Goal: Information Seeking & Learning: Check status

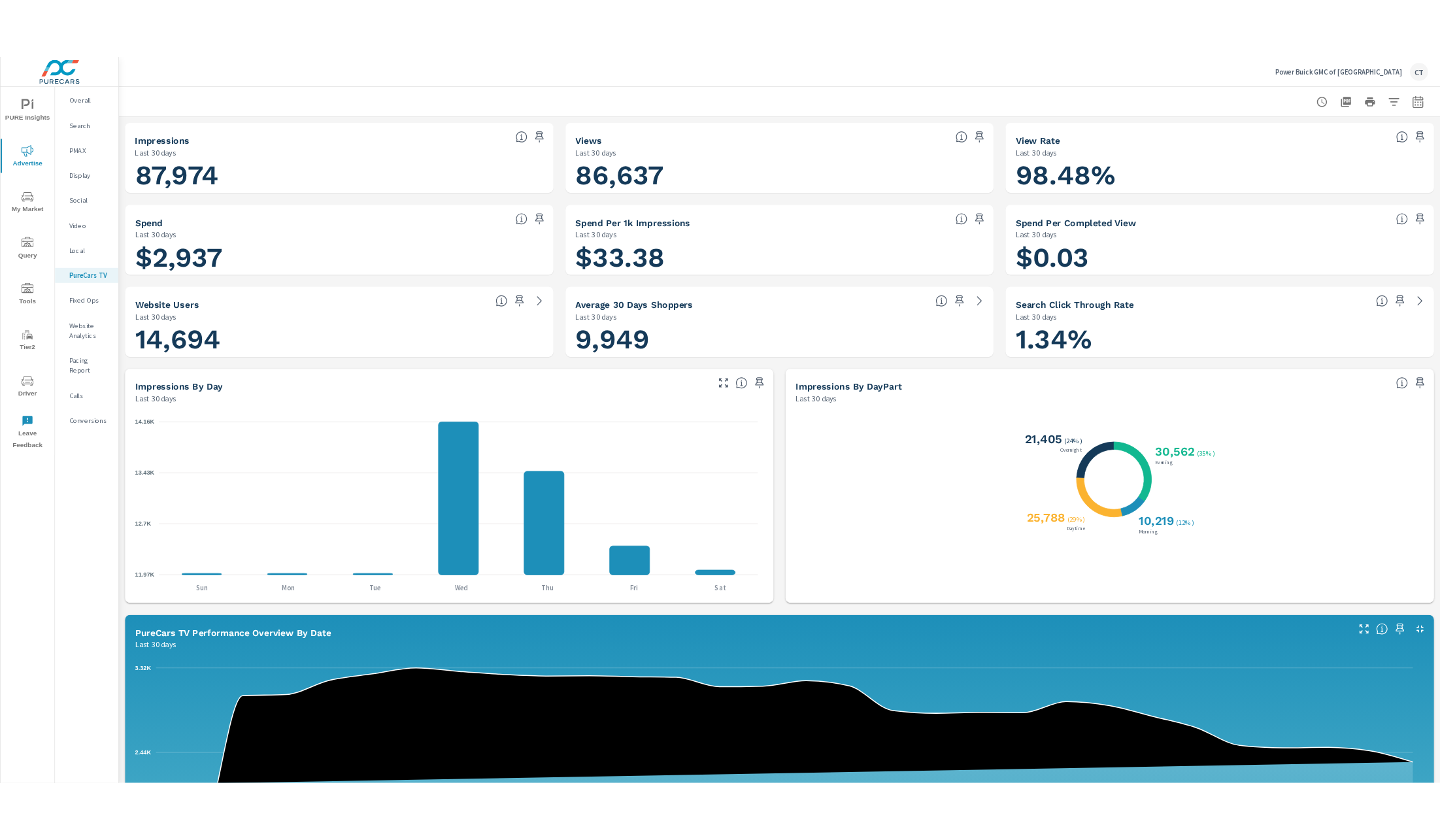
scroll to position [1, 0]
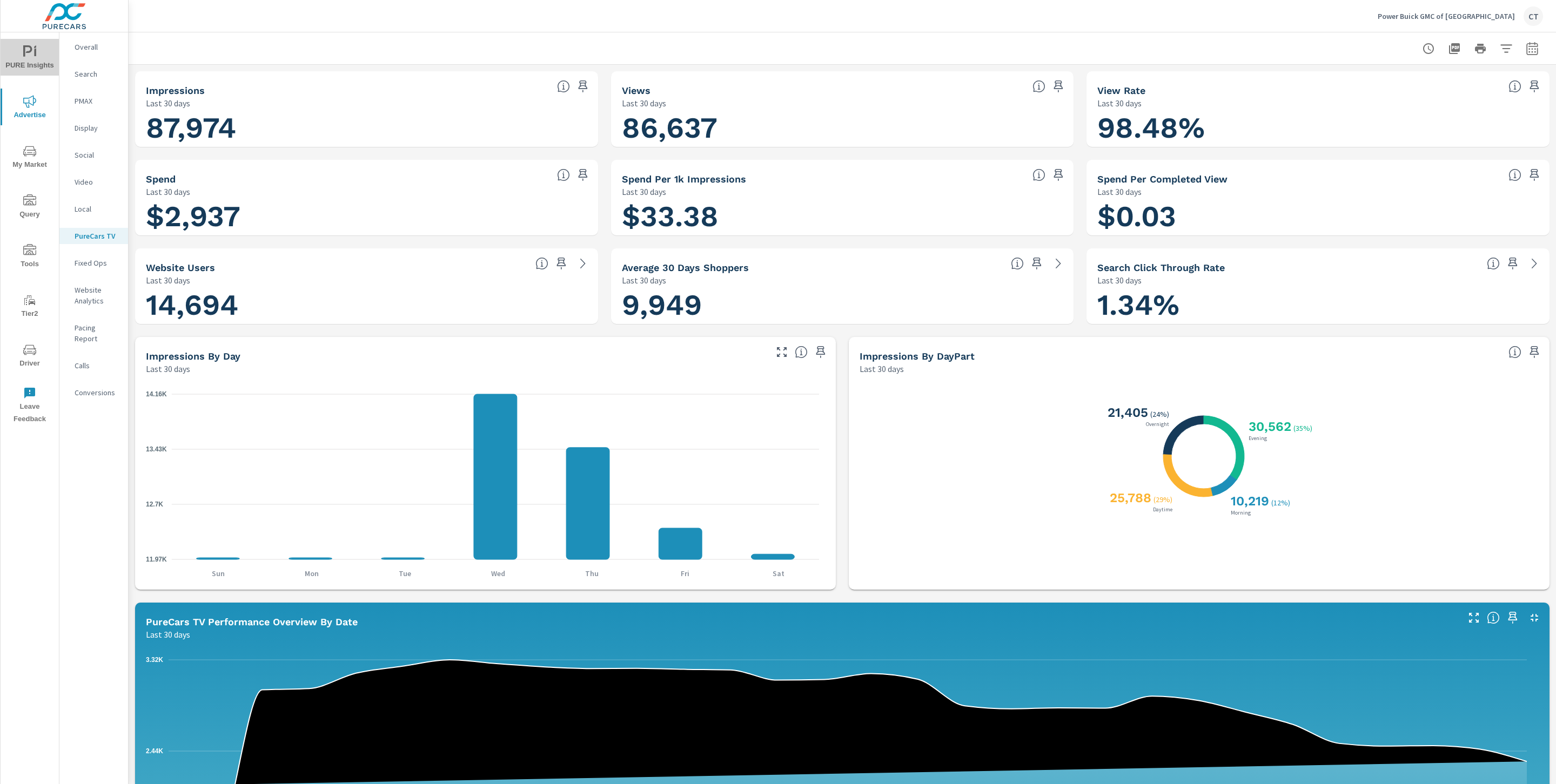
click at [30, 48] on icon "nav menu" at bounding box center [30, 52] width 13 height 13
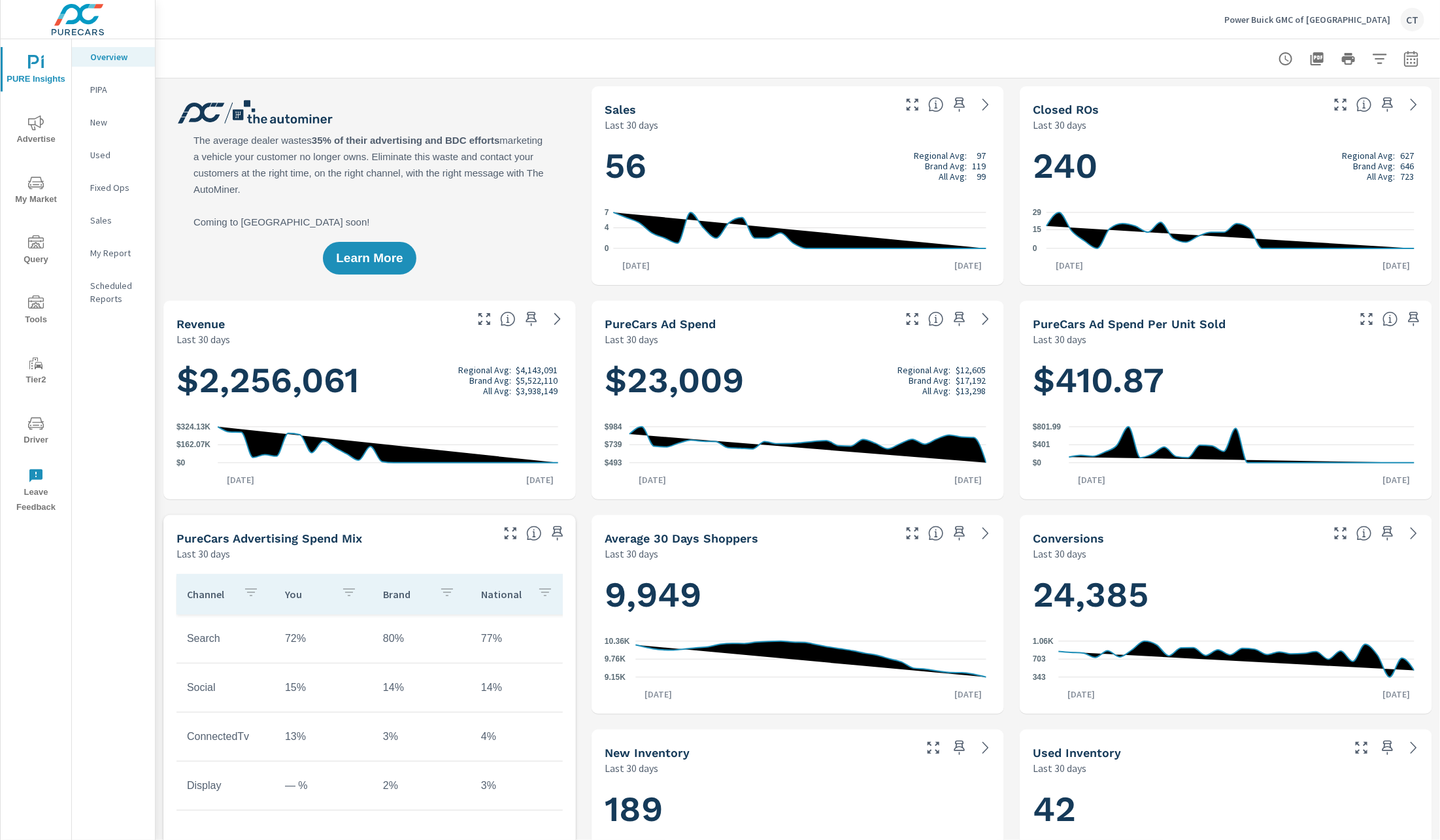
click at [31, 192] on span "My Market" at bounding box center [36, 191] width 63 height 32
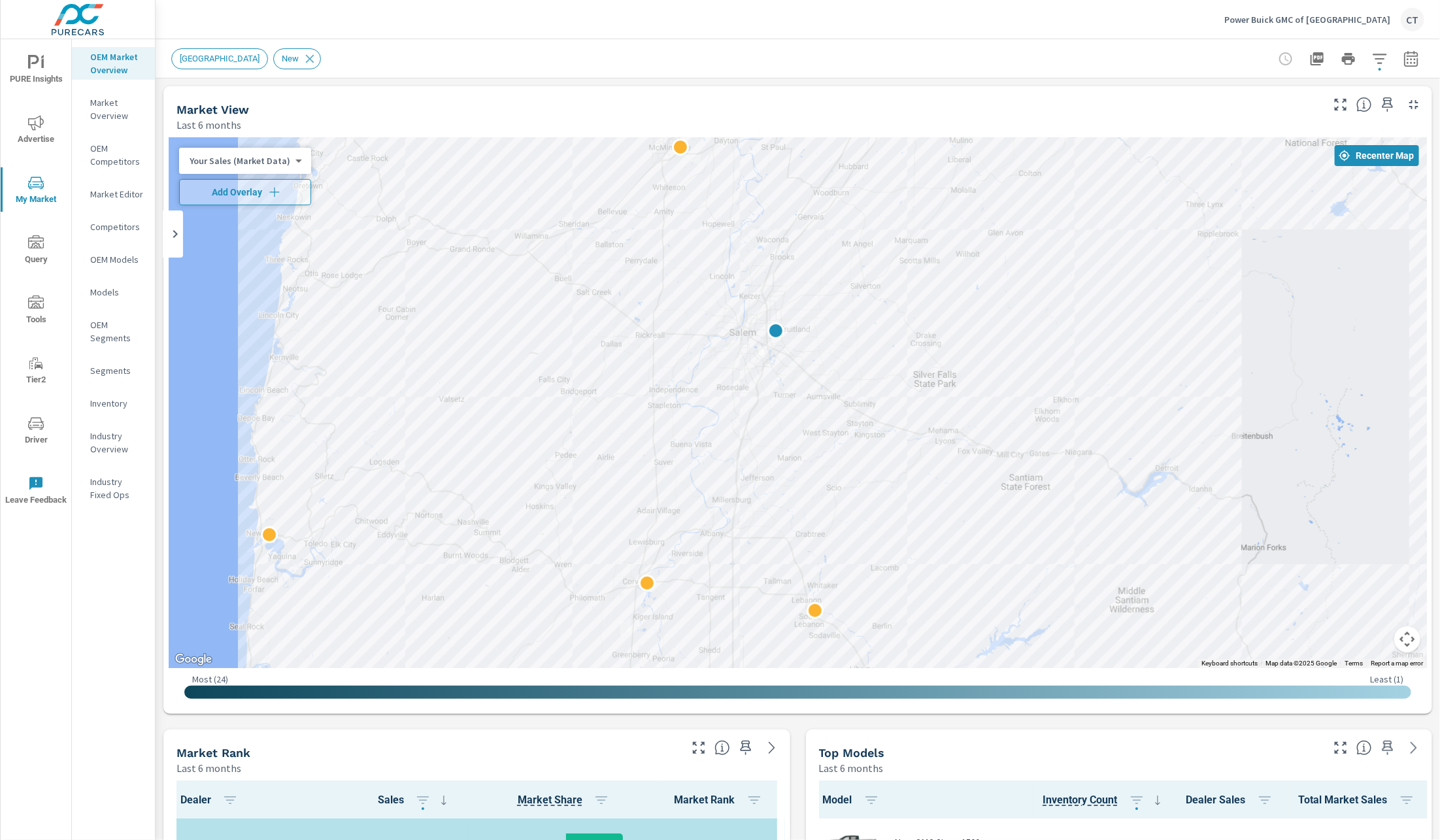
drag, startPoint x: 1214, startPoint y: 458, endPoint x: 1198, endPoint y: 407, distance: 53.5
click at [1197, 407] on div at bounding box center [1261, 643] width 988 height 642
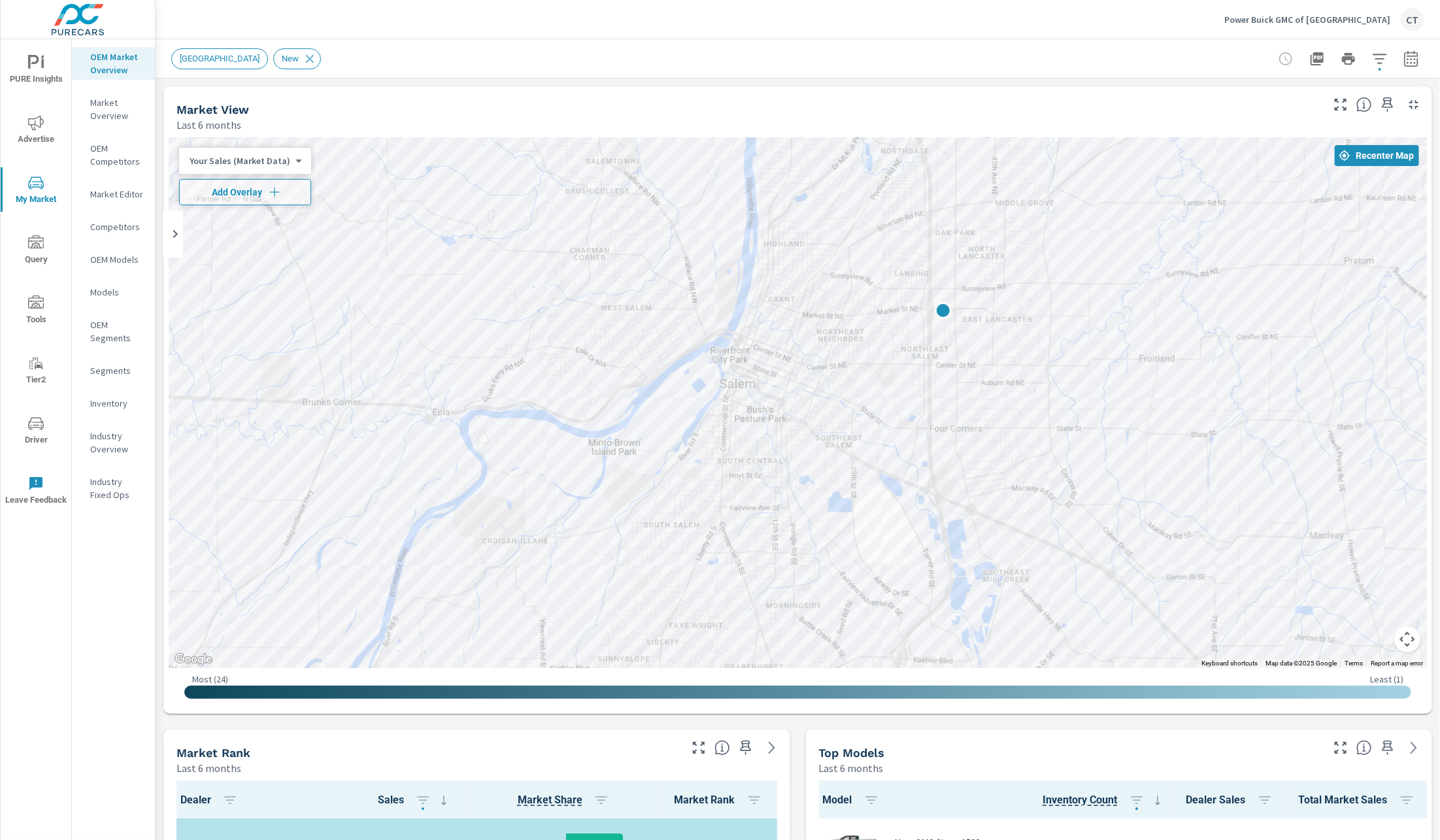
click at [1406, 62] on button "button" at bounding box center [1411, 58] width 26 height 26
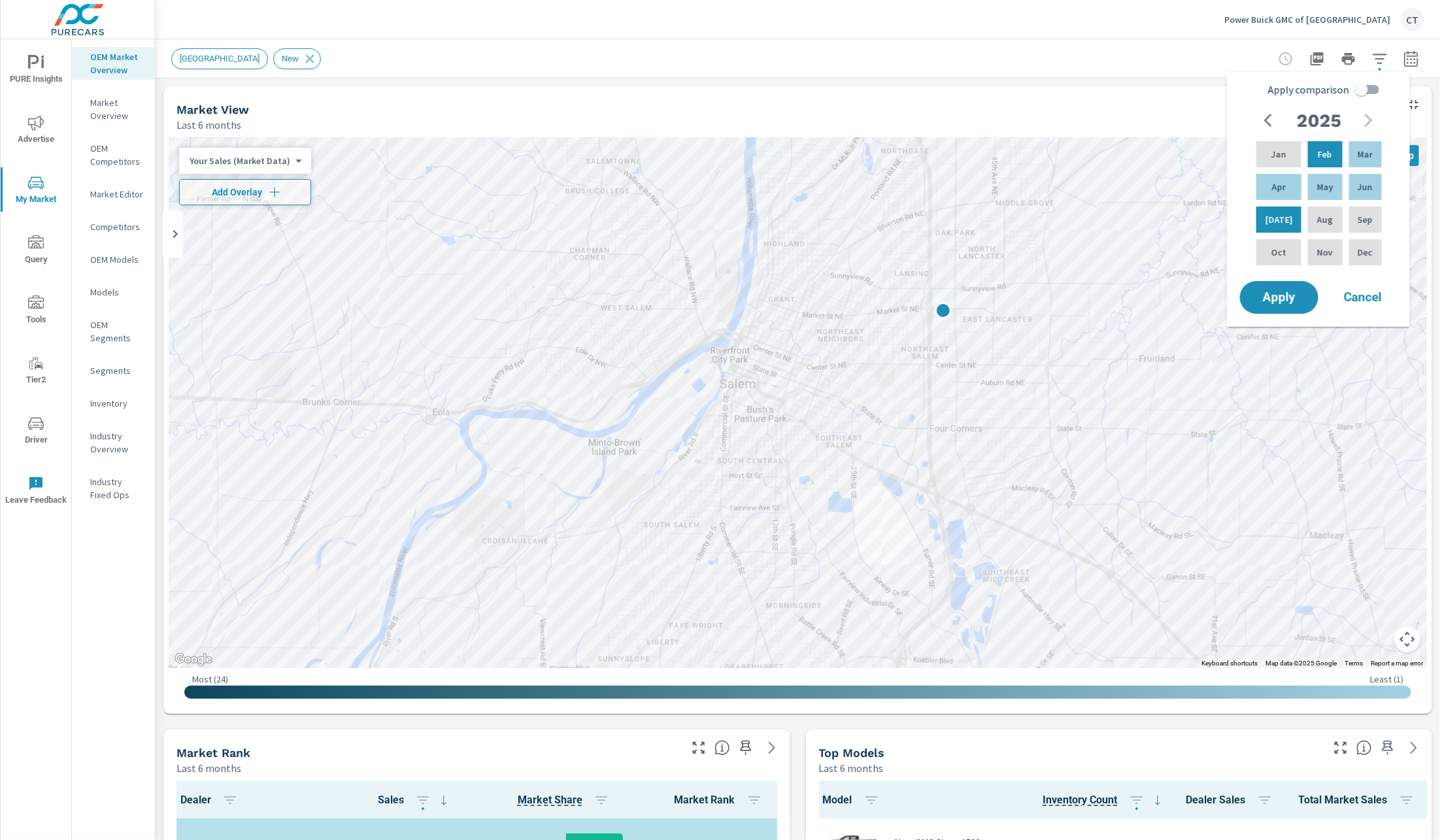
click at [1364, 93] on input "Apply comparison" at bounding box center [1361, 89] width 75 height 25
checkbox input "true"
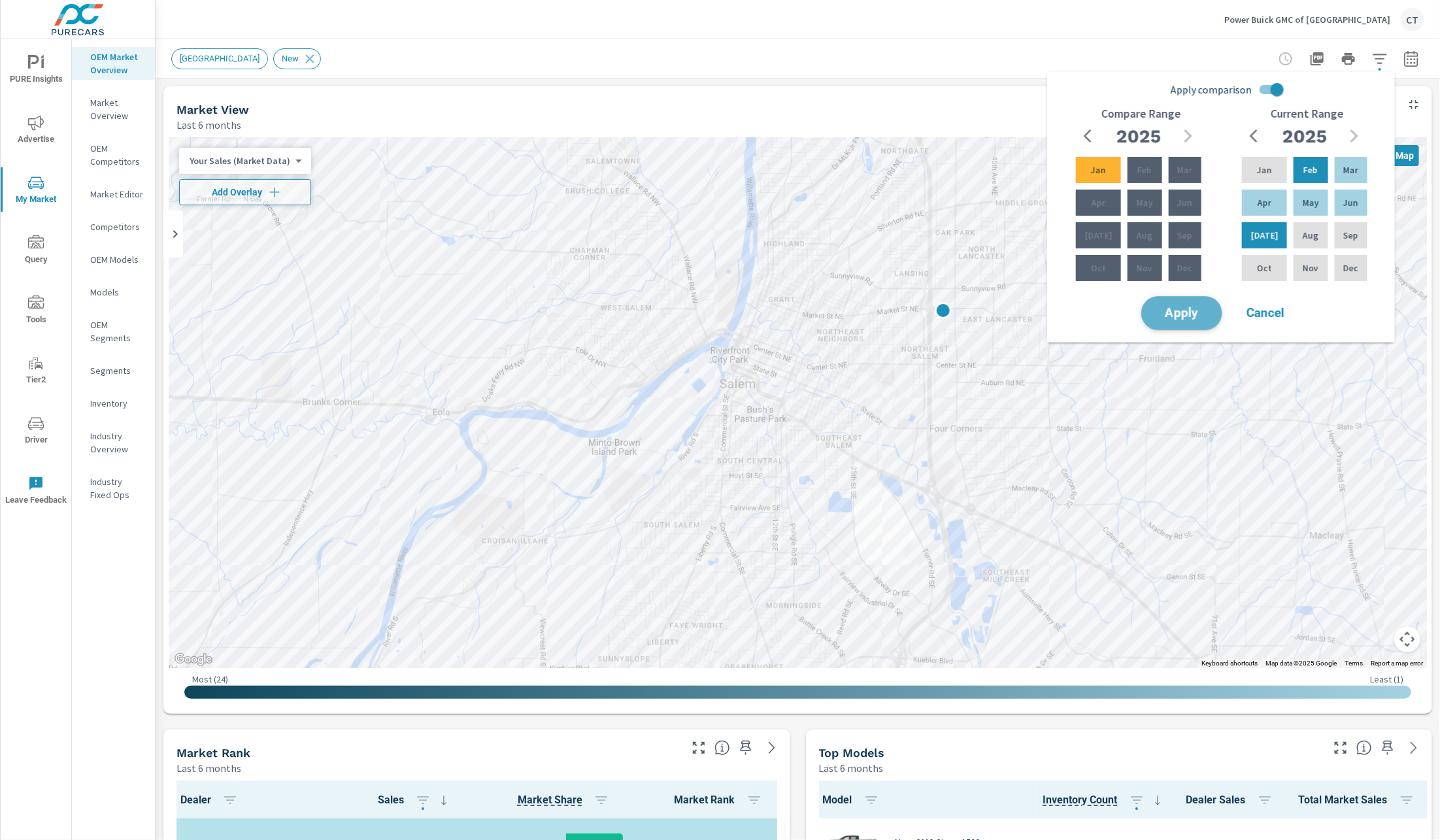
click at [1202, 303] on button "Apply" at bounding box center [1182, 313] width 81 height 34
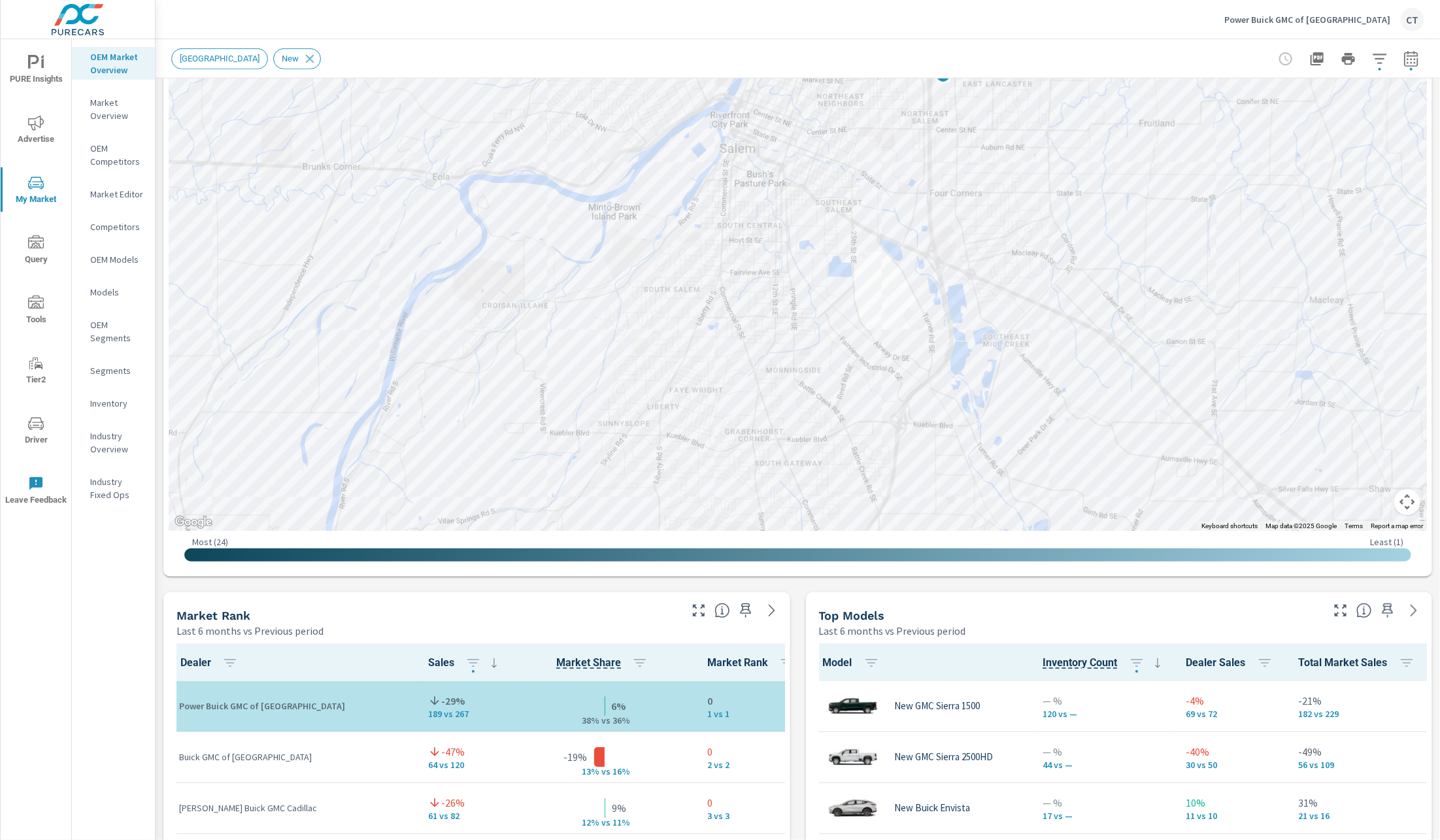
scroll to position [310, 0]
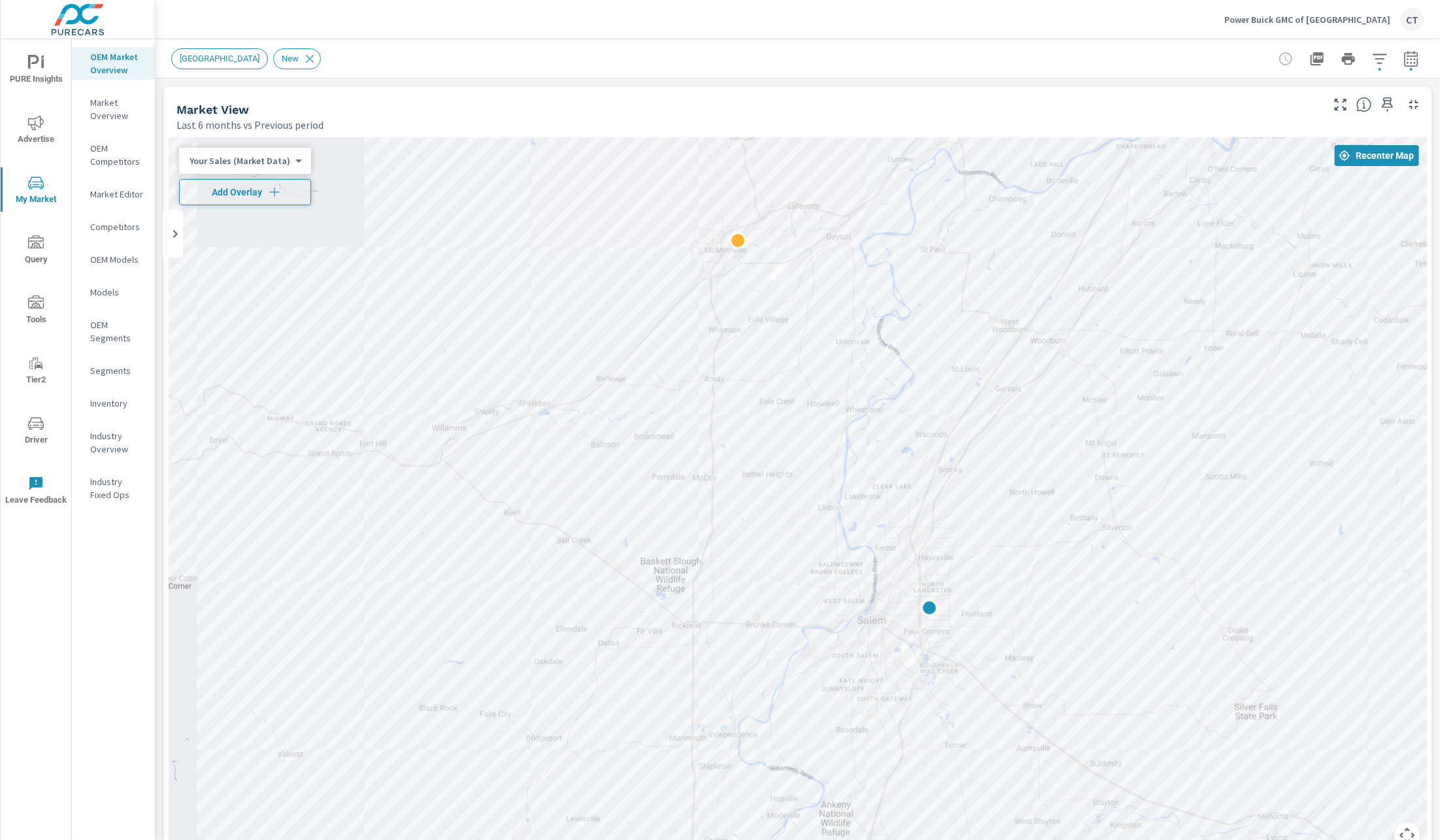
click at [269, 189] on icon "button" at bounding box center [274, 192] width 13 height 13
click at [1372, 60] on icon "button" at bounding box center [1379, 58] width 15 height 15
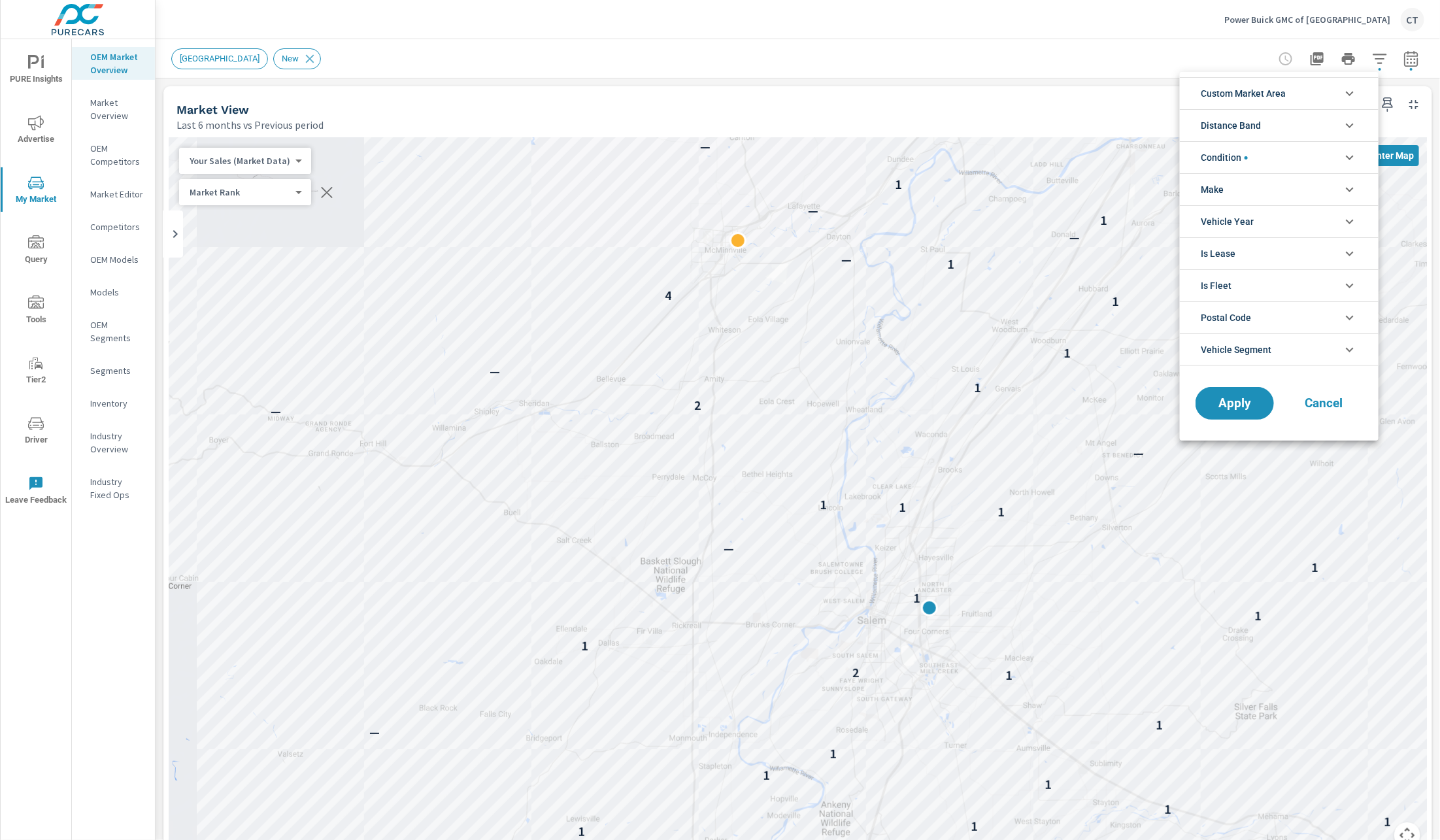
click at [1263, 181] on li "Make" at bounding box center [1278, 188] width 199 height 32
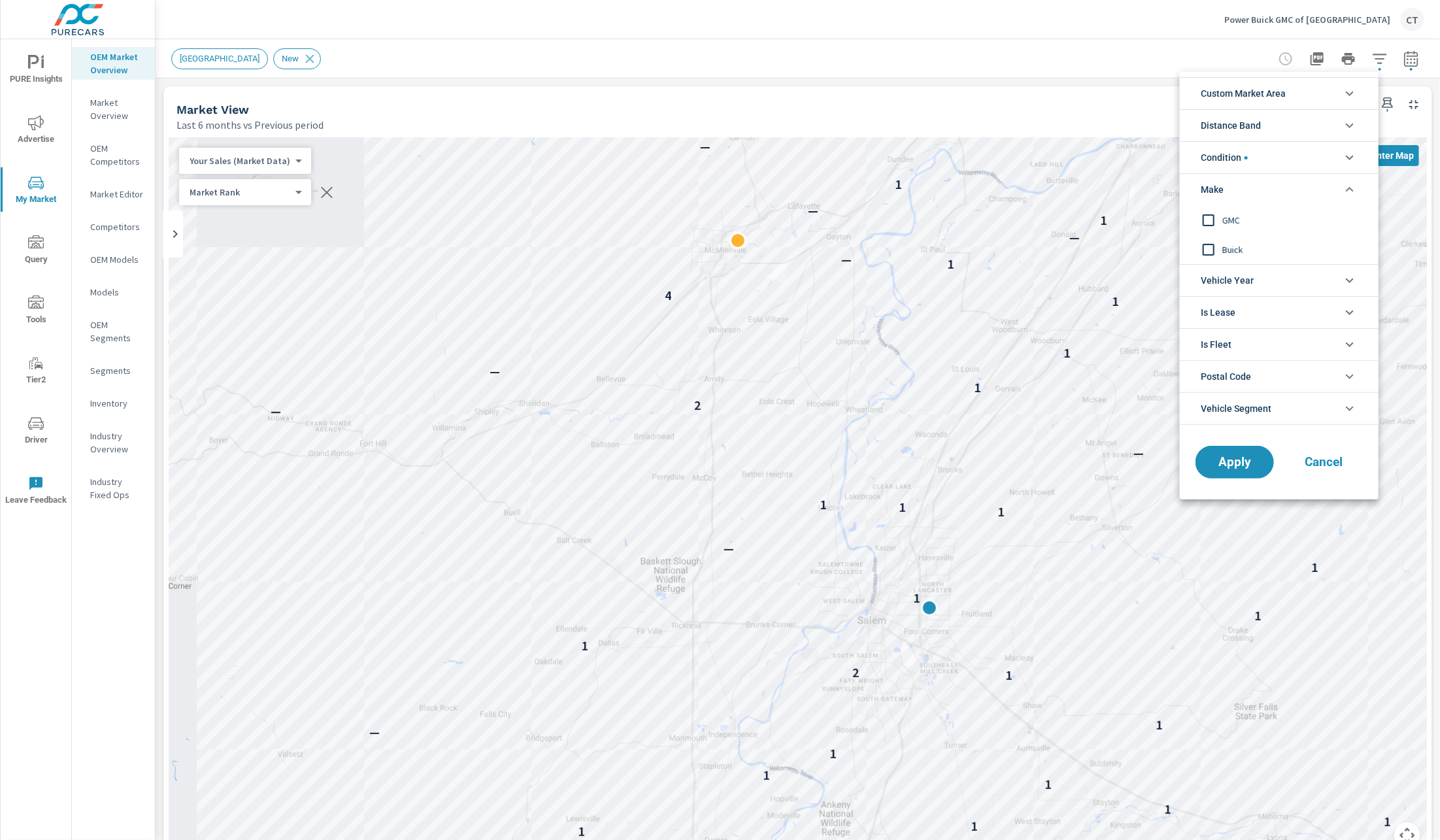
click at [1257, 163] on li "Condition" at bounding box center [1278, 157] width 199 height 32
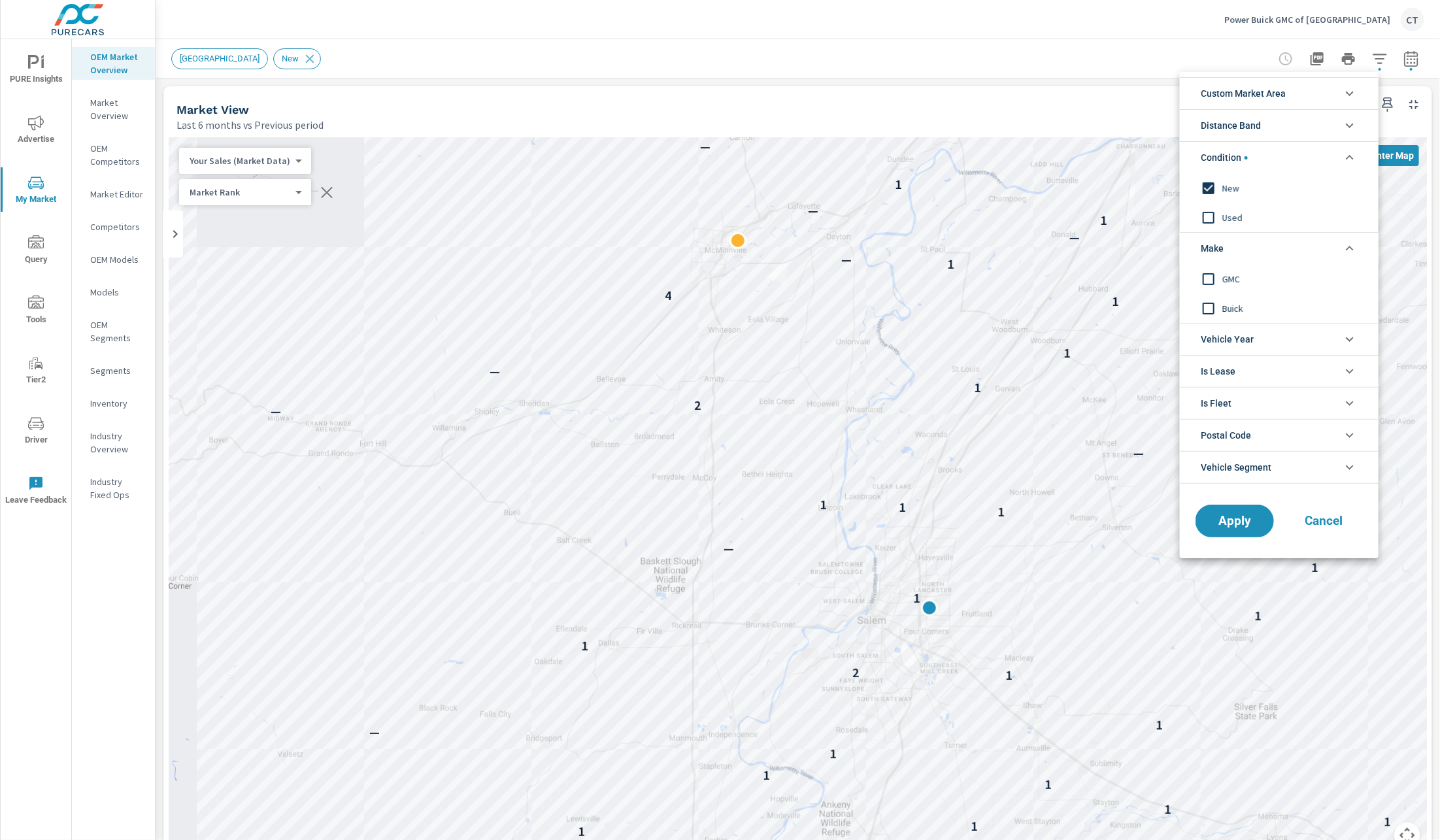
click at [1259, 159] on li "Condition" at bounding box center [1278, 157] width 199 height 32
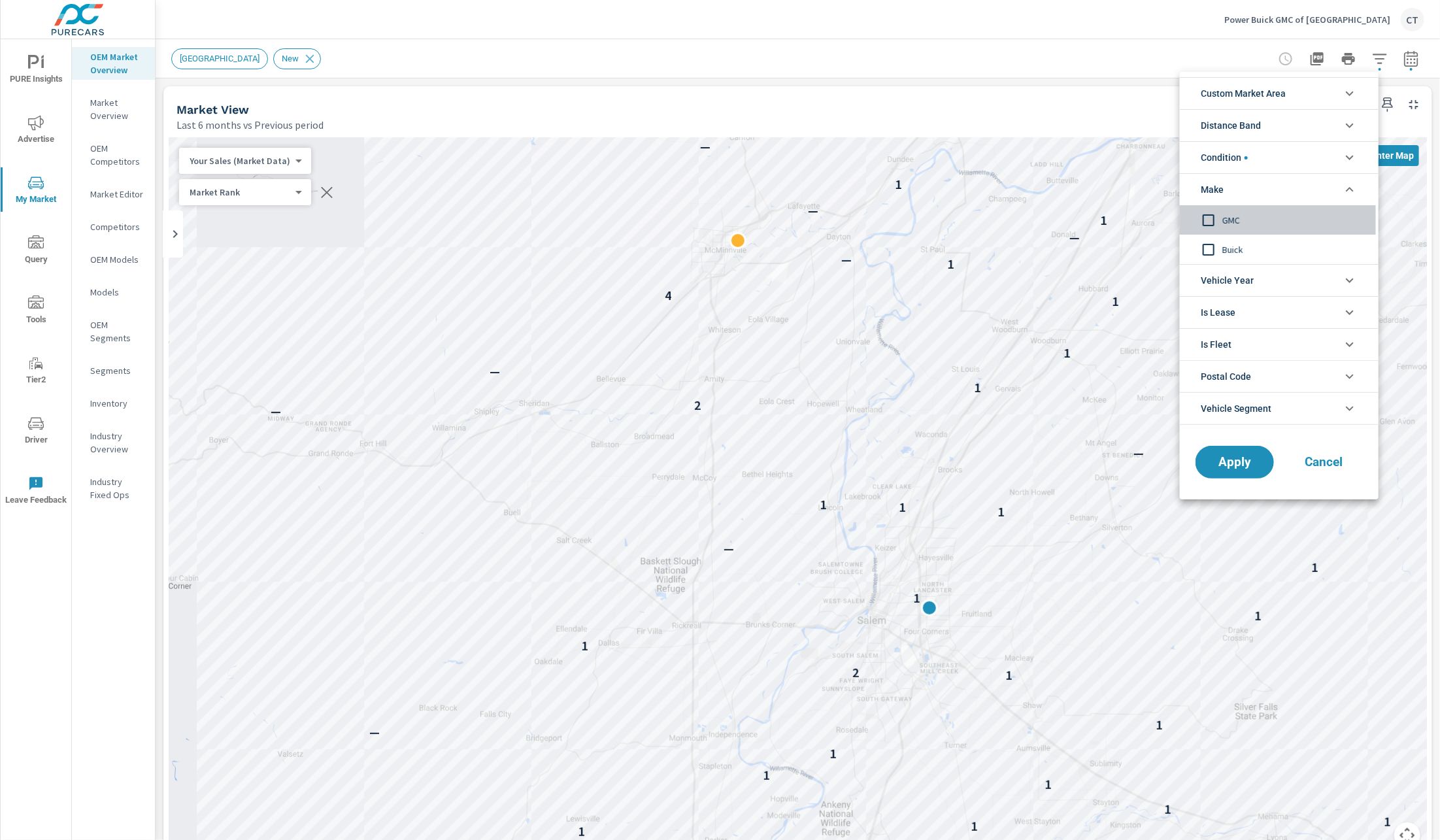
click at [1246, 222] on span "GMC" at bounding box center [1294, 220] width 143 height 15
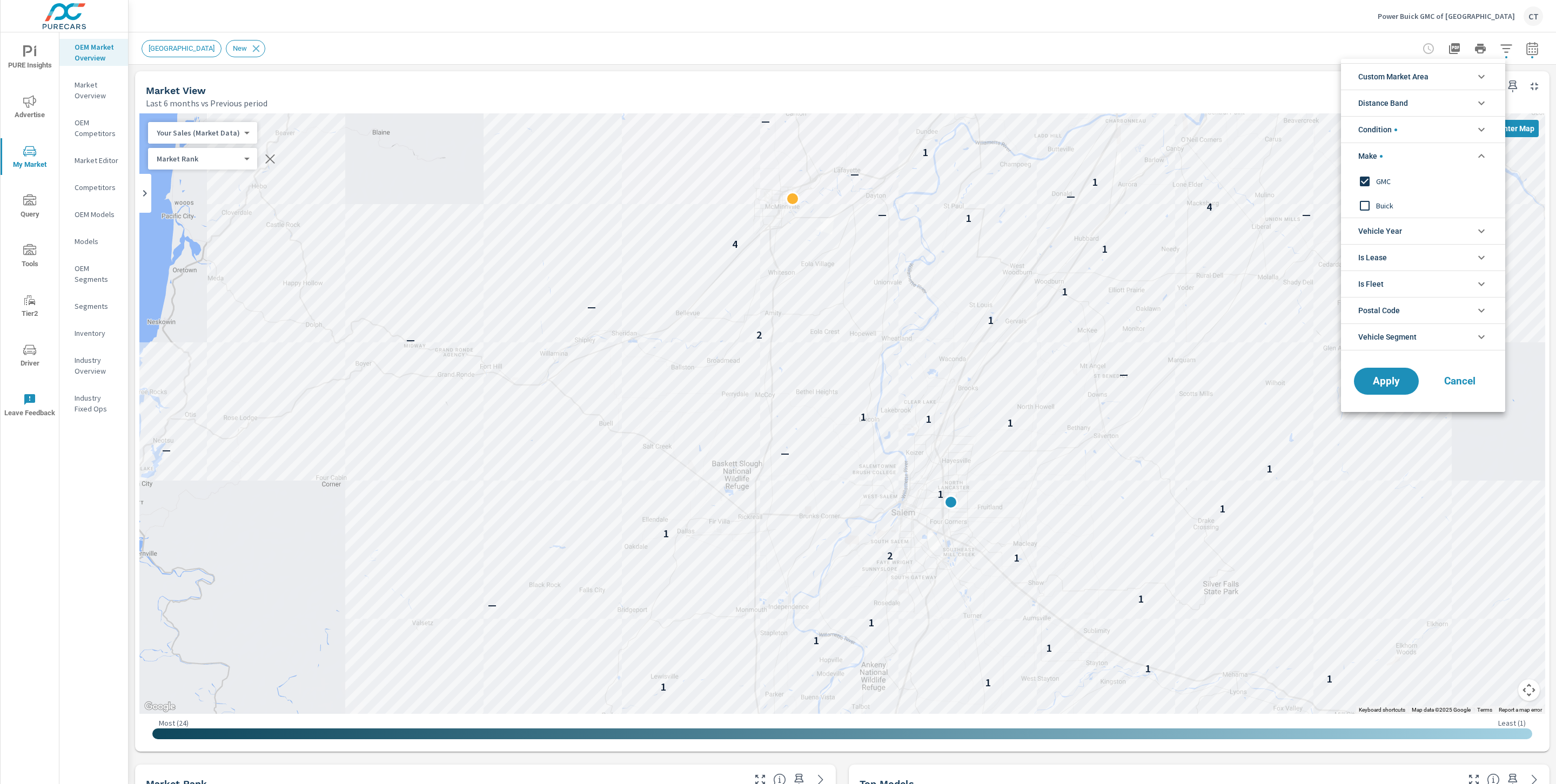
click at [1241, 52] on div at bounding box center [778, 392] width 1556 height 784
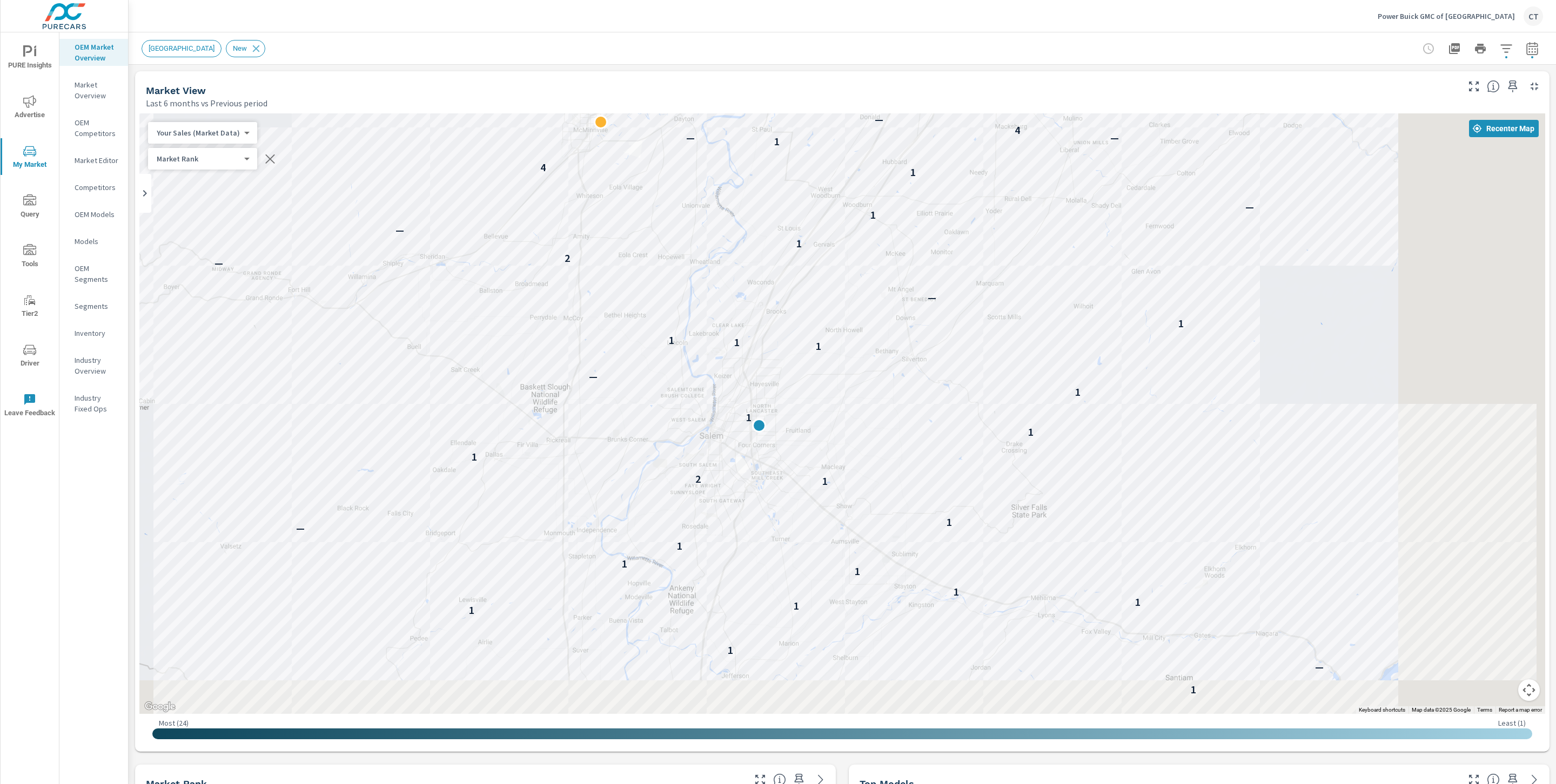
drag, startPoint x: 1263, startPoint y: 394, endPoint x: 1080, endPoint y: 334, distance: 192.6
click at [1080, 334] on div "— 3 3 — — 2 1 1 1 2 1 — 1 1 1 1 1 1 1 1 — 1 1 2 1 1 1 1 — — 1 1 1 1 — — 2 1 — 1…" at bounding box center [842, 413] width 1406 height 600
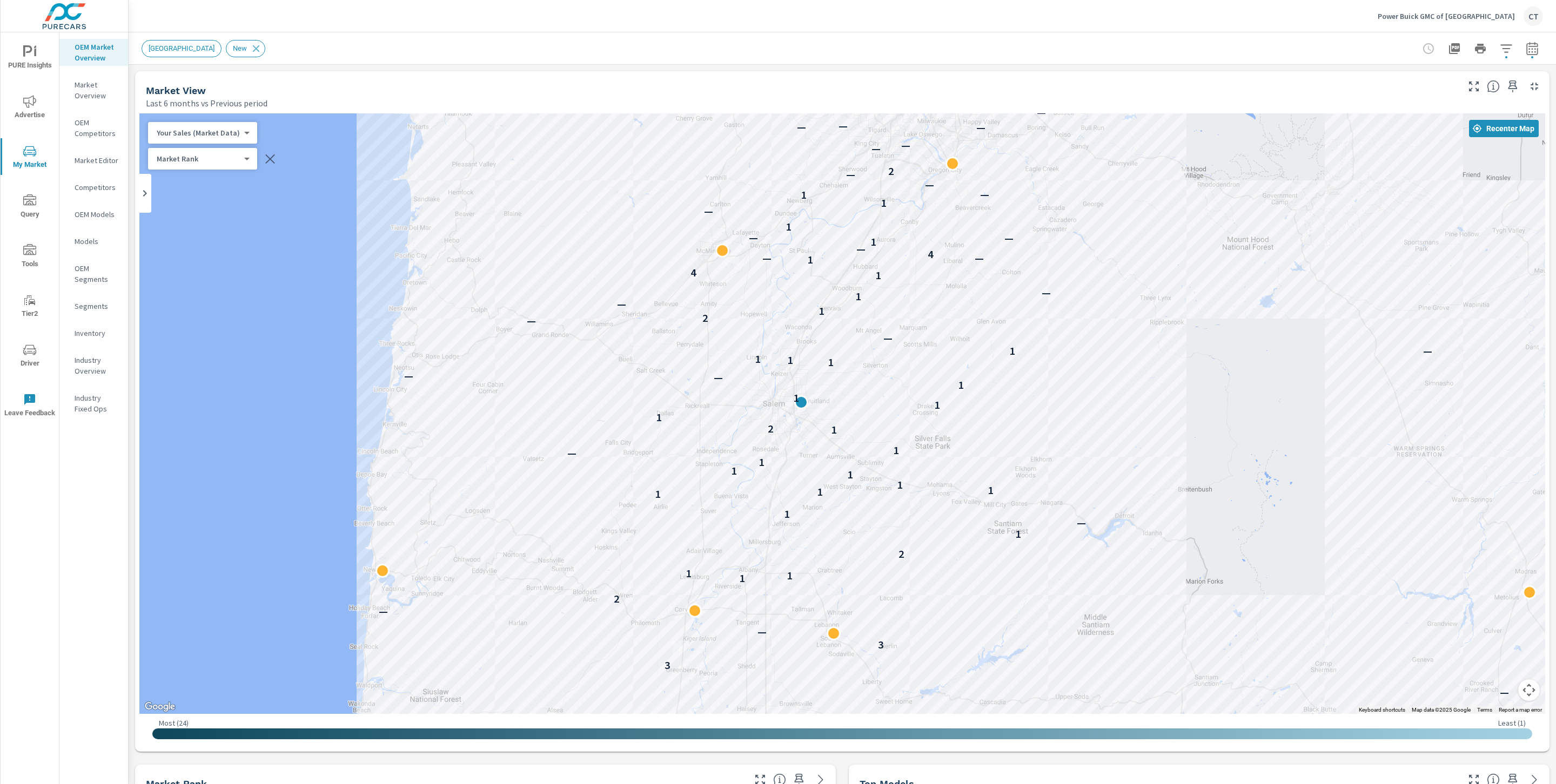
drag, startPoint x: 1380, startPoint y: 384, endPoint x: 1196, endPoint y: 382, distance: 184.0
click at [1196, 382] on div "— — — — — — — — — — — — — — — — — — — 3 3 — — 2 1 1 1 — 2 1 — 1 1 1 1 1 1 1 1 —…" at bounding box center [842, 413] width 1406 height 600
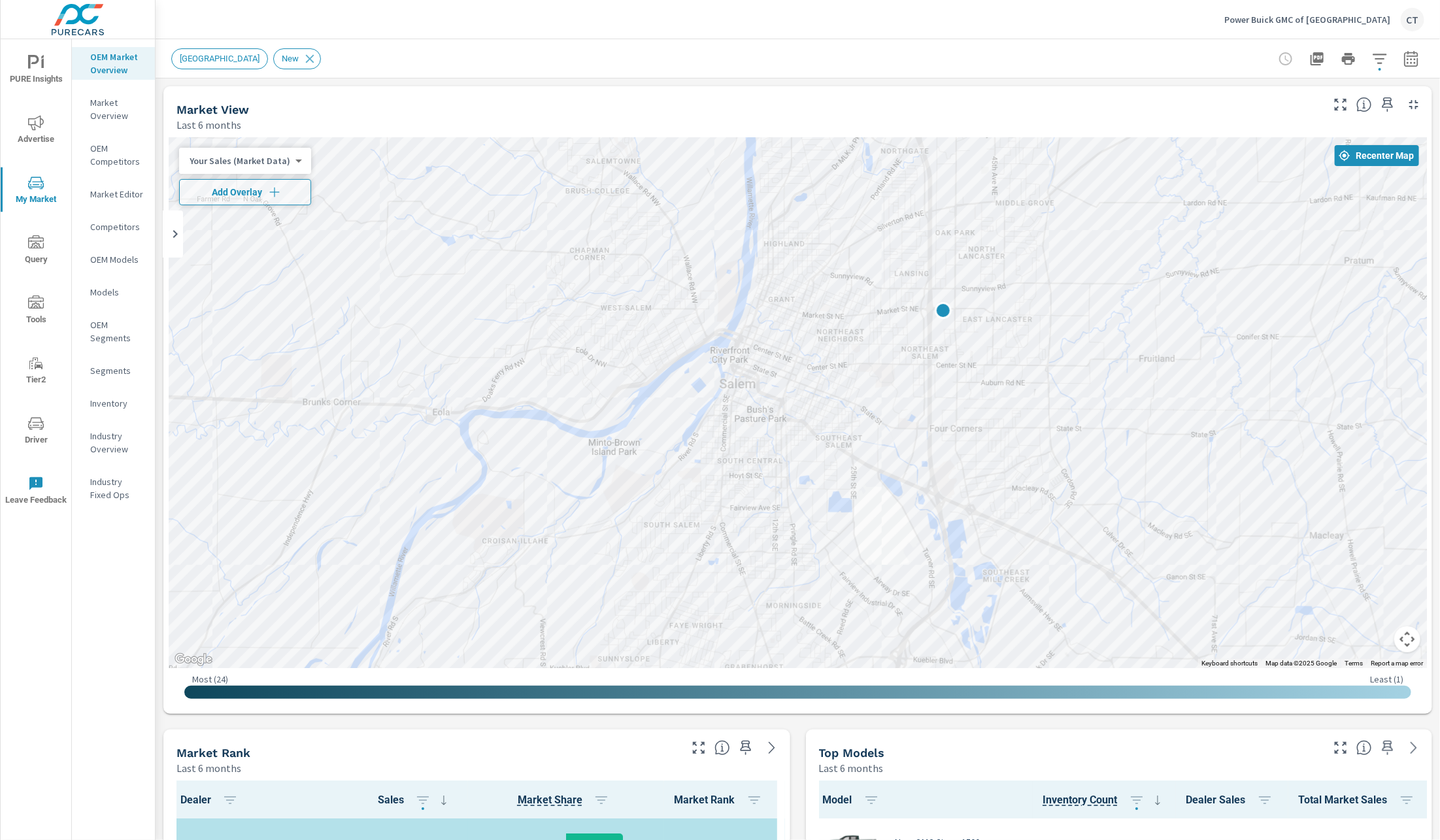
click at [39, 58] on icon "nav menu" at bounding box center [36, 62] width 15 height 15
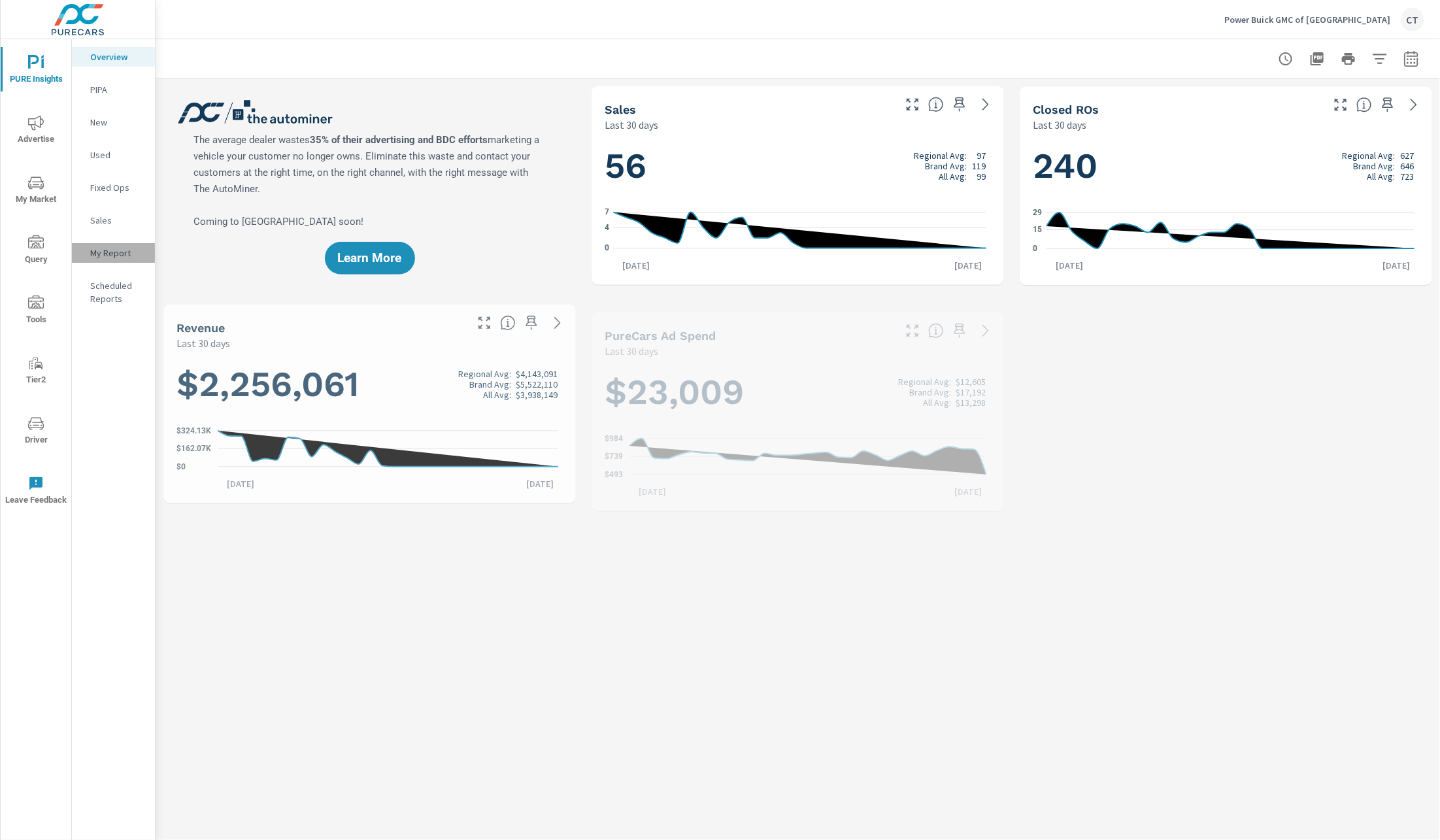
click at [107, 259] on p "My Report" at bounding box center [117, 253] width 54 height 13
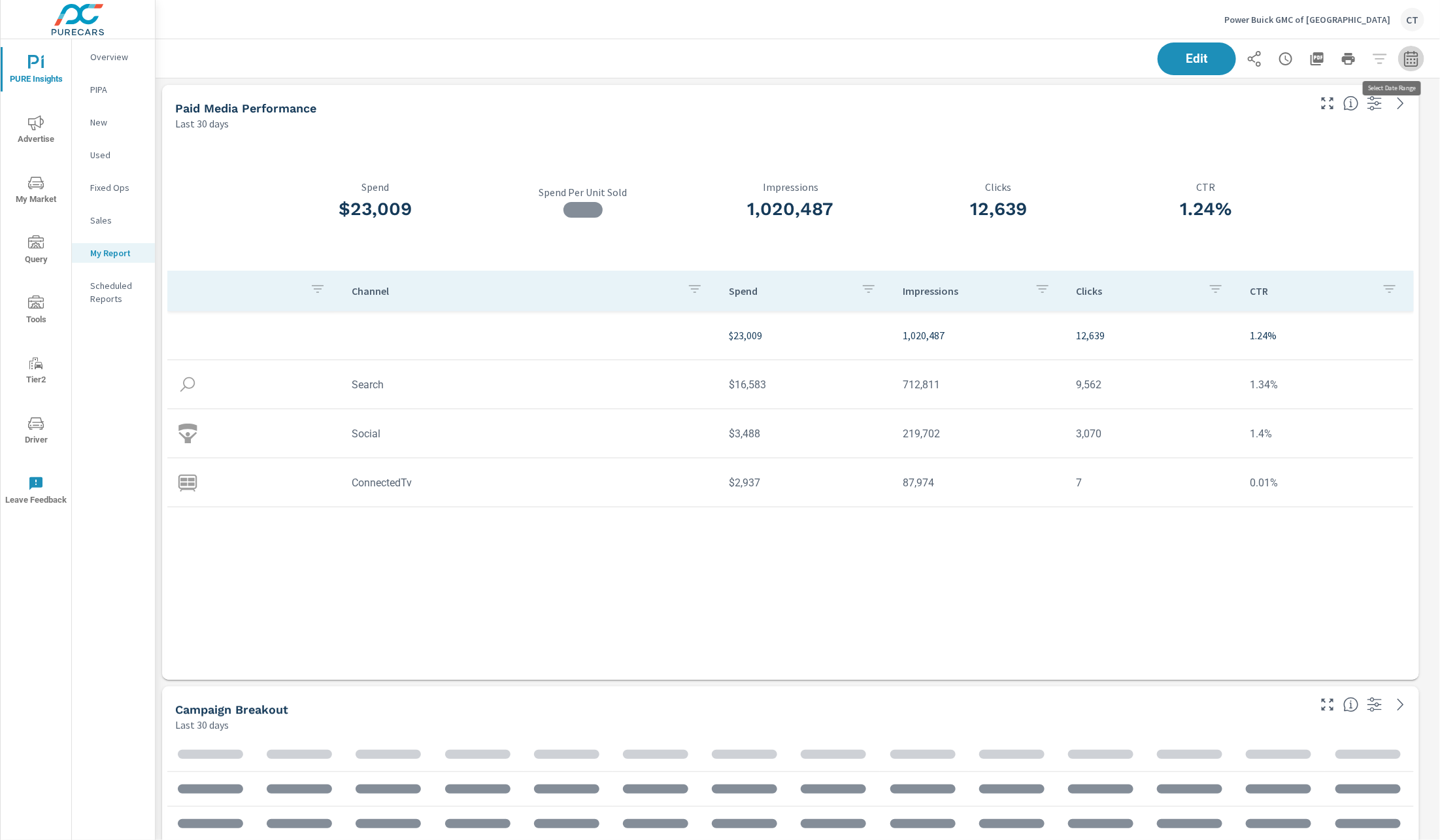
click at [1403, 63] on icon "button" at bounding box center [1411, 58] width 15 height 15
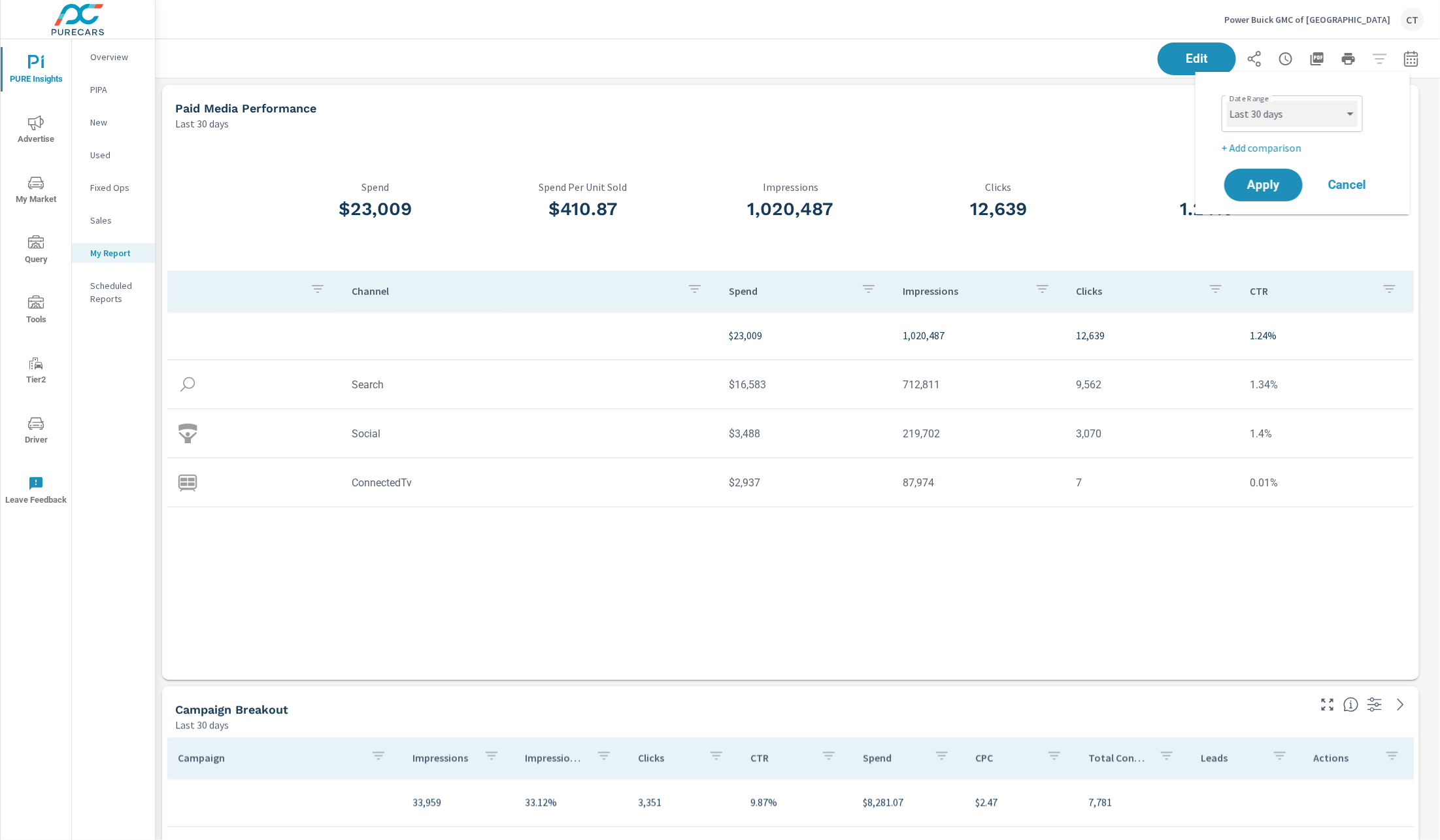
click at [1314, 110] on select "Custom [DATE] Last week Last 7 days Last 14 days Last 30 days Last 45 days Last…" at bounding box center [1291, 114] width 131 height 26
click at [1227, 101] on select "Custom [DATE] Last week Last 7 days Last 14 days Last 30 days Last 45 days Last…" at bounding box center [1291, 114] width 131 height 26
select select "Month to date"
click at [1288, 151] on p "+ Add comparison" at bounding box center [1305, 147] width 167 height 15
select select "Previous period"
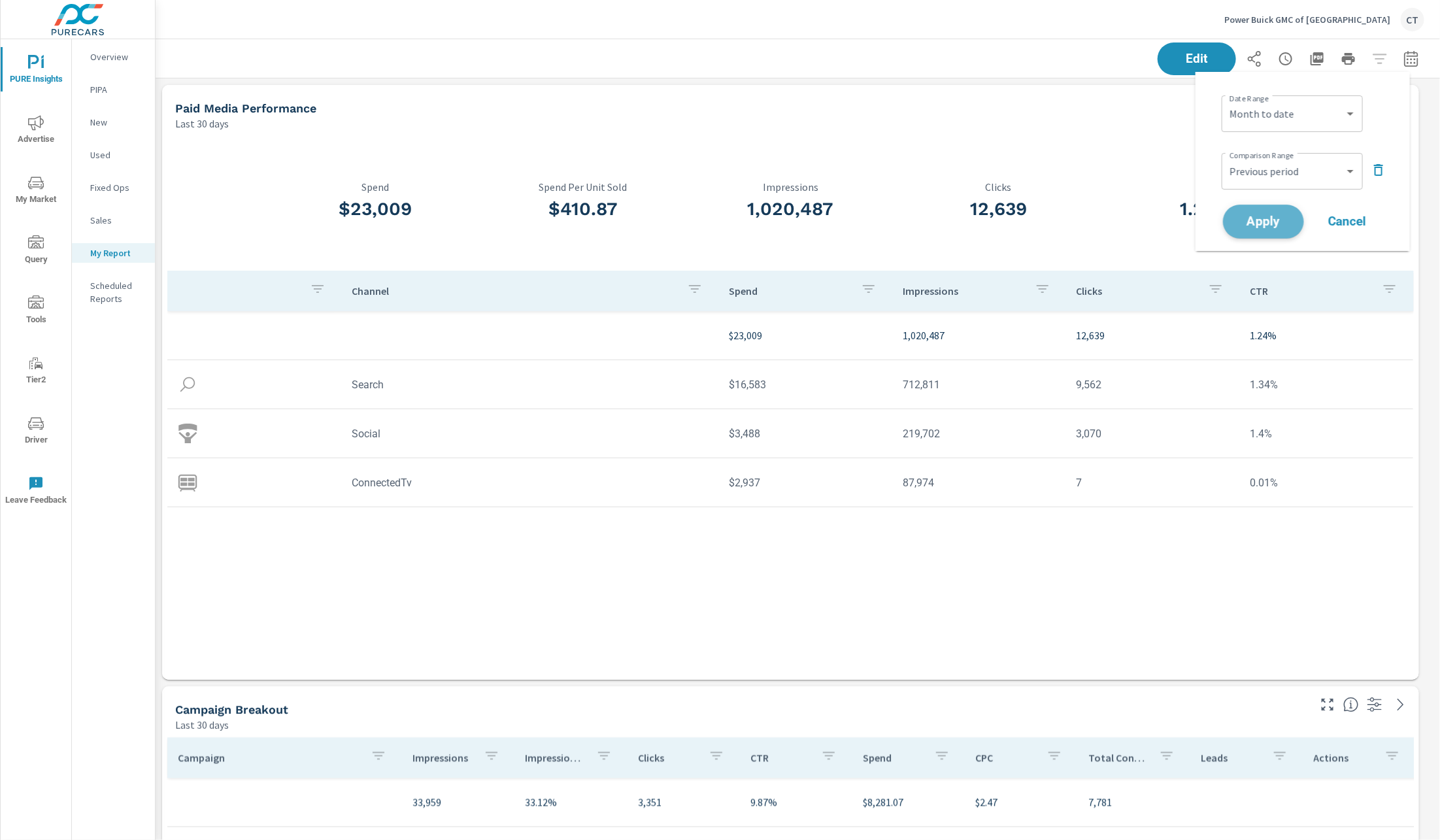
click at [1274, 230] on button "Apply" at bounding box center [1263, 222] width 81 height 34
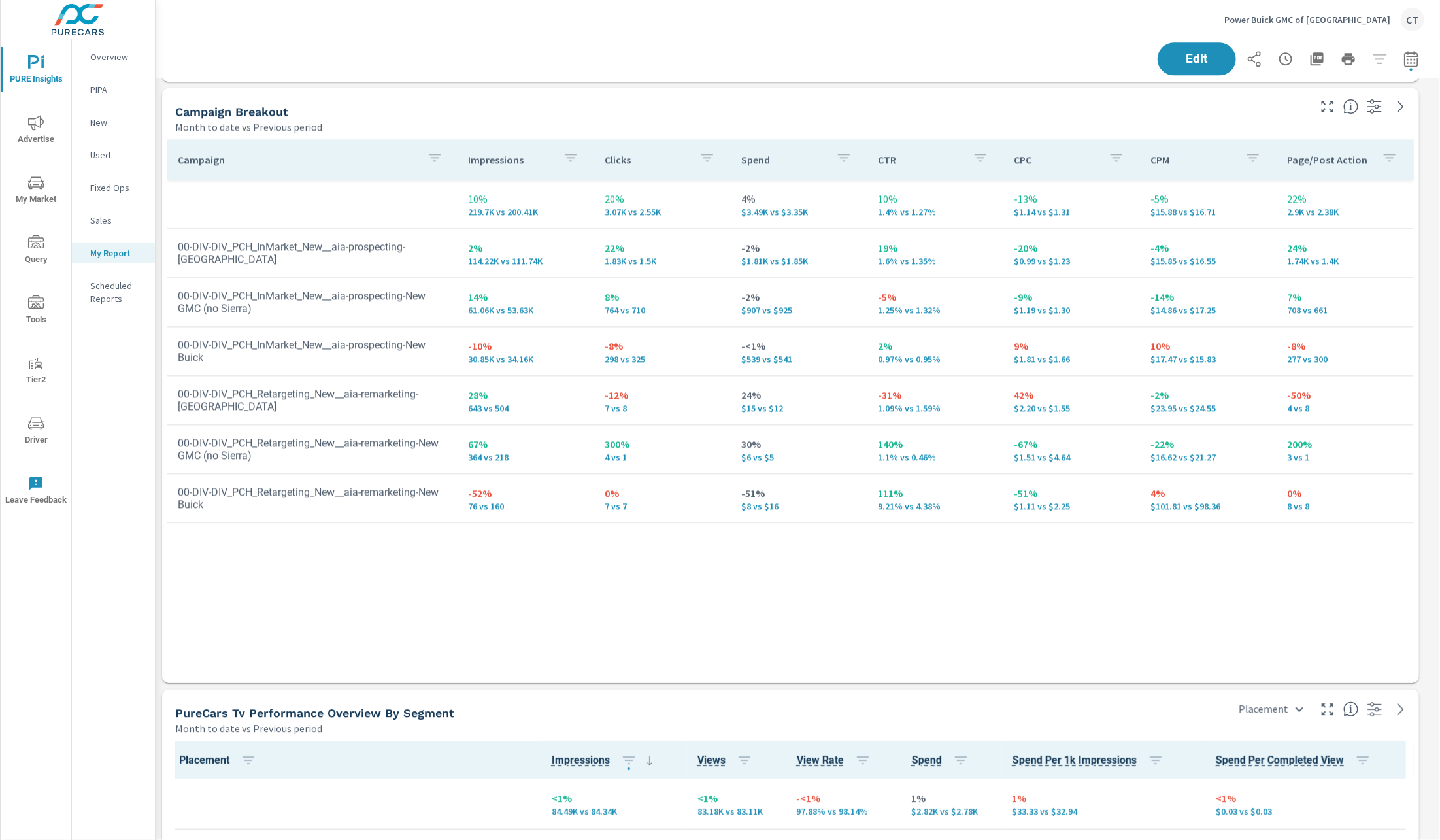
scroll to position [1803, 0]
click at [27, 441] on span "Driver" at bounding box center [36, 431] width 63 height 32
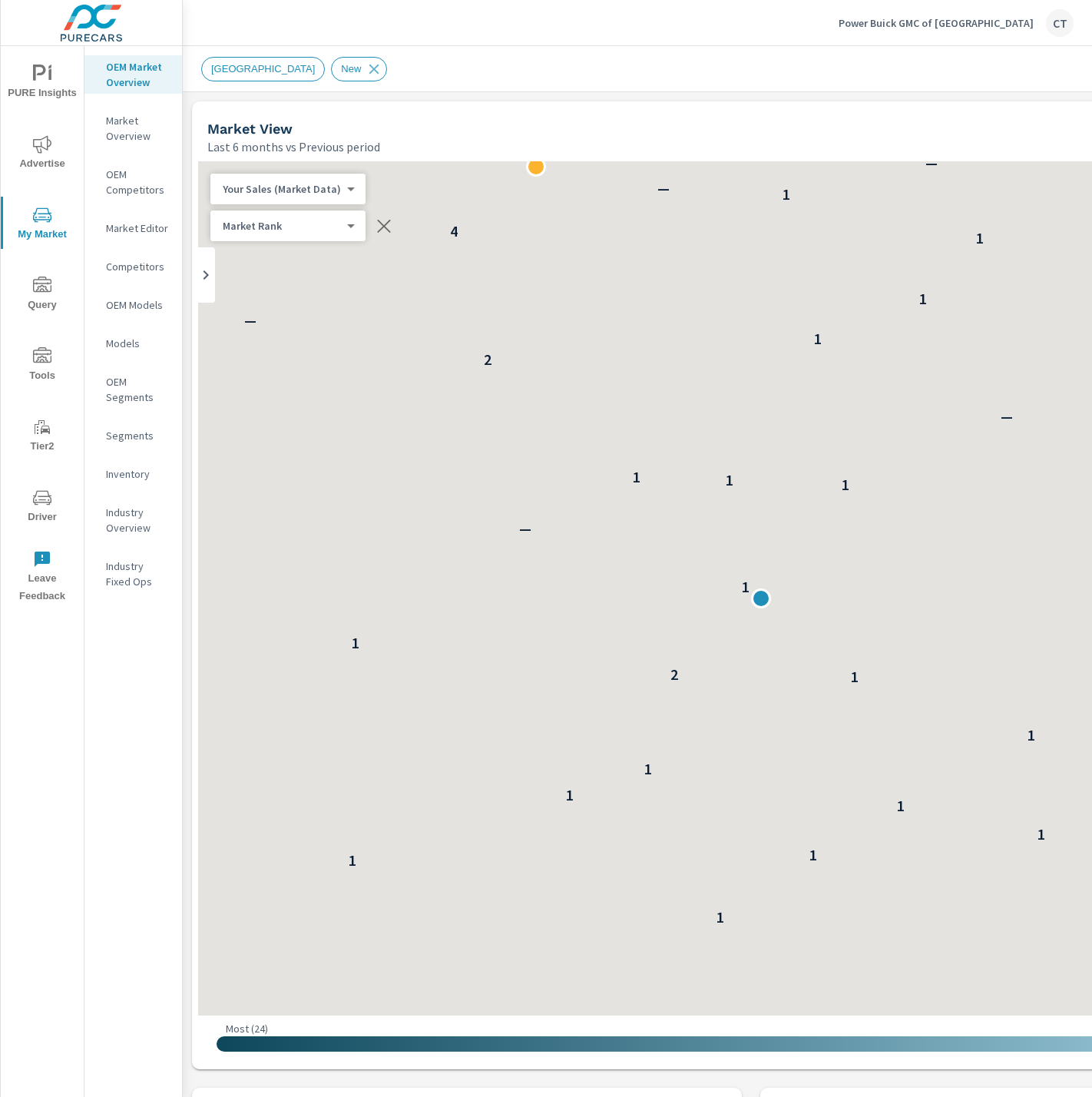
scroll to position [1, 0]
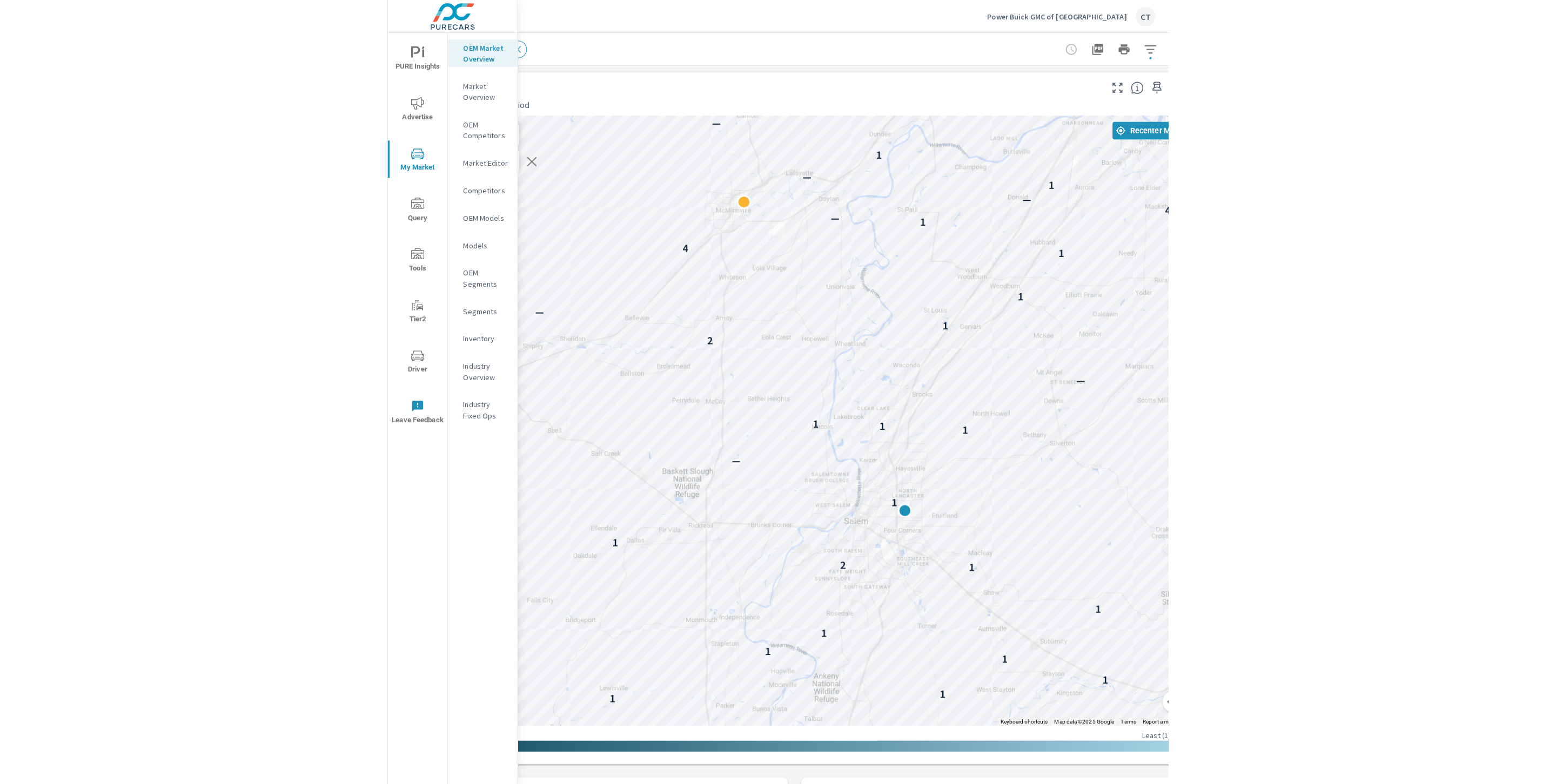
scroll to position [0, 172]
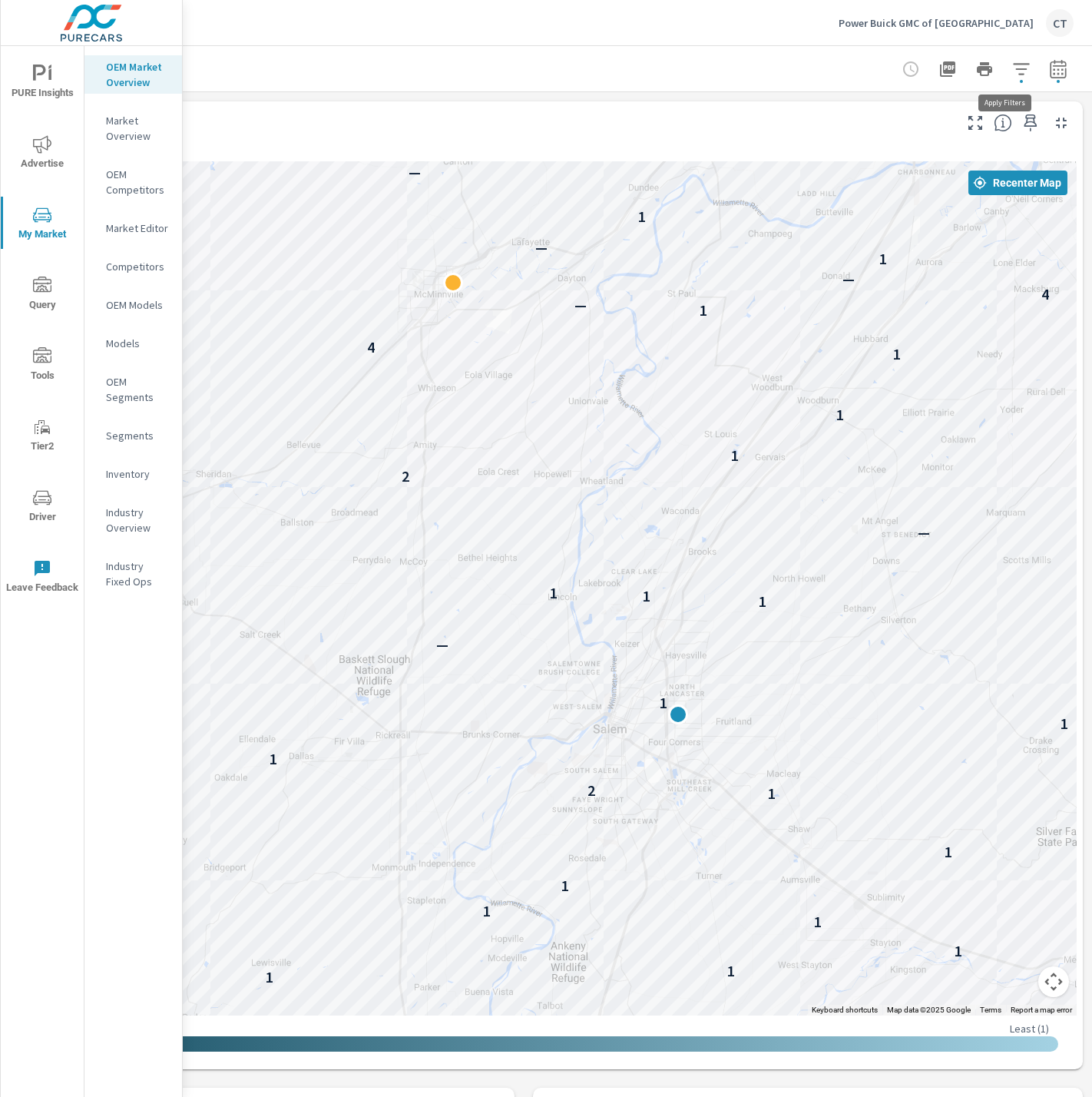
click at [1012, 70] on icon "button" at bounding box center [1020, 69] width 18 height 18
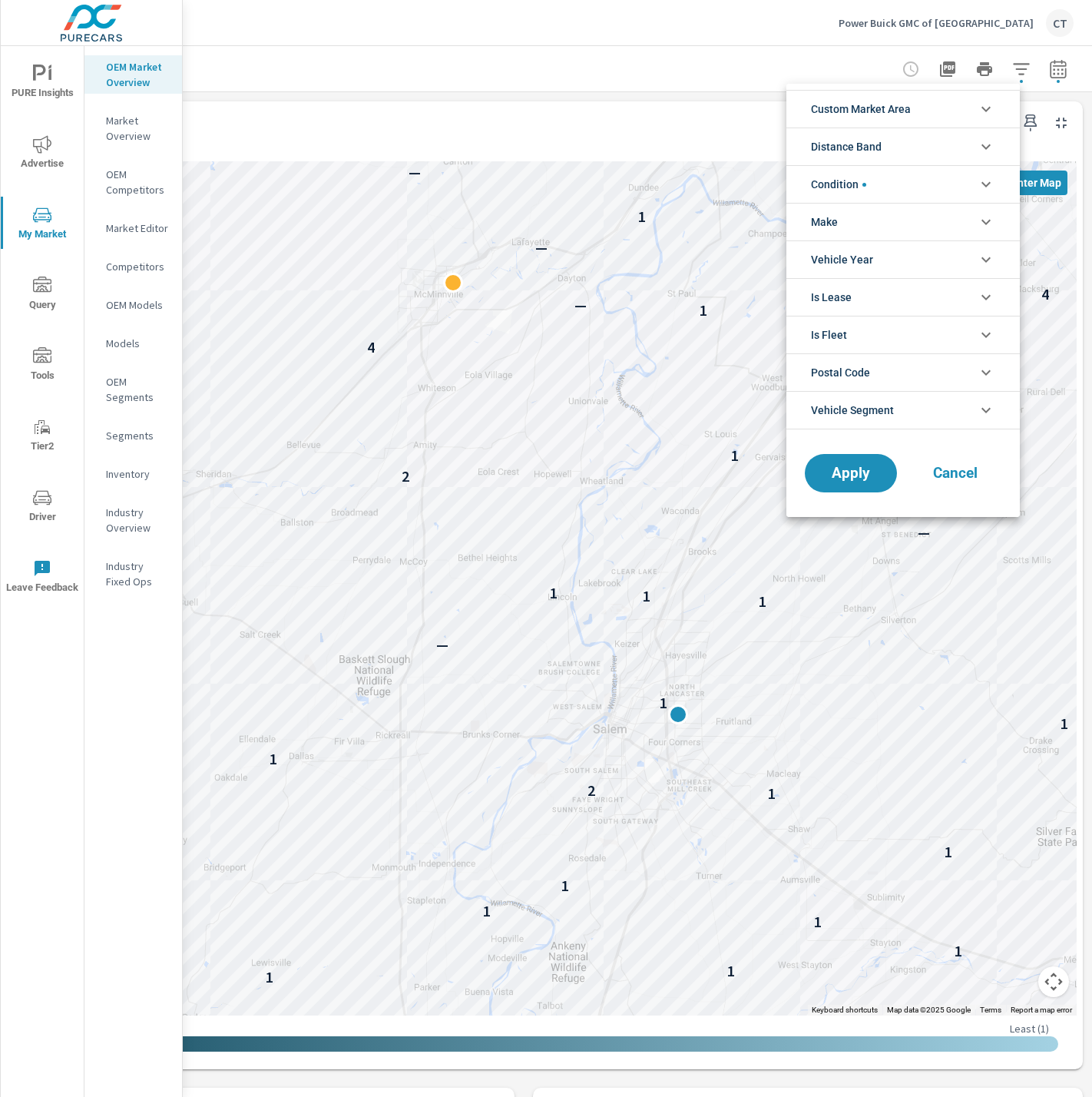
click at [877, 219] on li "Make" at bounding box center [902, 221] width 234 height 37
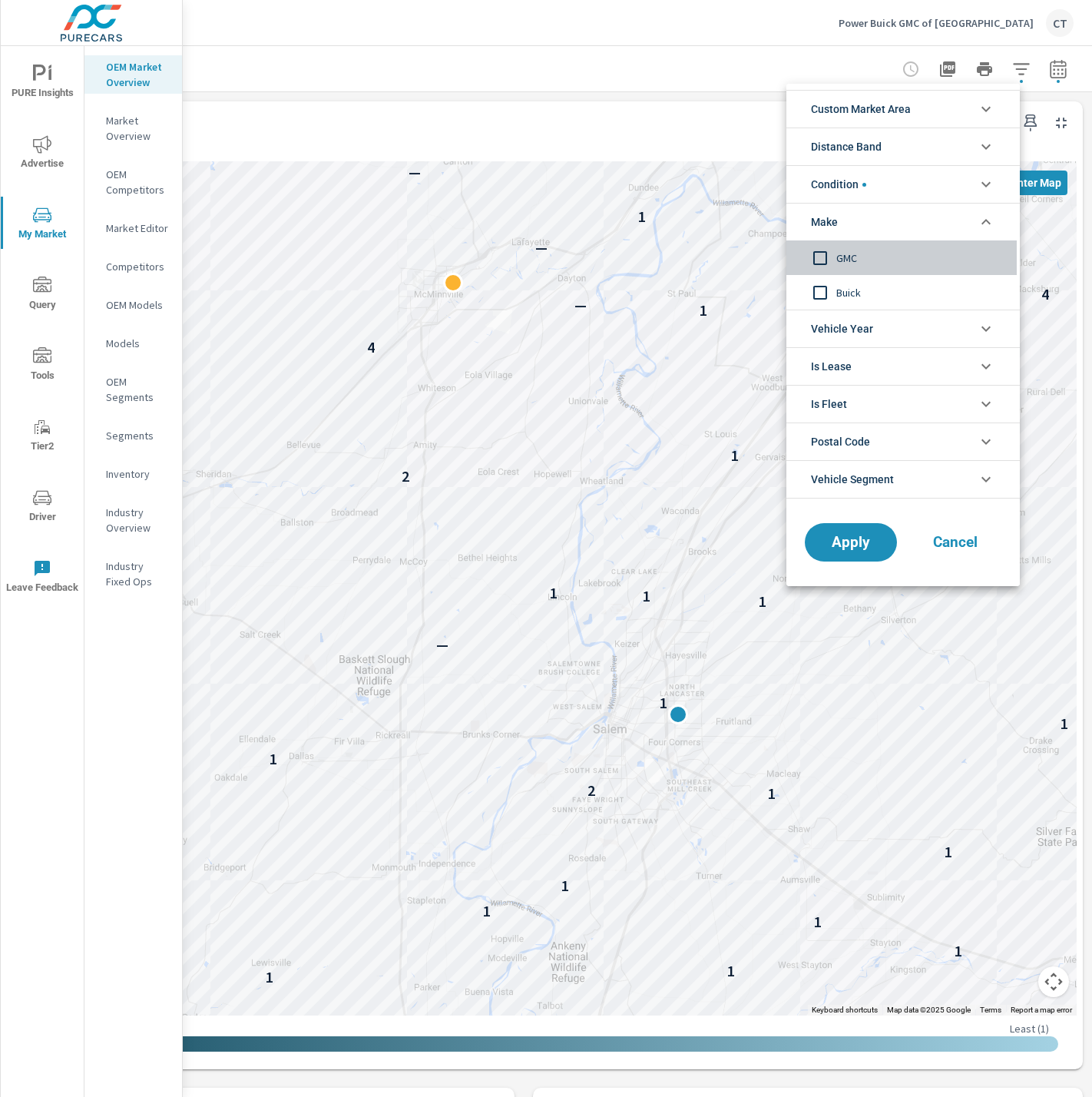
click at [861, 247] on div "GMC" at bounding box center [901, 258] width 231 height 34
click at [869, 558] on button "Apply" at bounding box center [851, 543] width 95 height 40
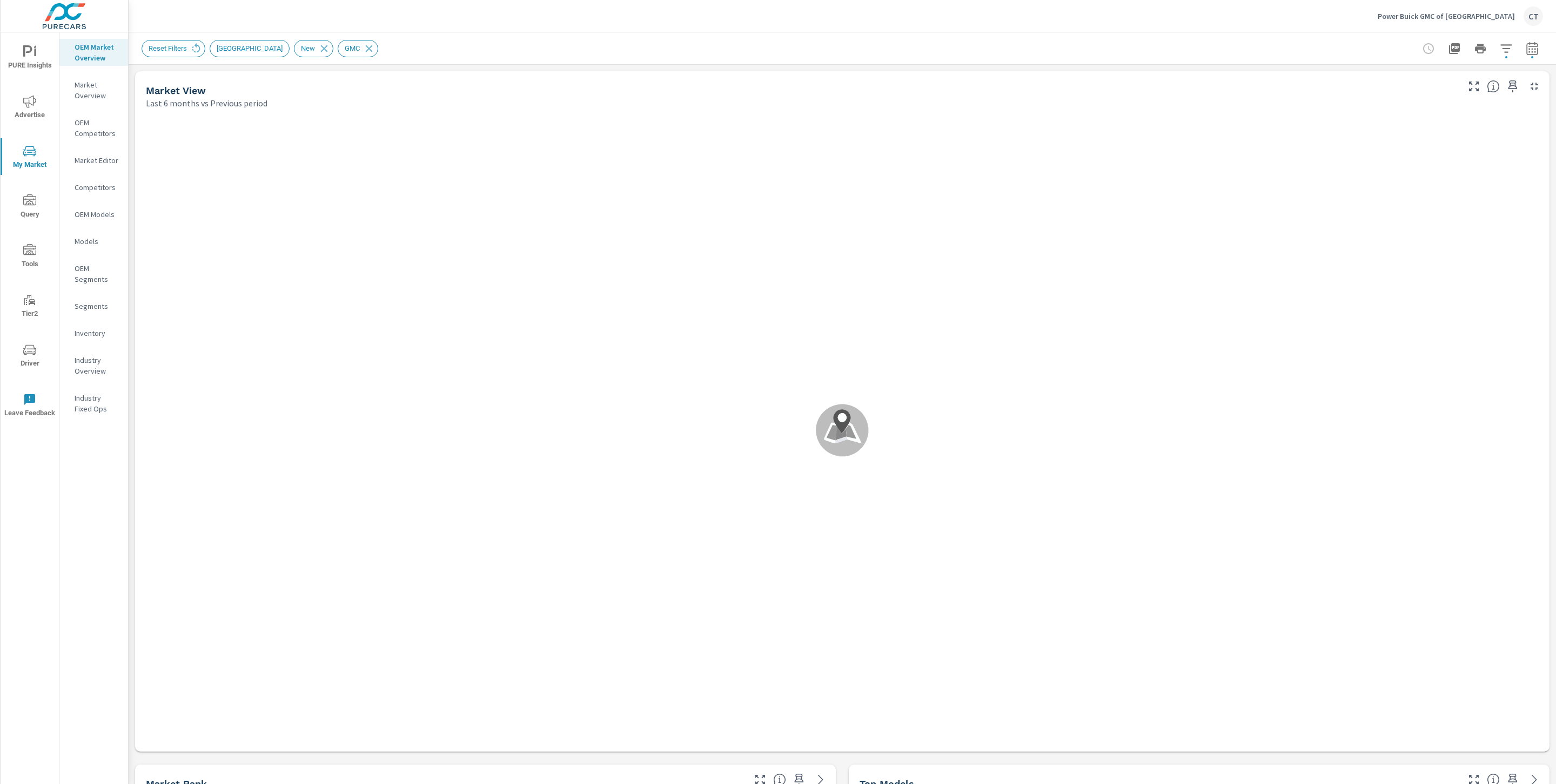
click at [1190, 55] on button "button" at bounding box center [1506, 48] width 21 height 21
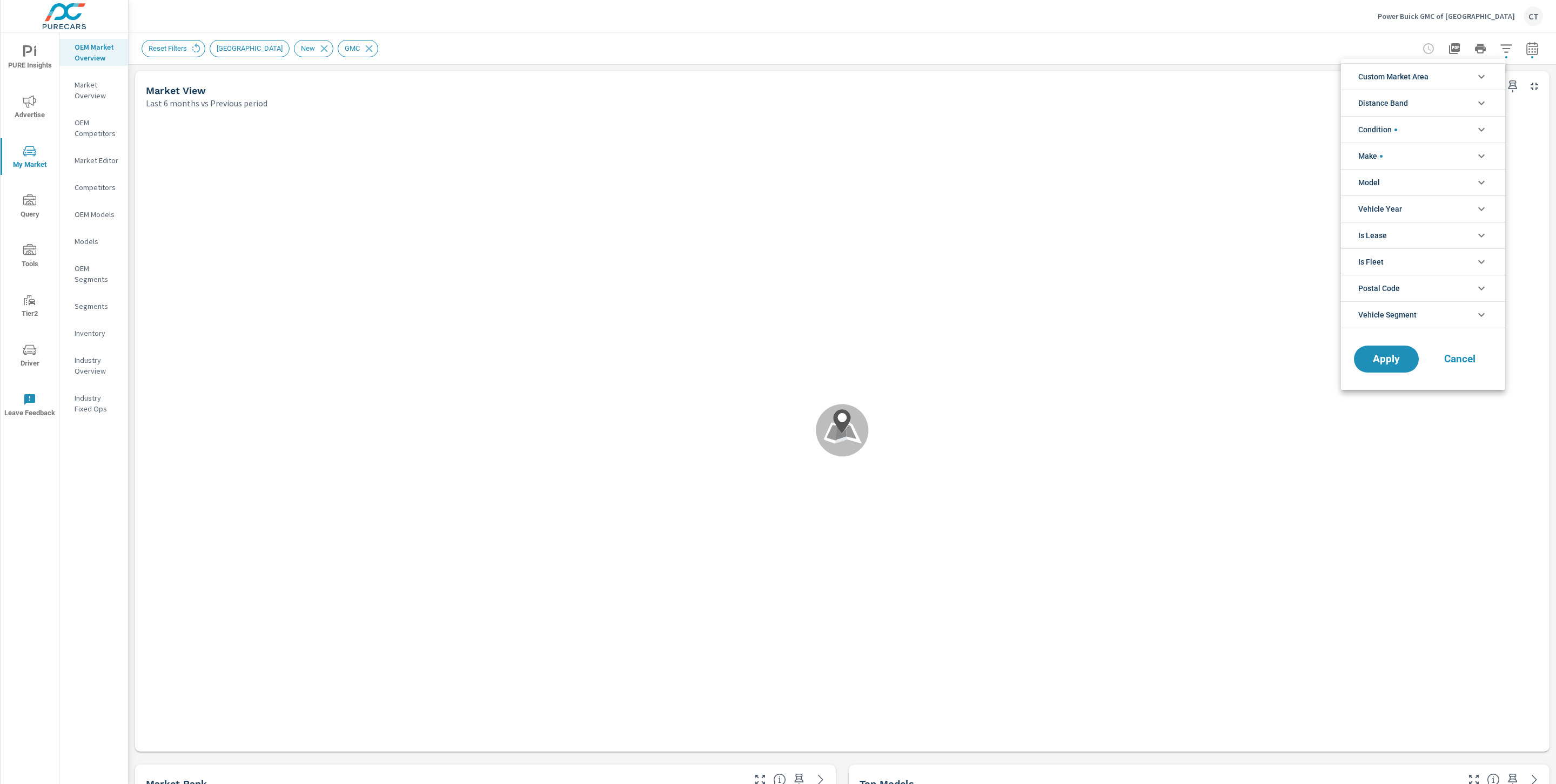
click at [1190, 174] on li "Model" at bounding box center [1422, 182] width 164 height 26
click at [1190, 231] on span "Sierra 1500" at bounding box center [1435, 232] width 118 height 13
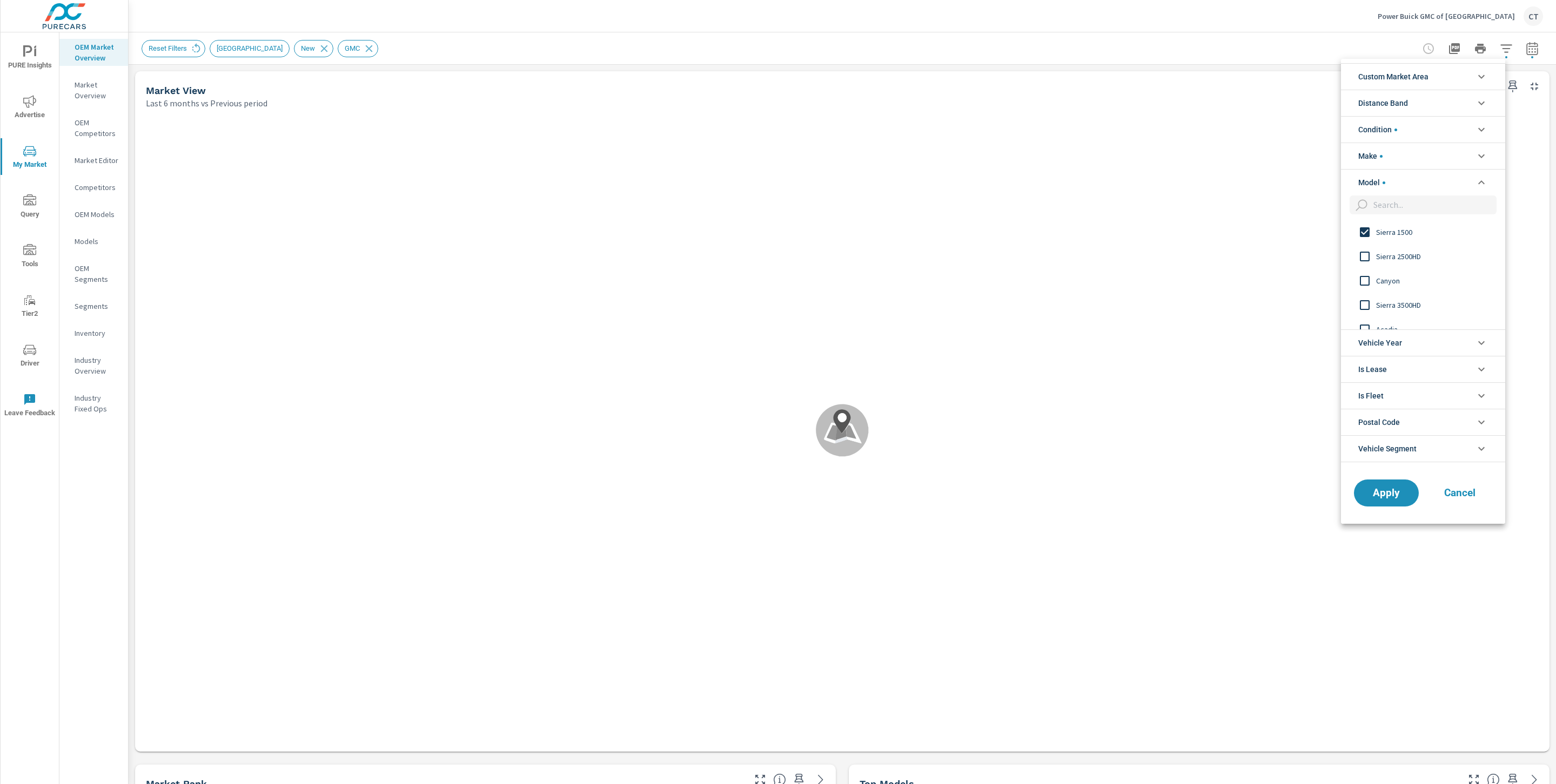
click at [1190, 254] on span "Sierra 2500HD" at bounding box center [1435, 256] width 118 height 13
click at [1190, 280] on span "Sierra 3500HD" at bounding box center [1435, 276] width 118 height 13
click at [1190, 496] on span "Apply" at bounding box center [1386, 492] width 44 height 10
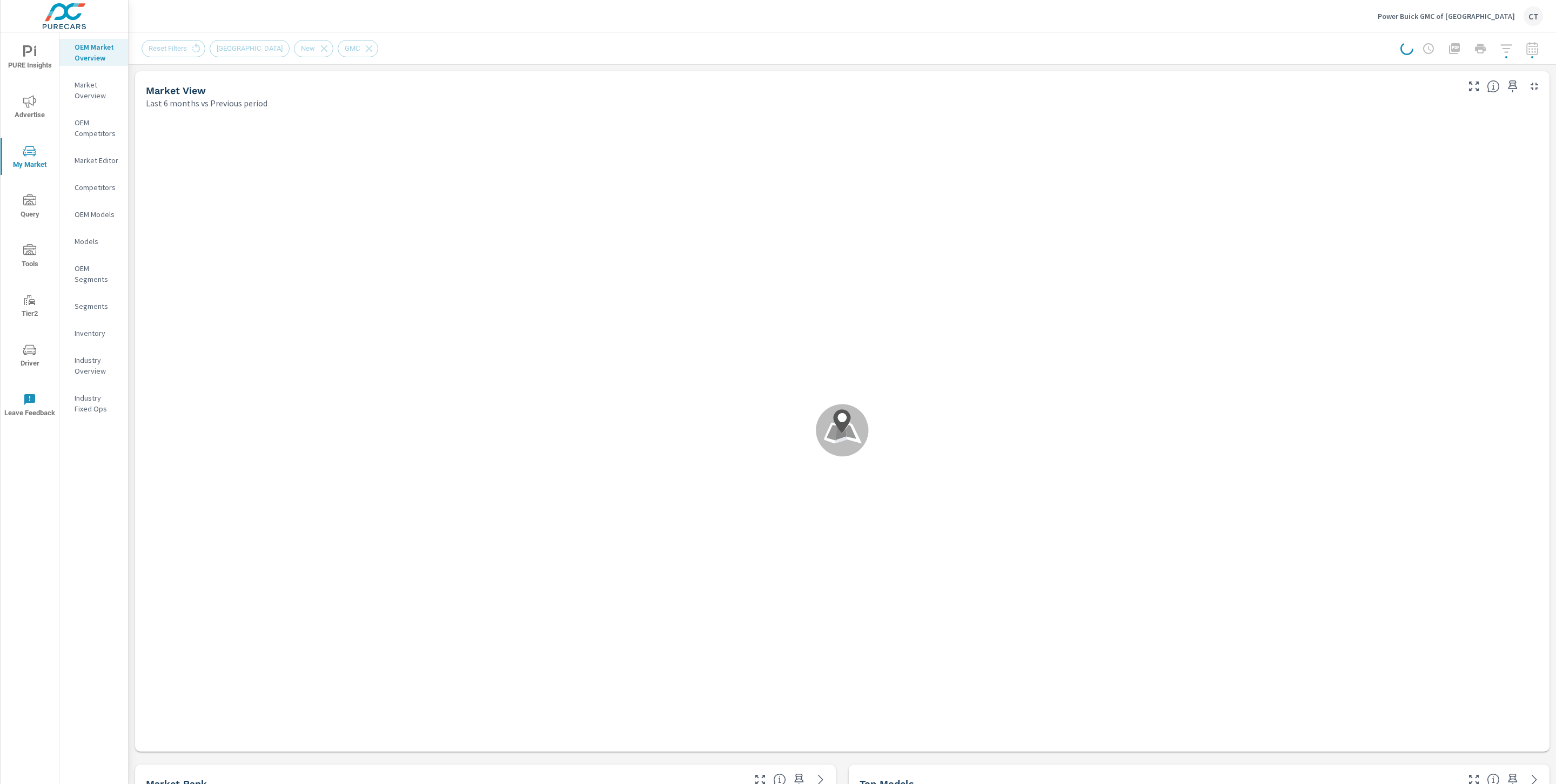
scroll to position [1, 0]
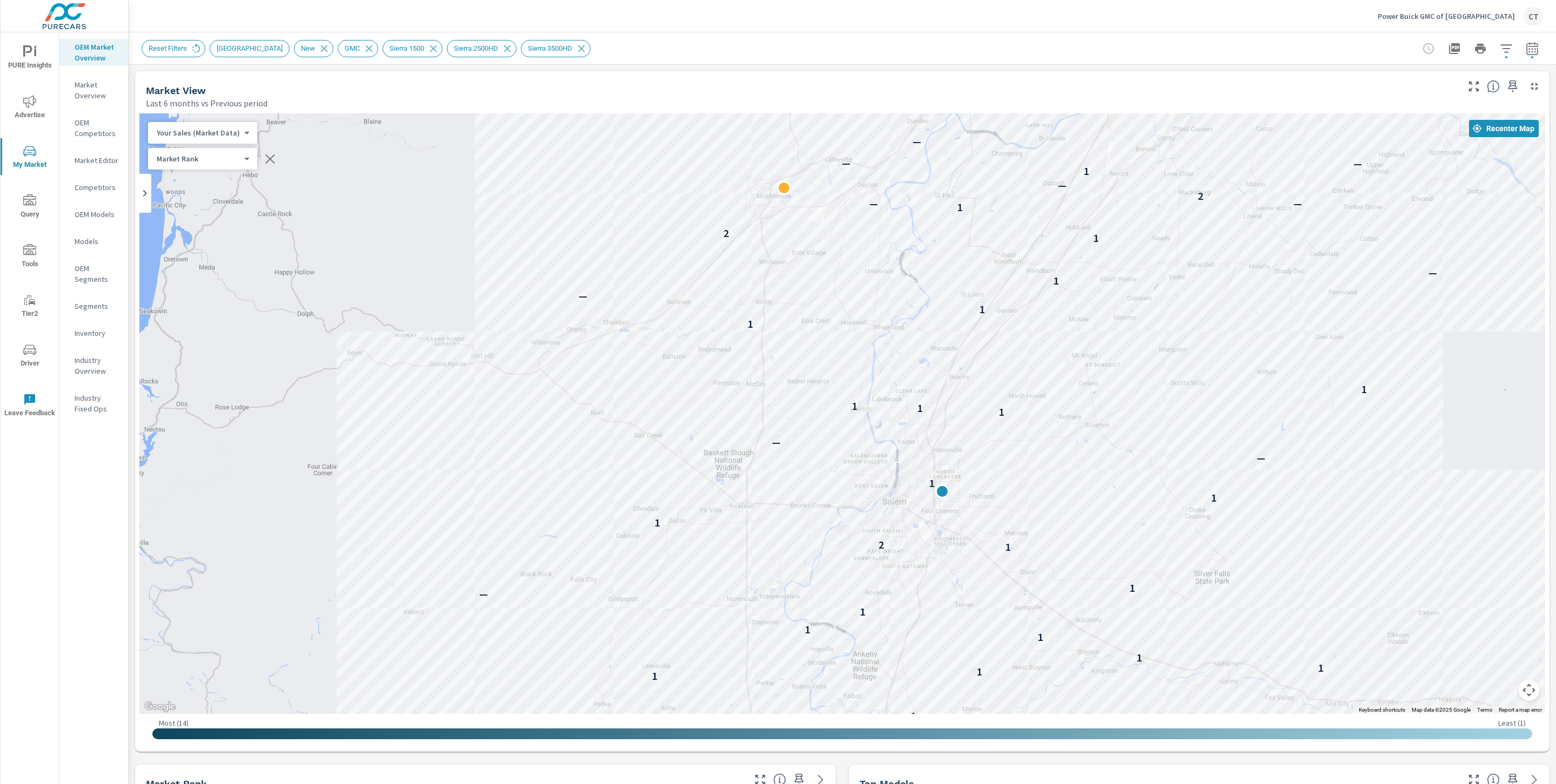
drag, startPoint x: 1129, startPoint y: 410, endPoint x: 1044, endPoint y: 369, distance: 94.4
click at [1044, 370] on div "— — 3 — 2 1 1 1 1 1 1 1 1 1 1 1 1 1 — 1 1 2 1 1 1 — — 1 1 1 1 1 1 — 1 — 1 2 1 —…" at bounding box center [842, 413] width 1406 height 600
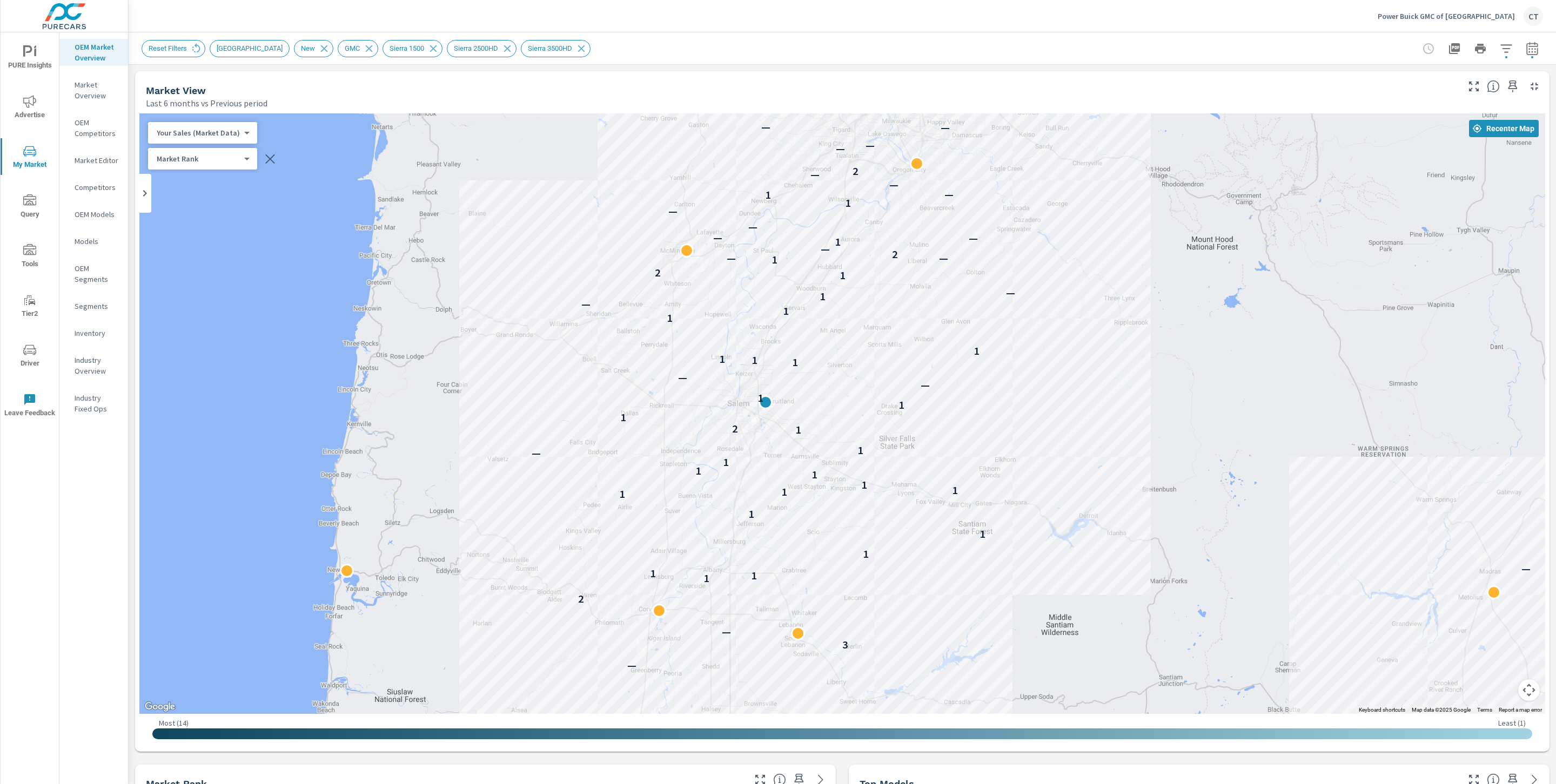
drag, startPoint x: 1376, startPoint y: 439, endPoint x: 1096, endPoint y: 416, distance: 280.9
click at [1096, 416] on div "— — — — — — — — — — — — — 3 — 2 1 1 1 — 1 1 1 1 1 1 1 1 1 1 — 1 1 2 1 1 1 — — 1…" at bounding box center [1082, 683] width 1037 height 583
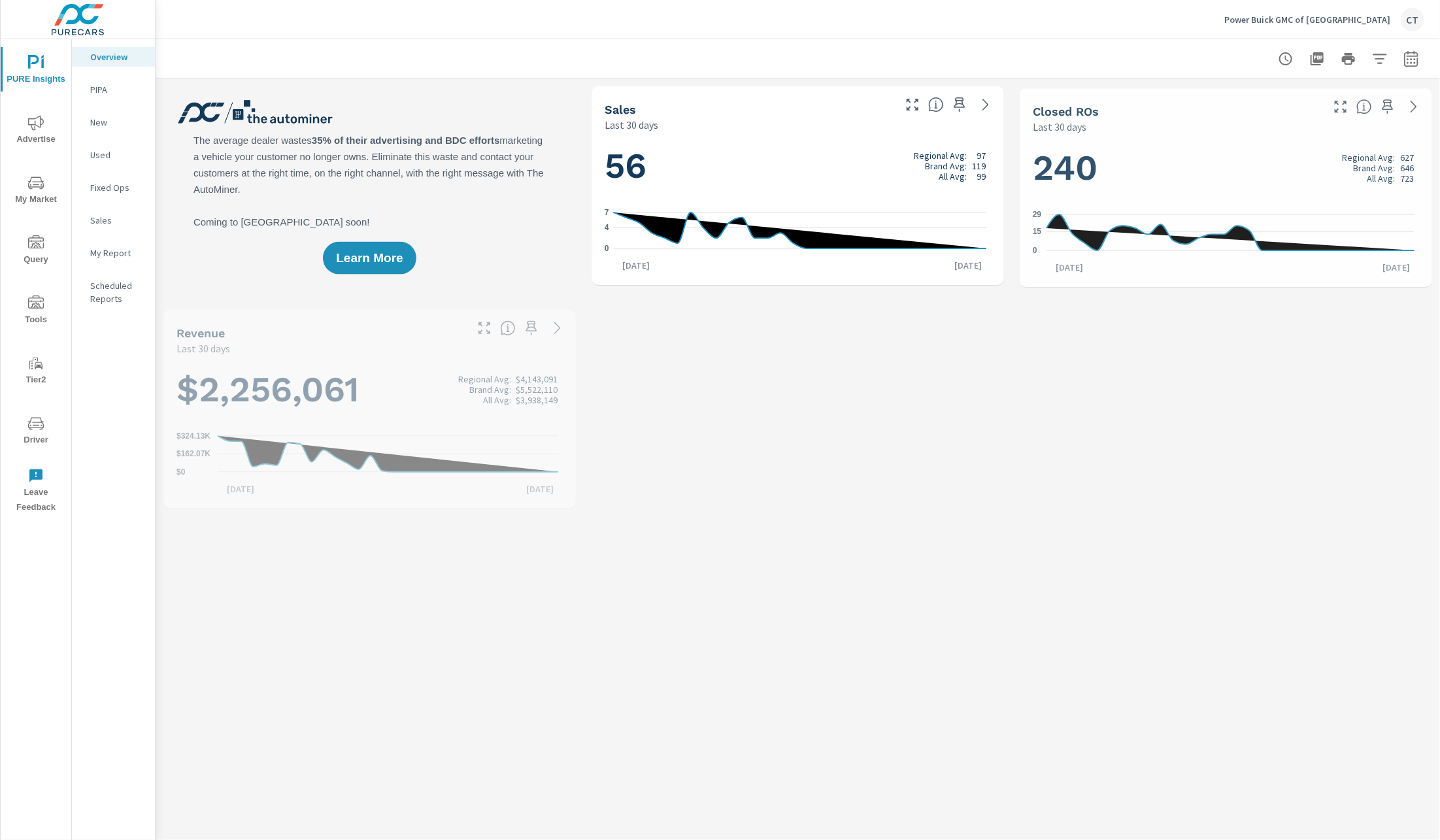
click at [124, 256] on p "My Report" at bounding box center [117, 253] width 54 height 13
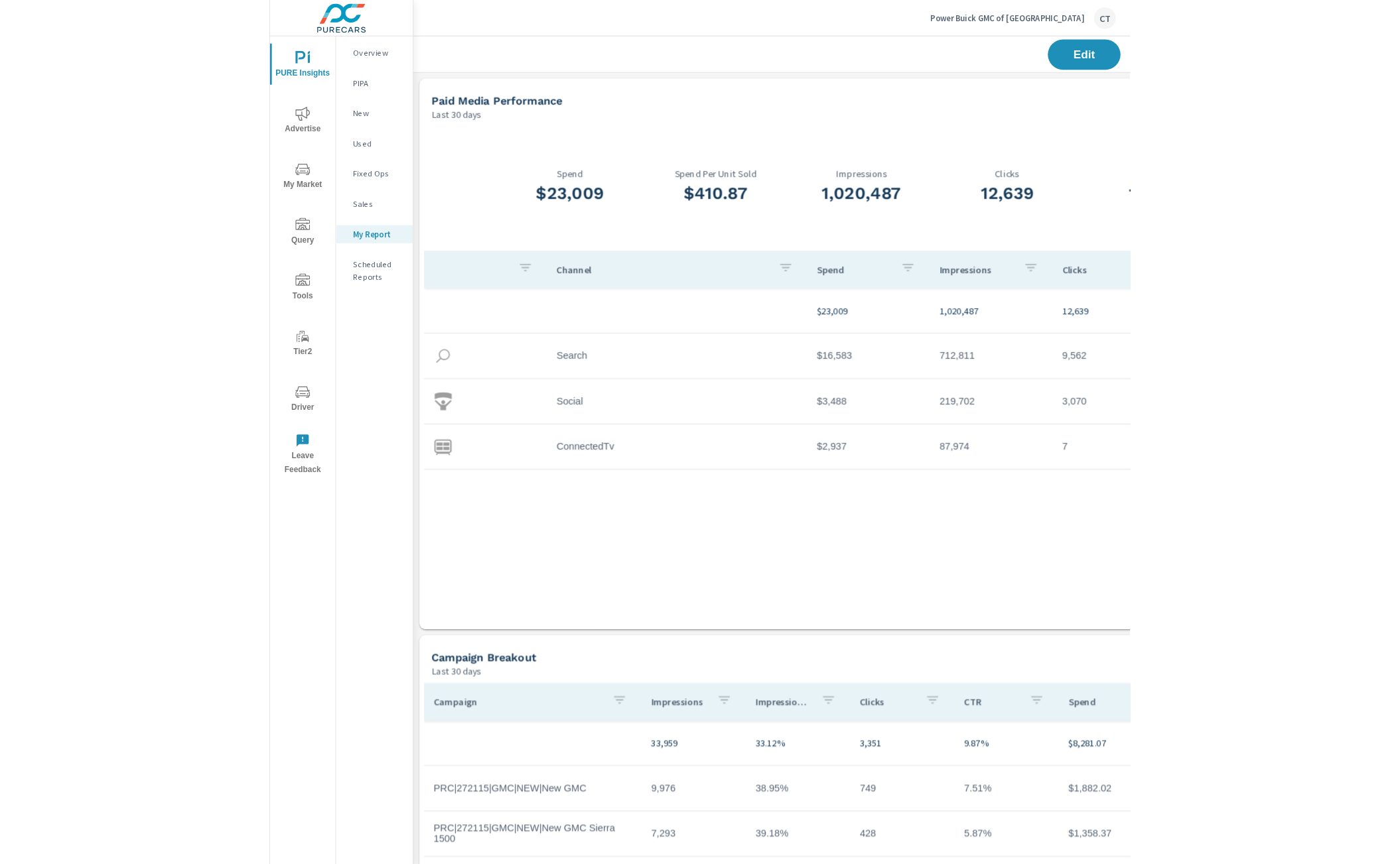
scroll to position [0, 211]
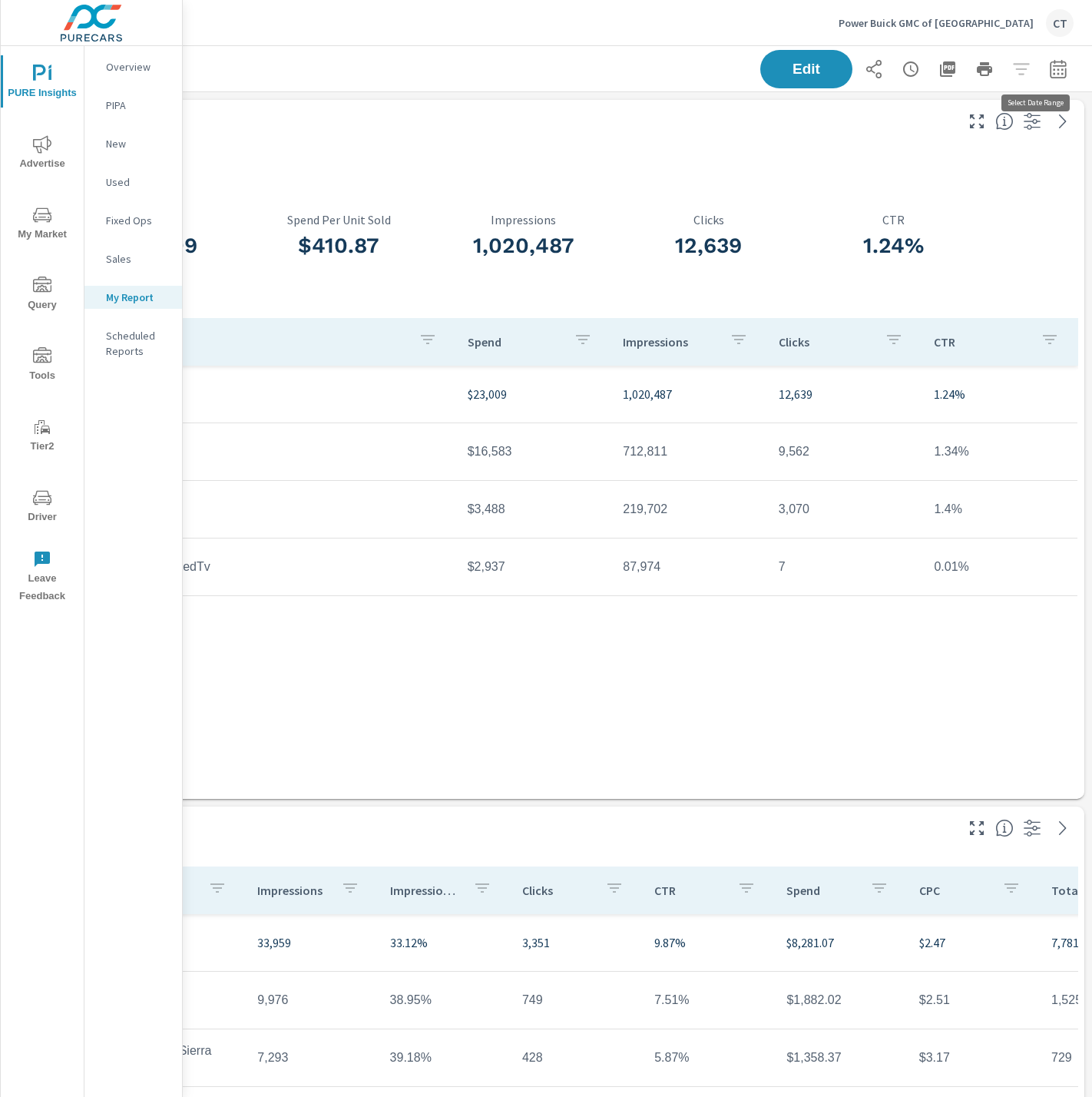
click at [1049, 63] on icon "button" at bounding box center [1058, 69] width 18 height 18
drag, startPoint x: 987, startPoint y: 109, endPoint x: 968, endPoint y: 131, distance: 29.1
click at [986, 110] on div "Date Range Custom [DATE] Last week Last 7 days Last 14 days Last 30 days Last 4…" at bounding box center [934, 131] width 196 height 52
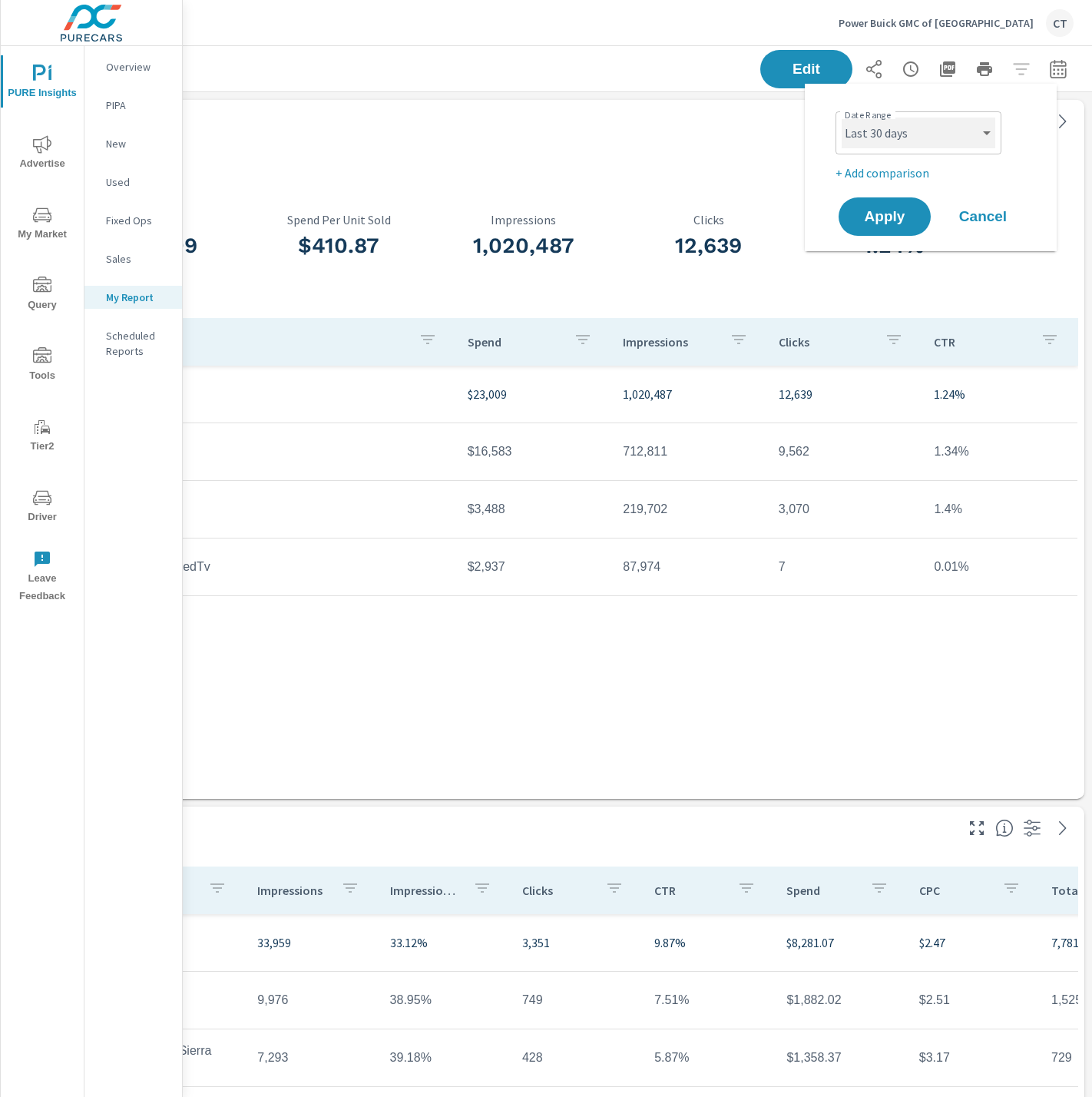
click at [968, 131] on select "Custom [DATE] Last week Last 7 days Last 14 days Last 30 days Last 45 days Last…" at bounding box center [917, 133] width 154 height 31
click at [841, 117] on select "Custom [DATE] Last week Last 7 days Last 14 days Last 30 days Last 45 days Last…" at bounding box center [917, 133] width 154 height 31
select select "Month to date"
click at [869, 159] on div "Date Range Custom [DATE] Last week Last 7 days Last 14 days Last 30 days Last 4…" at bounding box center [934, 143] width 196 height 77
click at [869, 169] on p "+ Add comparison" at bounding box center [934, 172] width 196 height 18
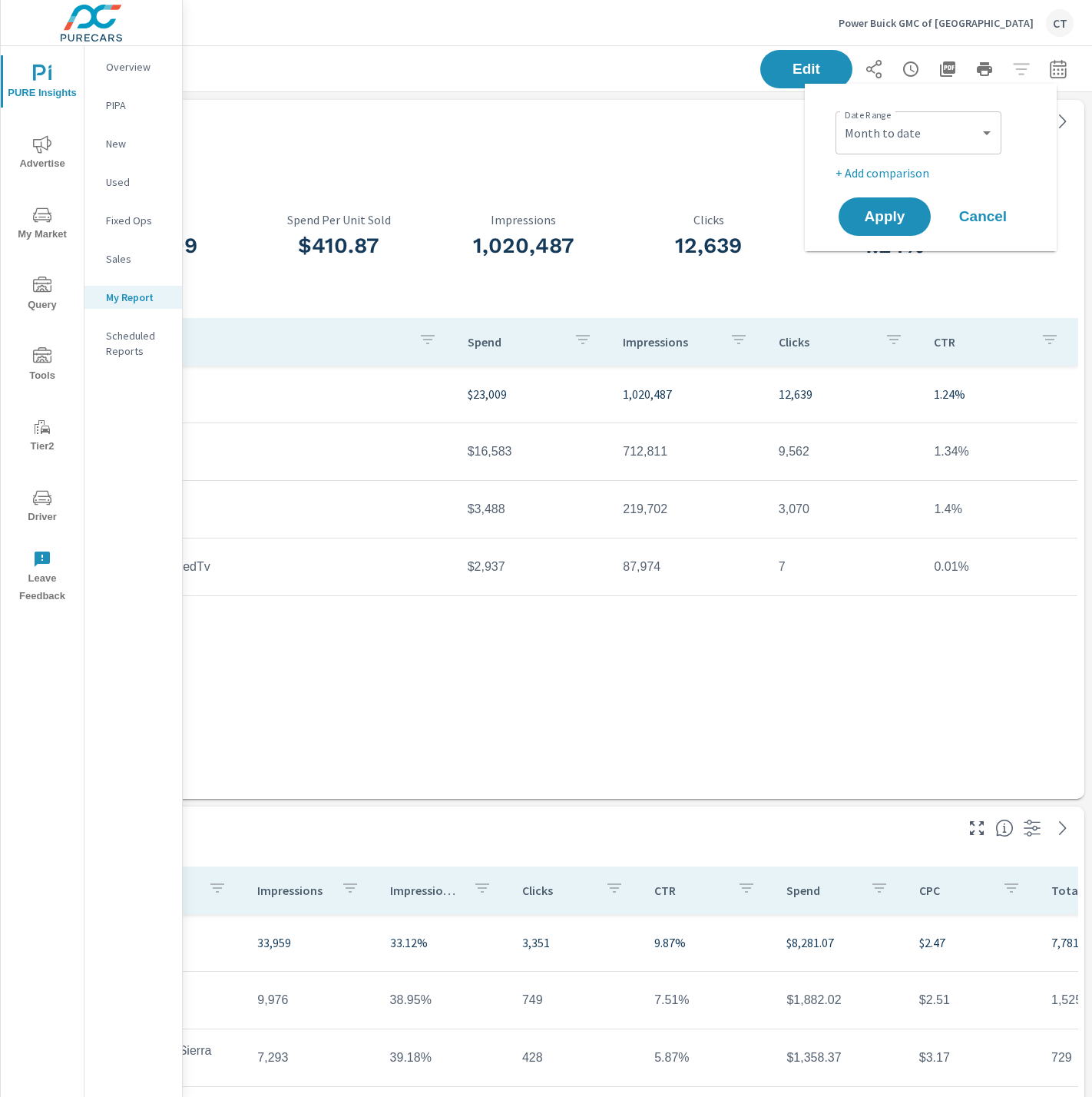
select select "Previous period"
click at [900, 243] on button "Apply" at bounding box center [885, 259] width 95 height 40
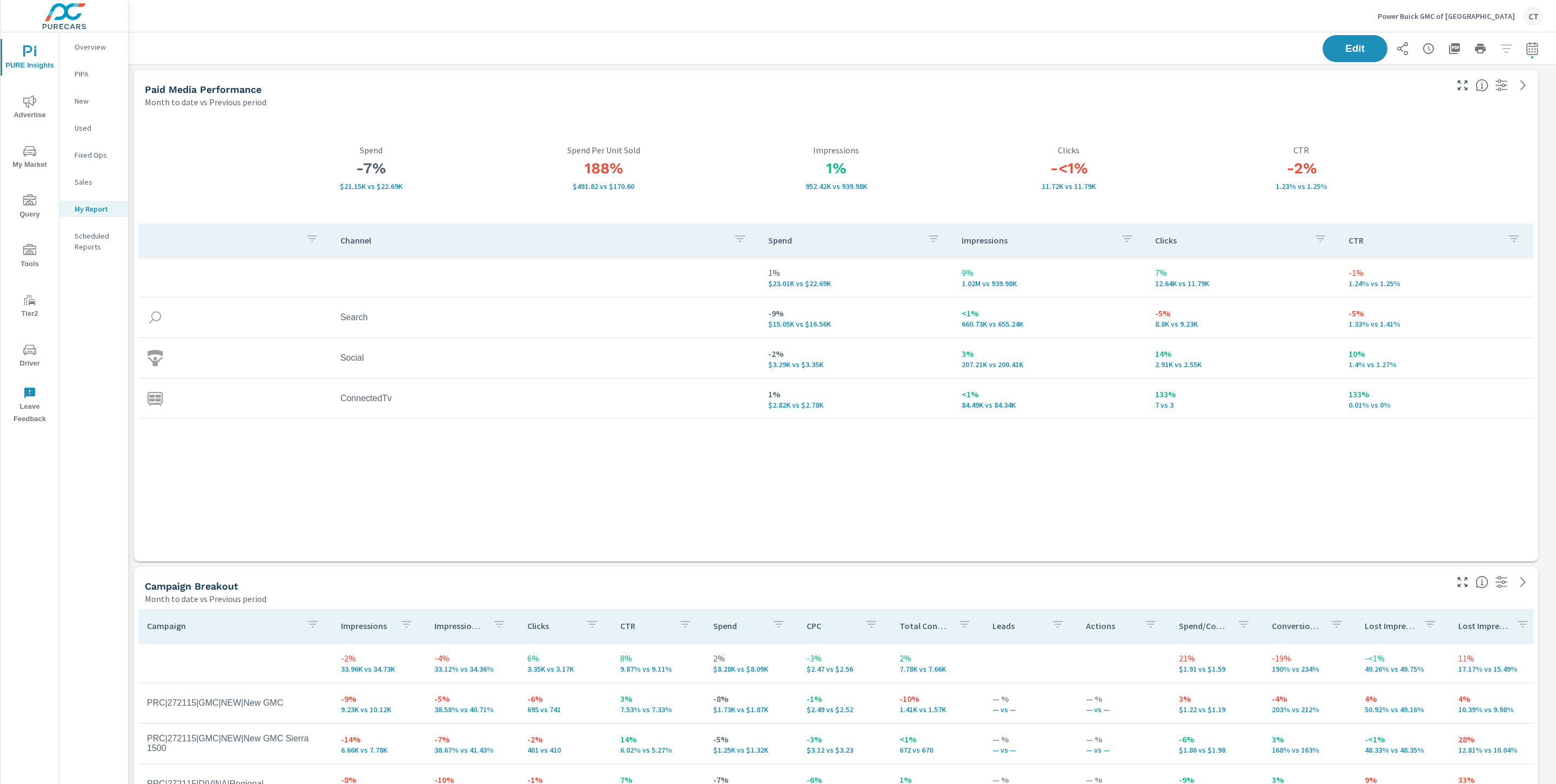
click at [902, 35] on div "Edit" at bounding box center [842, 48] width 1402 height 32
click at [880, 514] on div "Channel Spend Impressions Clicks CTR 1% $23.01K vs $22.69K 9% 1.02M vs 939.98K …" at bounding box center [836, 382] width 1396 height 317
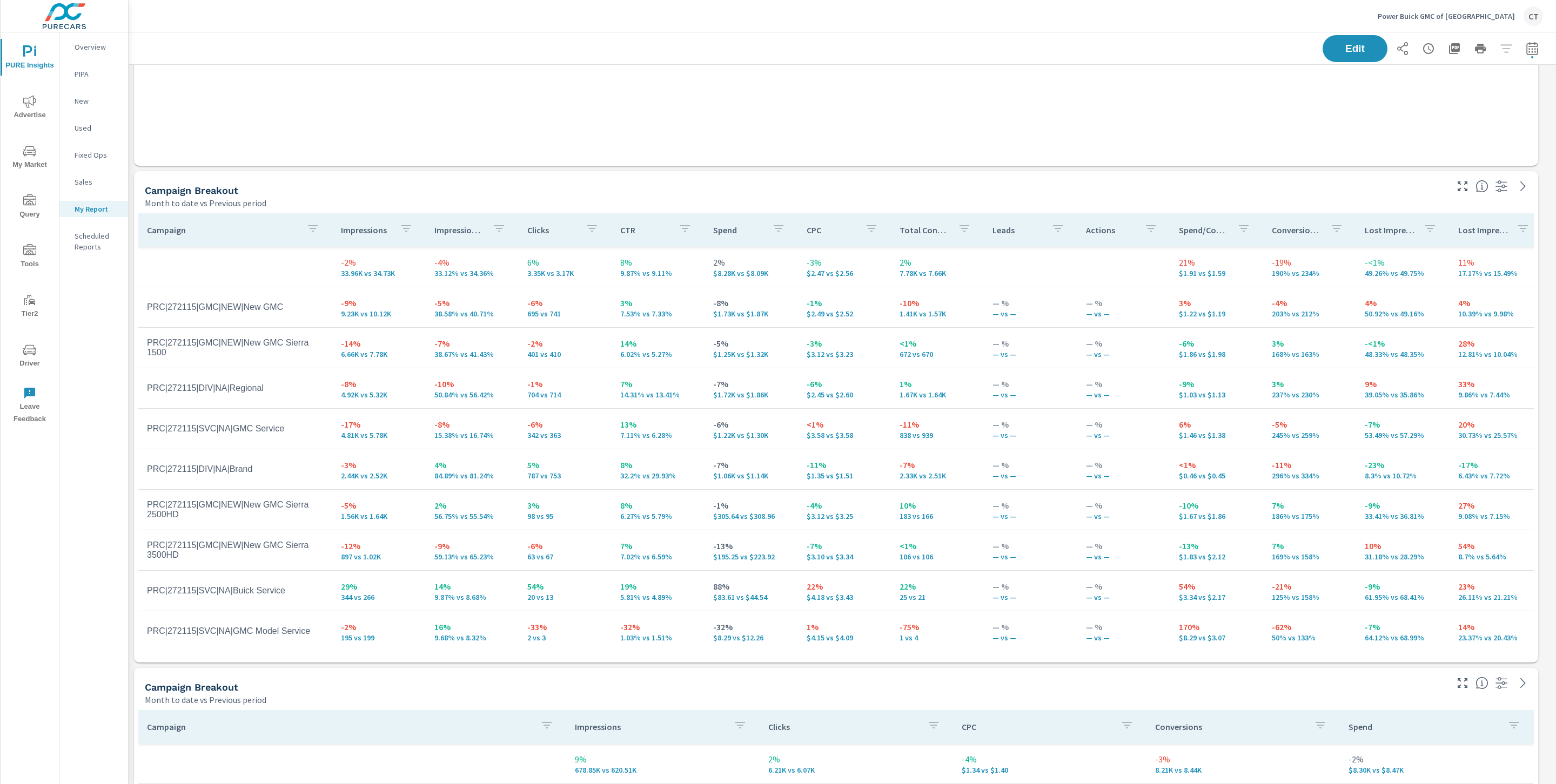
scroll to position [397, 0]
click at [460, 235] on div "Impression Share" at bounding box center [472, 229] width 76 height 25
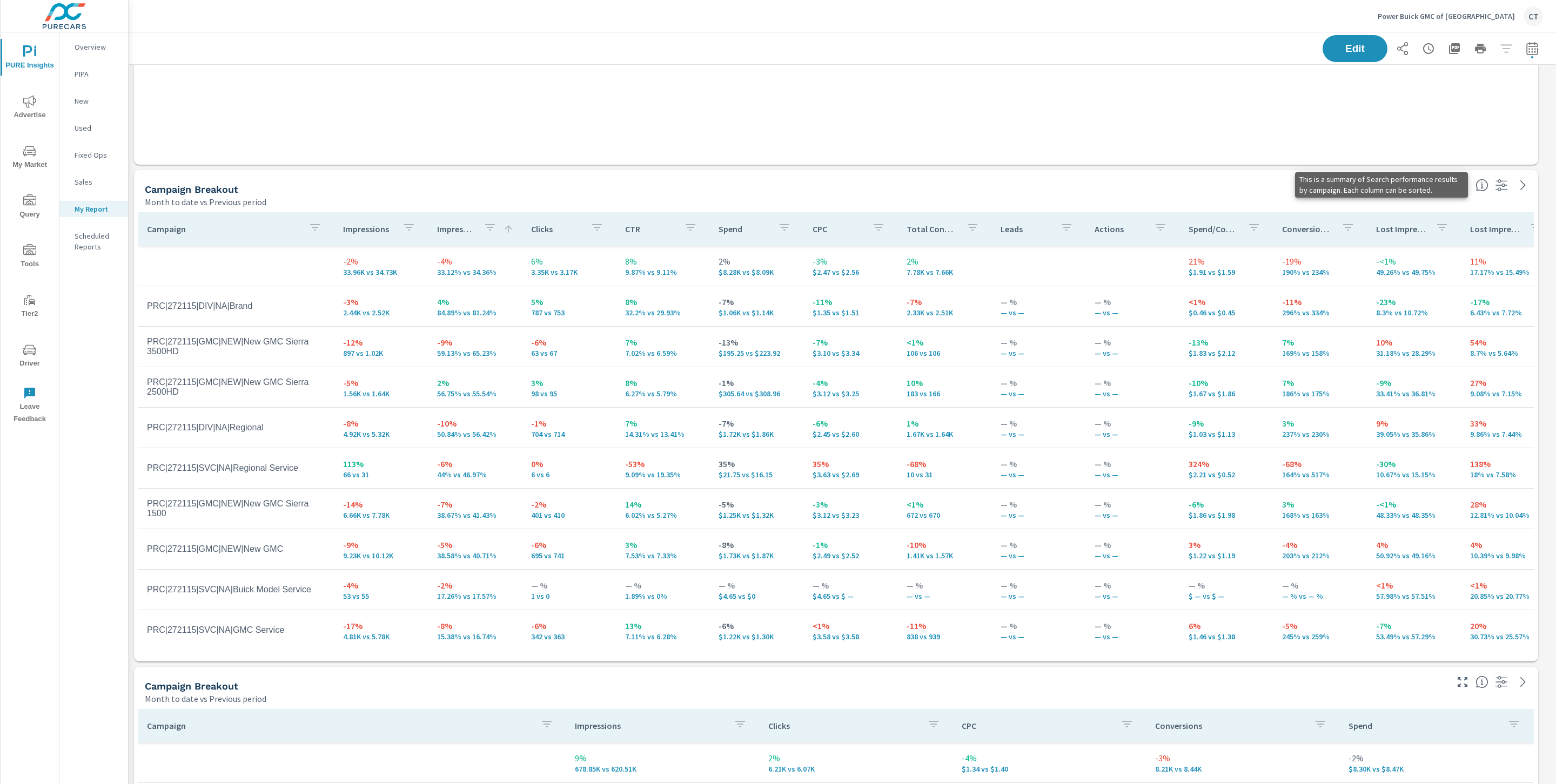
scroll to position [3632, 1440]
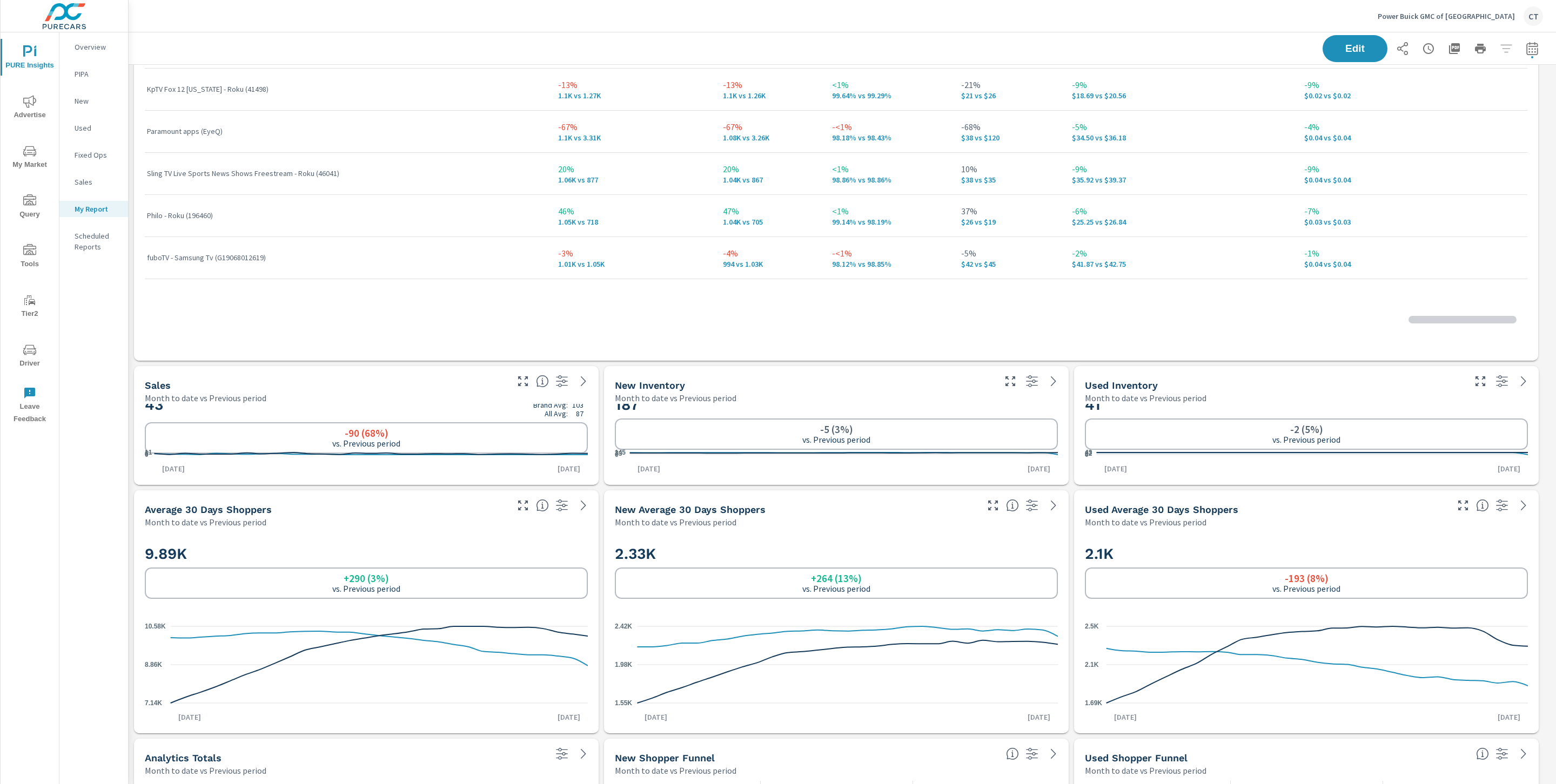
scroll to position [122, 0]
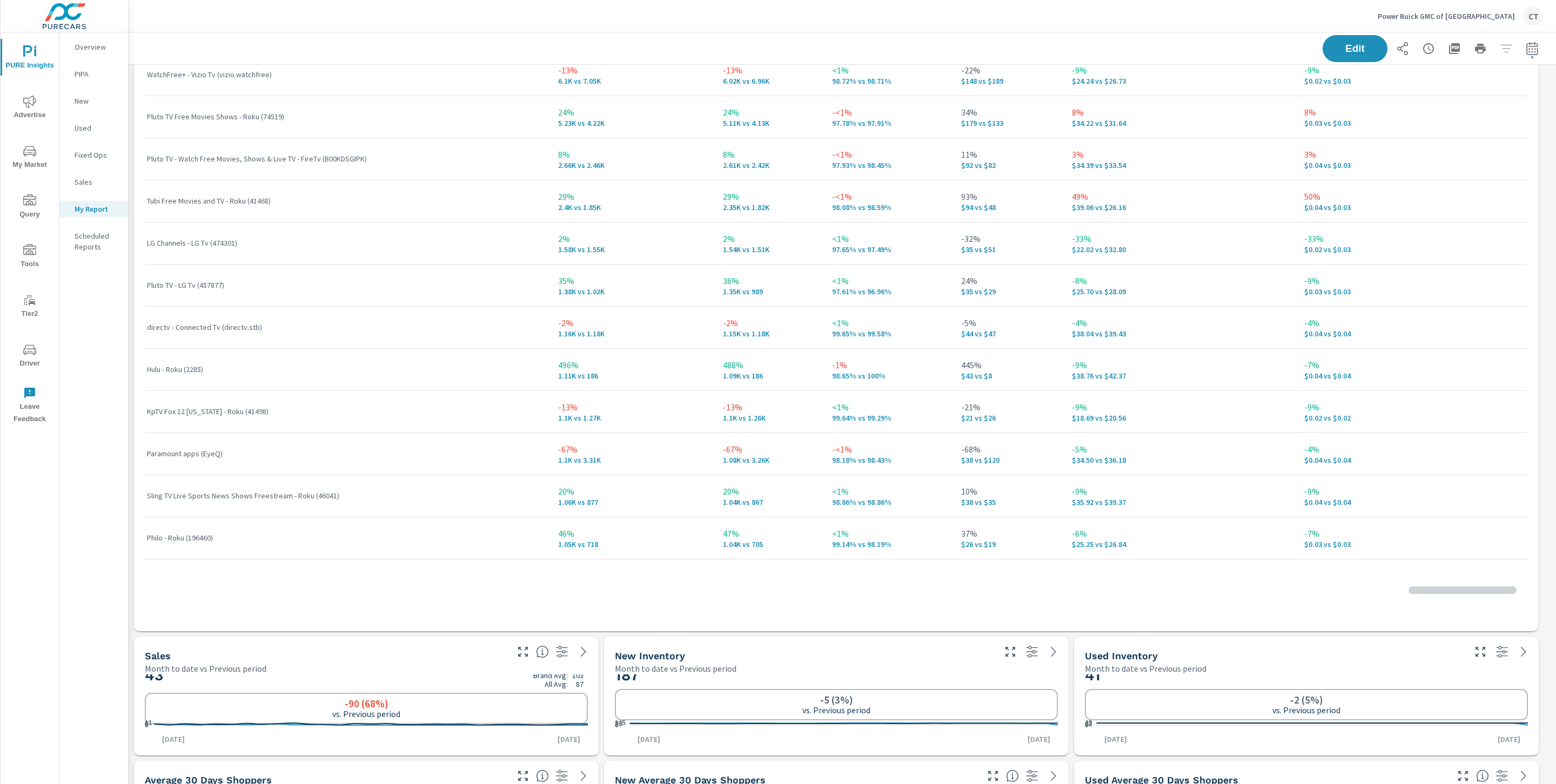
scroll to position [32, 0]
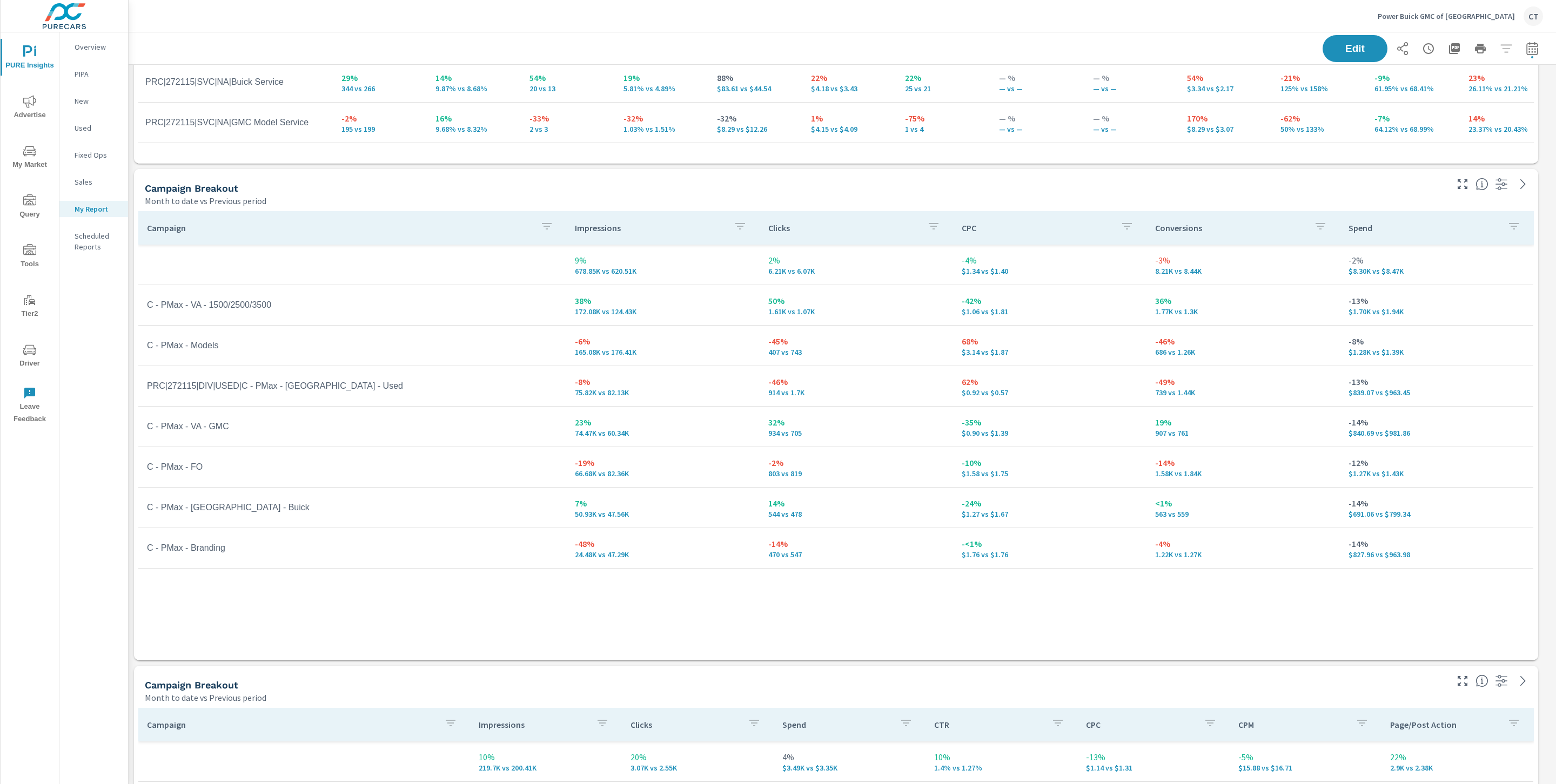
scroll to position [891, 0]
click at [225, 559] on td "C - PMax - Branding" at bounding box center [352, 552] width 428 height 27
drag, startPoint x: 231, startPoint y: 553, endPoint x: 146, endPoint y: 556, distance: 85.1
click at [146, 556] on td "C - PMax - Branding" at bounding box center [352, 552] width 428 height 27
drag, startPoint x: 215, startPoint y: 475, endPoint x: 142, endPoint y: 474, distance: 73.0
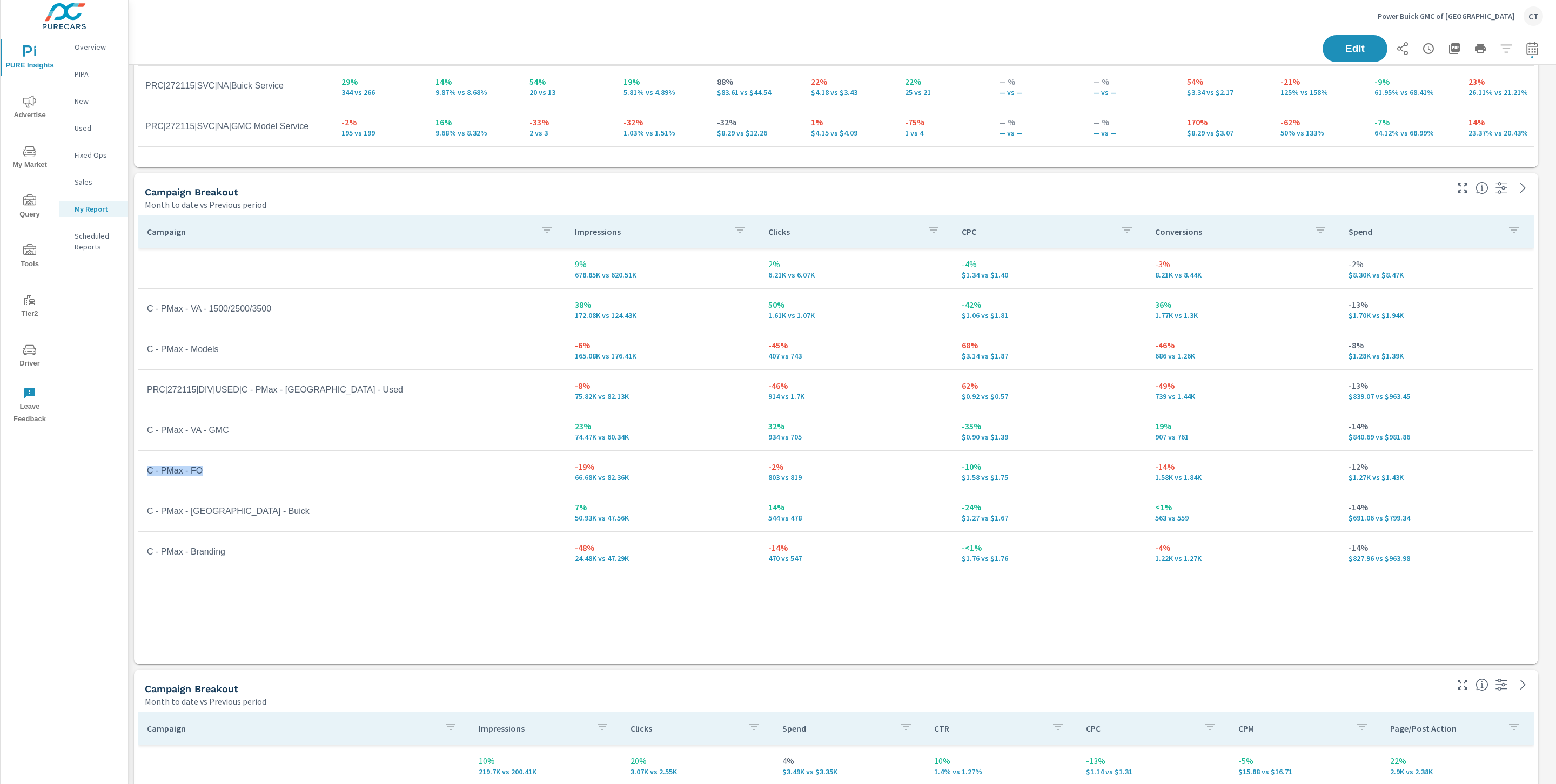
click at [142, 474] on td "C - PMax - FO" at bounding box center [352, 471] width 428 height 27
drag, startPoint x: 242, startPoint y: 566, endPoint x: 231, endPoint y: 555, distance: 15.6
click at [237, 559] on tr "C - PMax - Branding -48% 24.48K vs 47.29K -14% 470 vs 547 -<1% $1.76 vs $1.76 -…" at bounding box center [835, 552] width 1395 height 40
drag, startPoint x: 223, startPoint y: 555, endPoint x: 142, endPoint y: 550, distance: 81.2
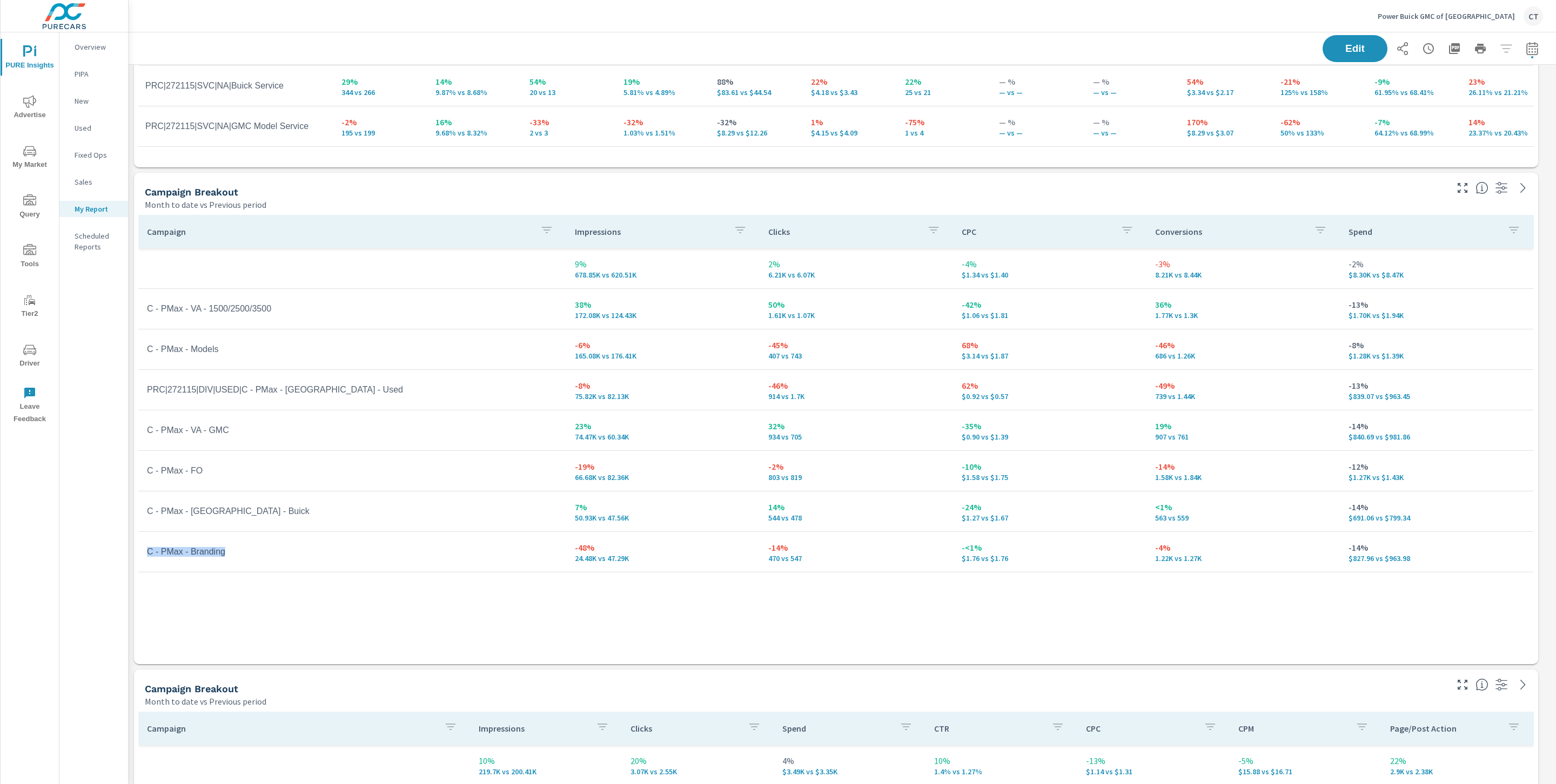
click at [142, 550] on td "C - PMax - Branding" at bounding box center [352, 552] width 428 height 27
click at [231, 556] on td "C - PMax - Branding" at bounding box center [352, 552] width 428 height 27
drag, startPoint x: 238, startPoint y: 555, endPoint x: 146, endPoint y: 555, distance: 92.0
click at [146, 555] on td "C - PMax - Branding" at bounding box center [352, 552] width 428 height 27
click at [276, 567] on tr "C - PMax - Branding -48% 24.48K vs 47.29K -14% 470 vs 547 -<1% $1.76 vs $1.76 -…" at bounding box center [835, 552] width 1395 height 40
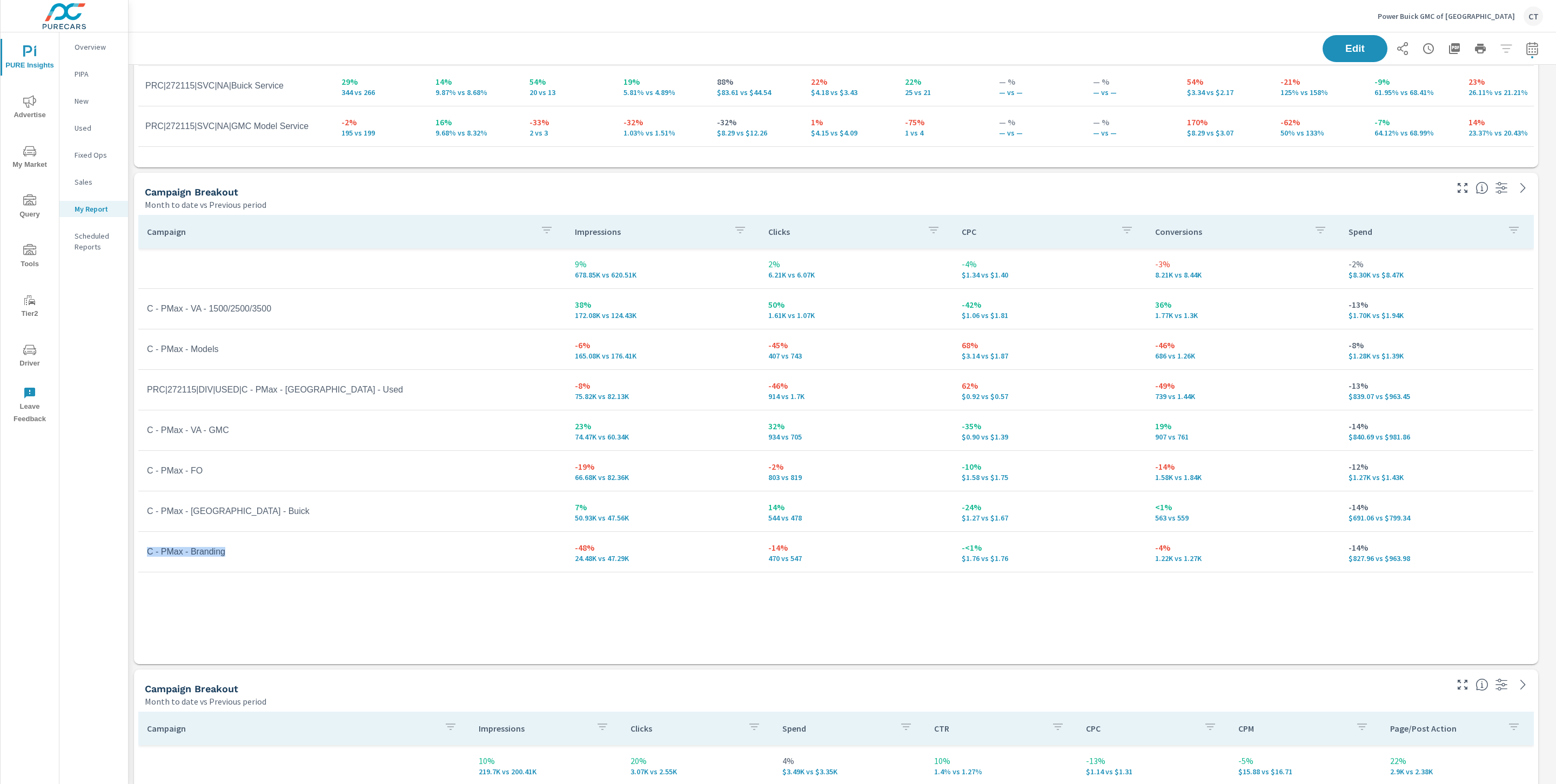
drag, startPoint x: 272, startPoint y: 552, endPoint x: 141, endPoint y: 546, distance: 131.1
click at [141, 546] on td "C - PMax - Branding" at bounding box center [352, 552] width 428 height 27
drag, startPoint x: 348, startPoint y: 583, endPoint x: 219, endPoint y: 537, distance: 137.0
click at [348, 583] on div "Campaign Impressions Clicks CPC Conversions Spend 9% 678.85K vs 620.51K 2% 6.21…" at bounding box center [836, 429] width 1396 height 429
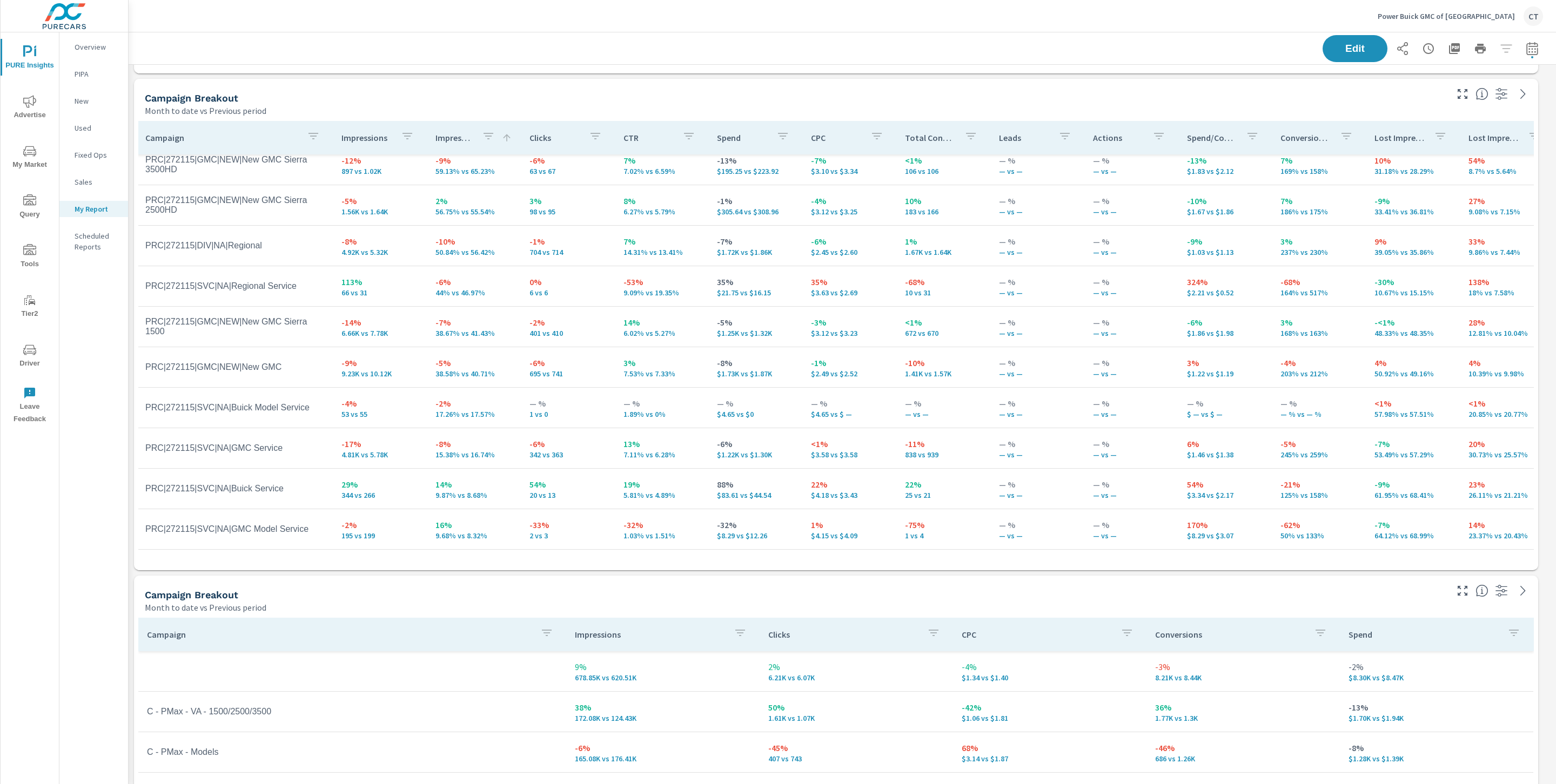
scroll to position [489, 0]
click at [446, 136] on p "Impression Share" at bounding box center [454, 137] width 38 height 11
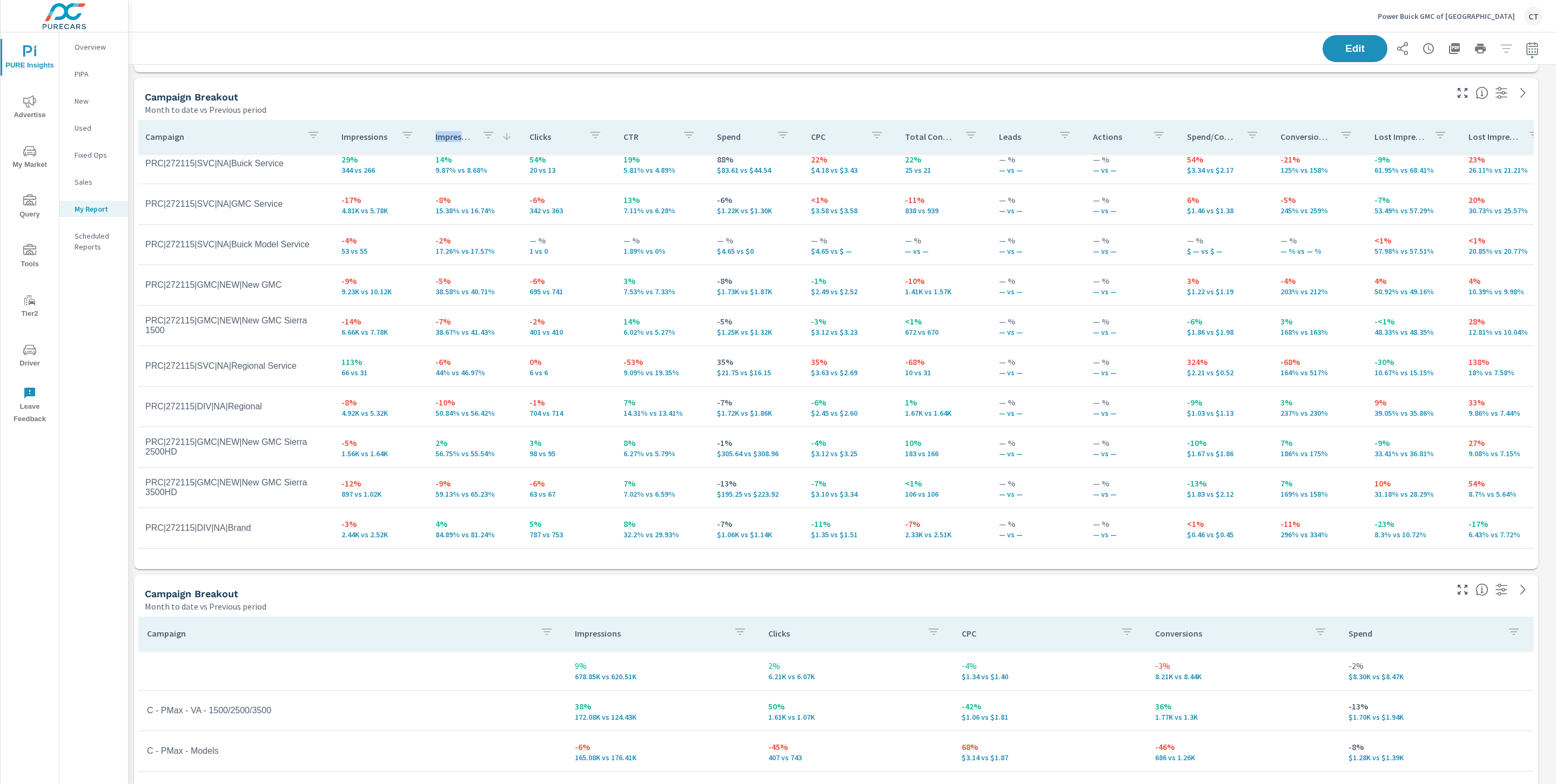
click at [446, 136] on p "Impression Share" at bounding box center [454, 137] width 38 height 11
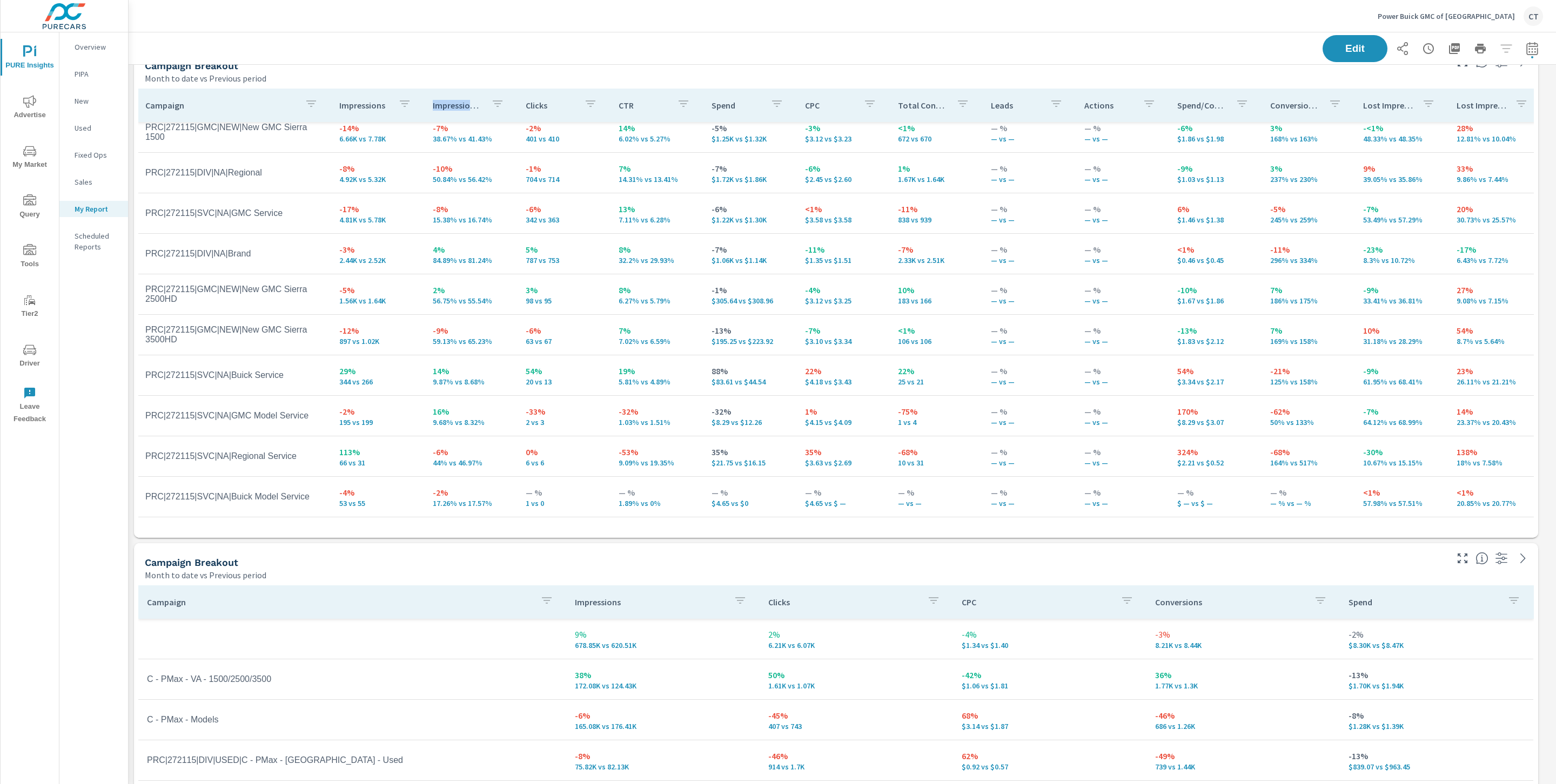
scroll to position [518, 0]
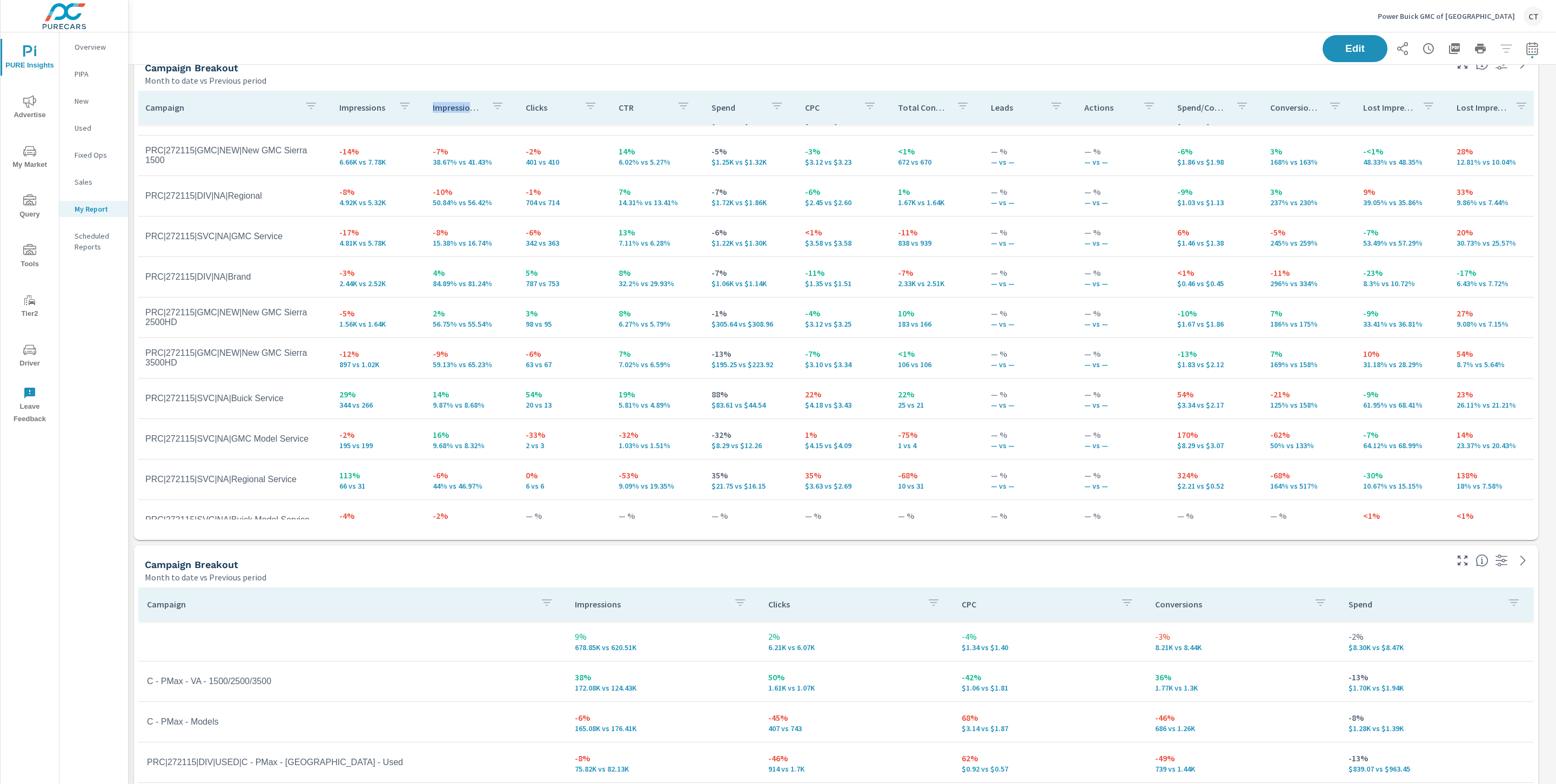
scroll to position [44, 1]
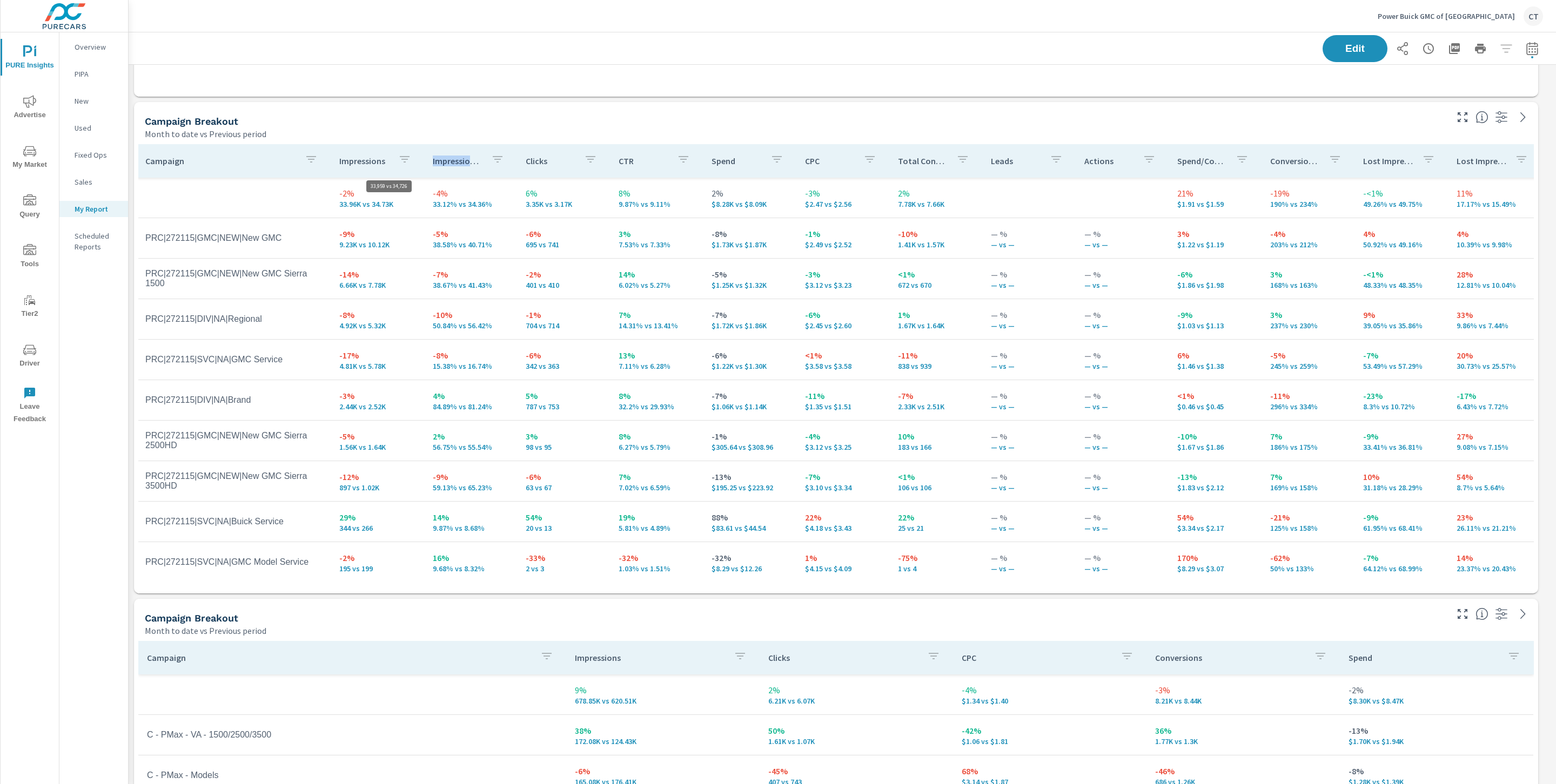
scroll to position [3632, 1440]
click at [314, 158] on icon "button" at bounding box center [311, 159] width 13 height 13
click at [293, 233] on input "Search" at bounding box center [310, 234] width 123 height 21
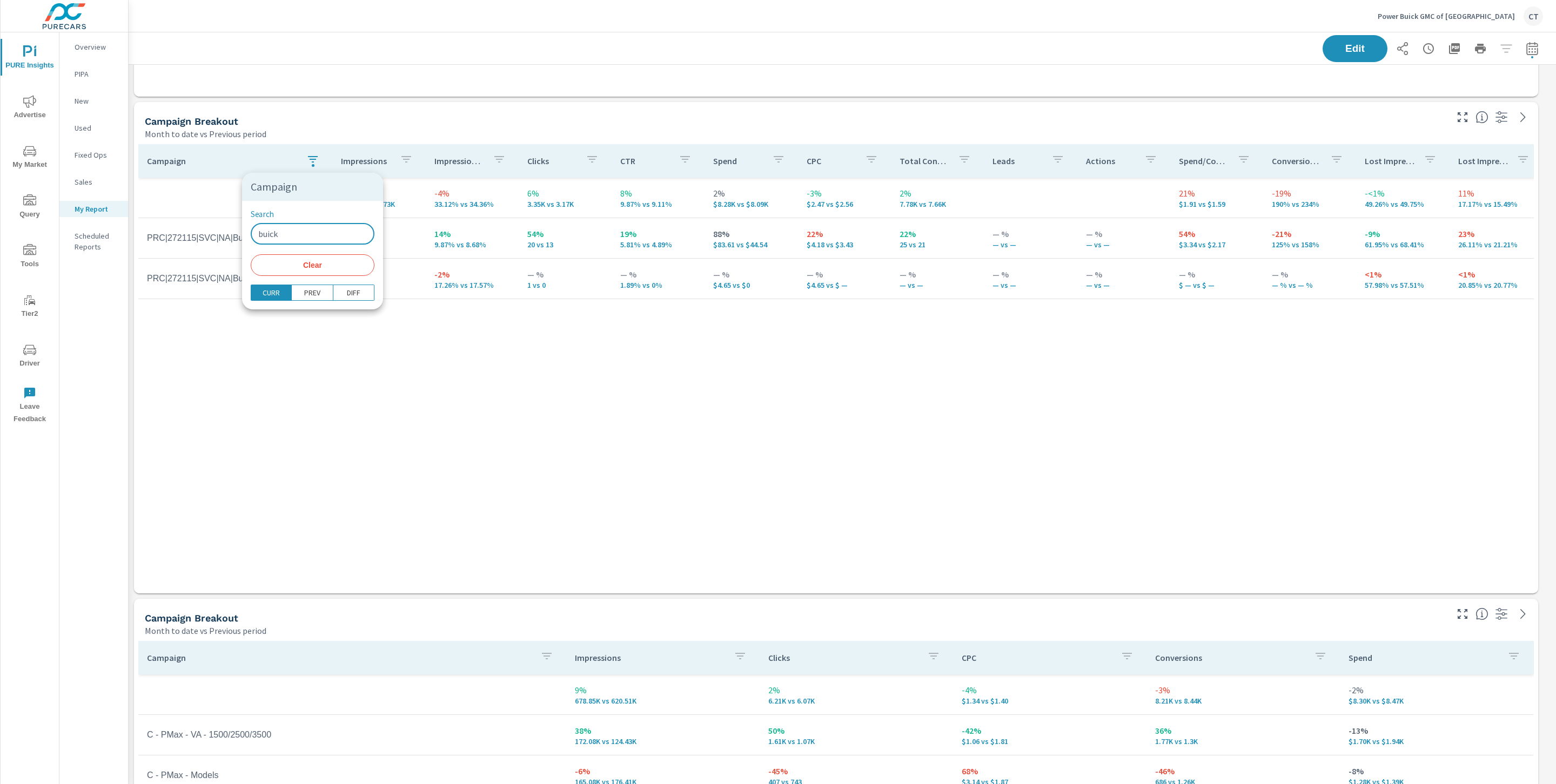
type input "buick"
click at [372, 469] on div at bounding box center [778, 392] width 1556 height 784
click at [309, 153] on icon "button" at bounding box center [313, 159] width 13 height 13
click at [325, 273] on button "Clear" at bounding box center [313, 265] width 123 height 21
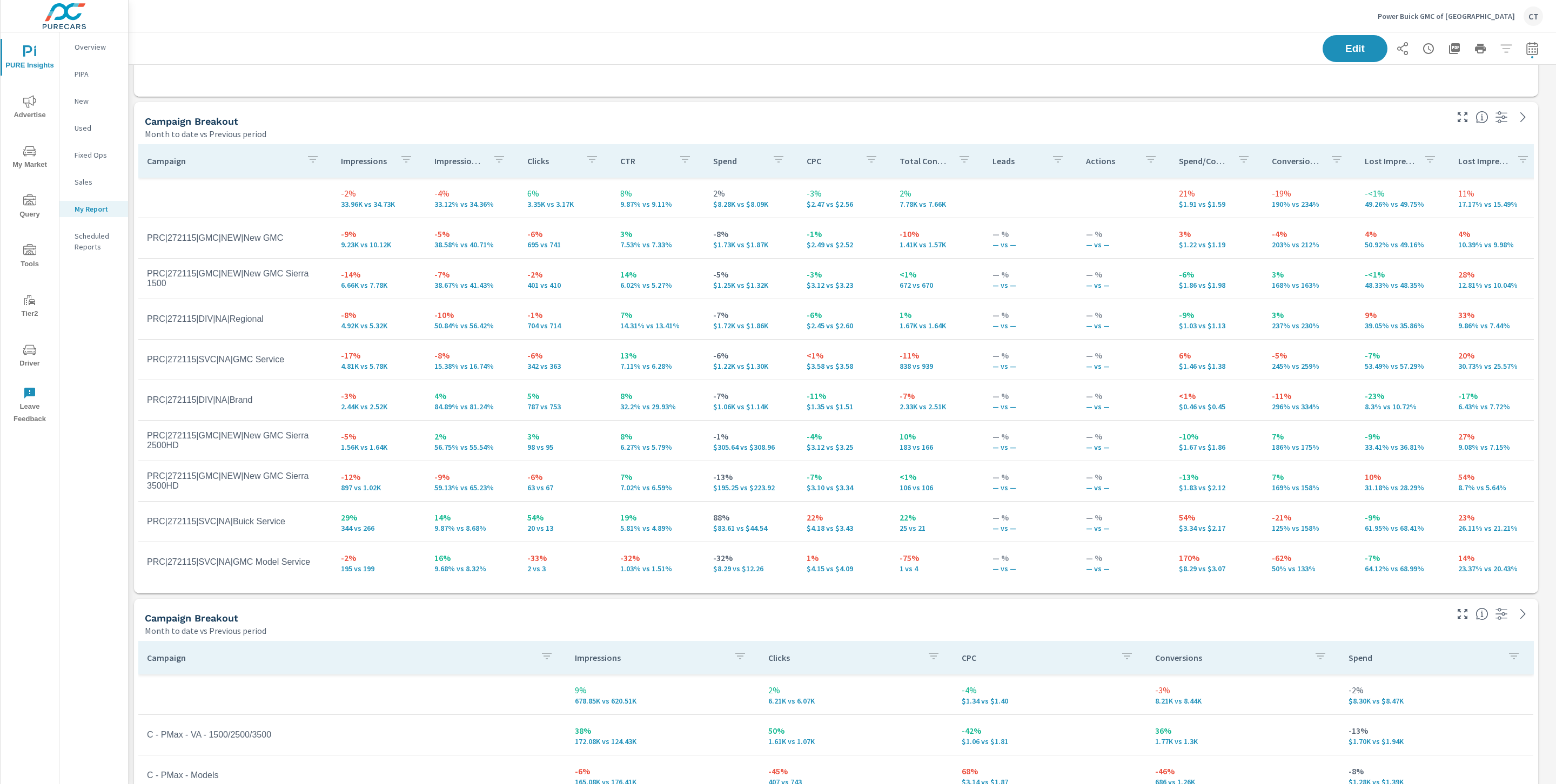
click at [329, 468] on tr "PRC|272115|GMC|NEW|New GMC Sierra 3500HD -12% 897 vs 1.02K -9% 59.13% vs 65.23%…" at bounding box center [840, 482] width 1404 height 40
drag, startPoint x: 338, startPoint y: 429, endPoint x: 337, endPoint y: 423, distance: 6.1
click at [338, 429] on td "-5% 1.56K vs 1.64K" at bounding box center [378, 441] width 93 height 39
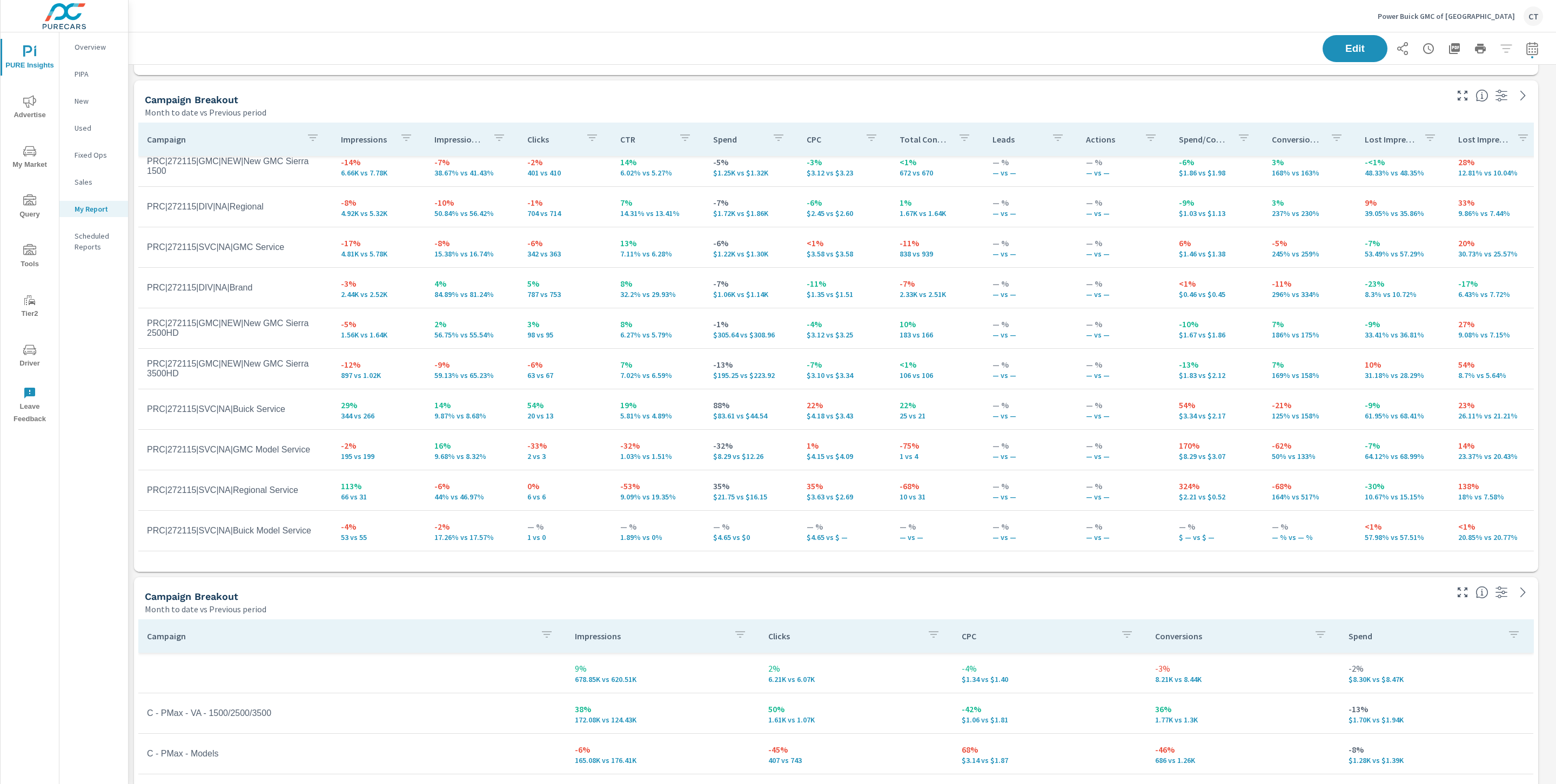
scroll to position [3632, 1440]
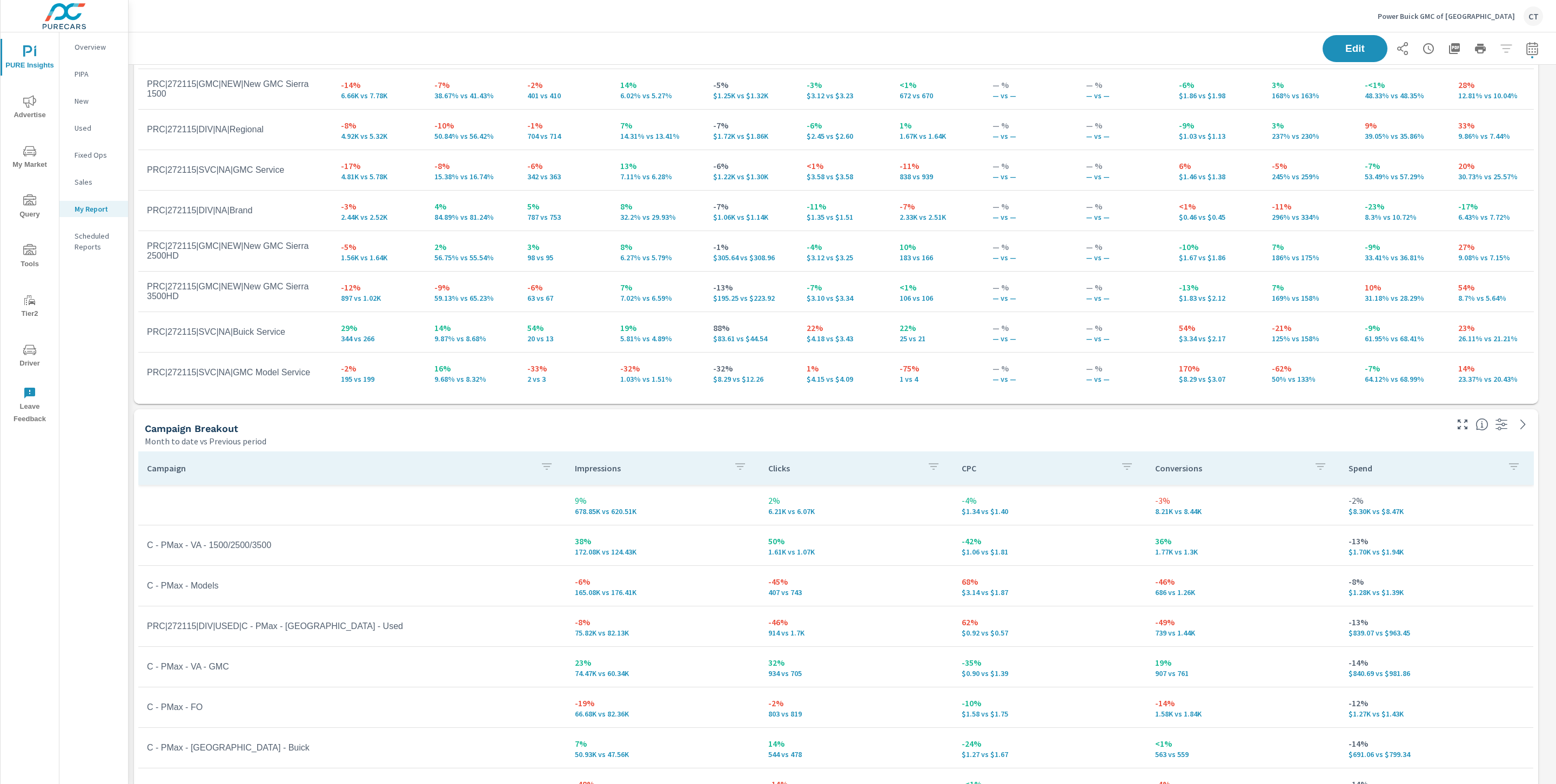
scroll to position [651, 0]
drag, startPoint x: 295, startPoint y: 545, endPoint x: 192, endPoint y: 547, distance: 103.0
click at [192, 547] on td "C - PMax - VA - 1500/2500/3500" at bounding box center [352, 549] width 428 height 27
drag, startPoint x: 1019, startPoint y: 549, endPoint x: 1005, endPoint y: 555, distance: 15.2
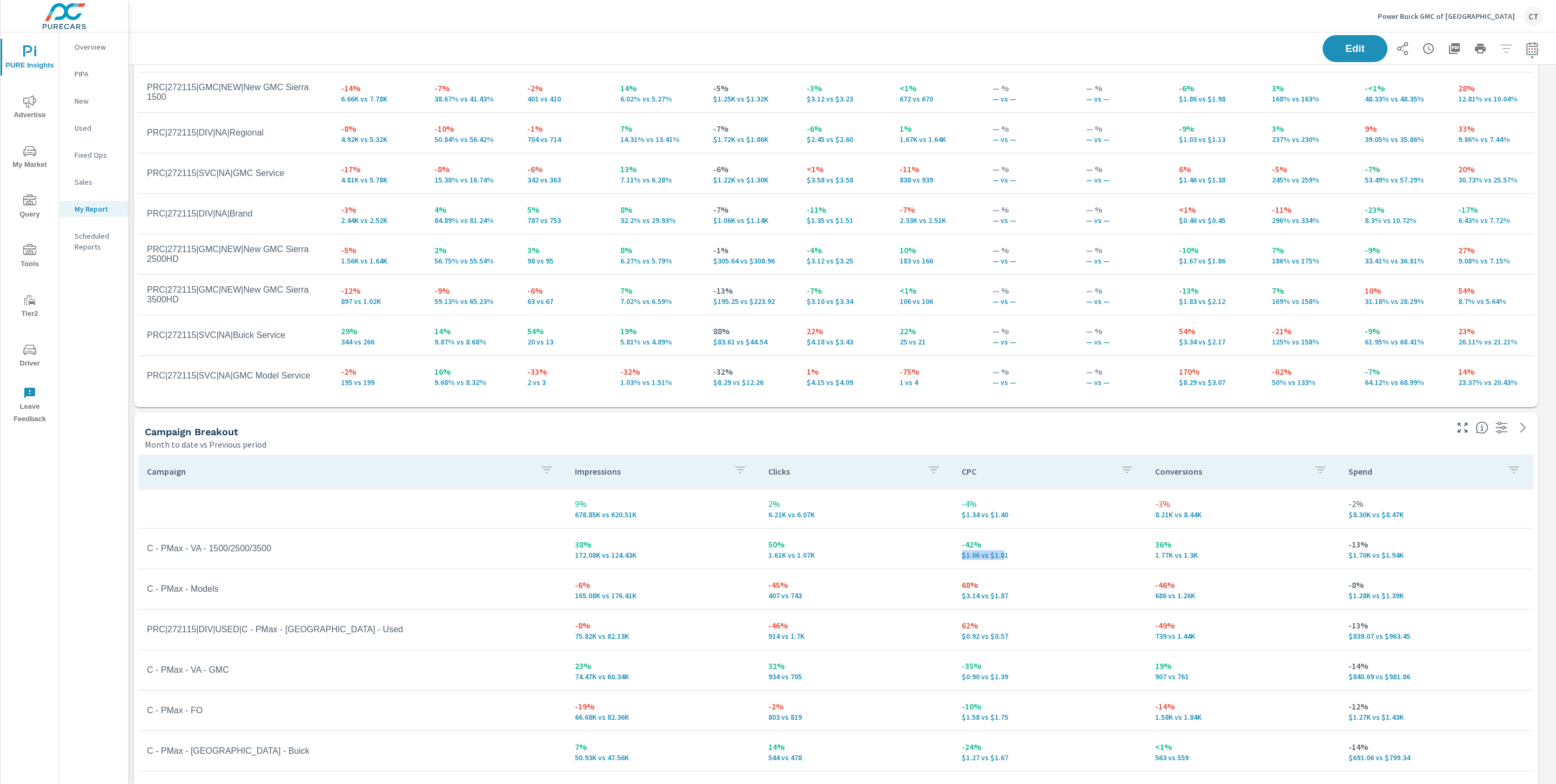
click at [1005, 555] on p "$1.06 vs $1.81" at bounding box center [1049, 555] width 176 height 9
click at [1006, 556] on p "$1.06 vs $1.81" at bounding box center [1049, 555] width 176 height 9
click at [964, 556] on p "$1.06 vs $1.81" at bounding box center [1049, 555] width 176 height 9
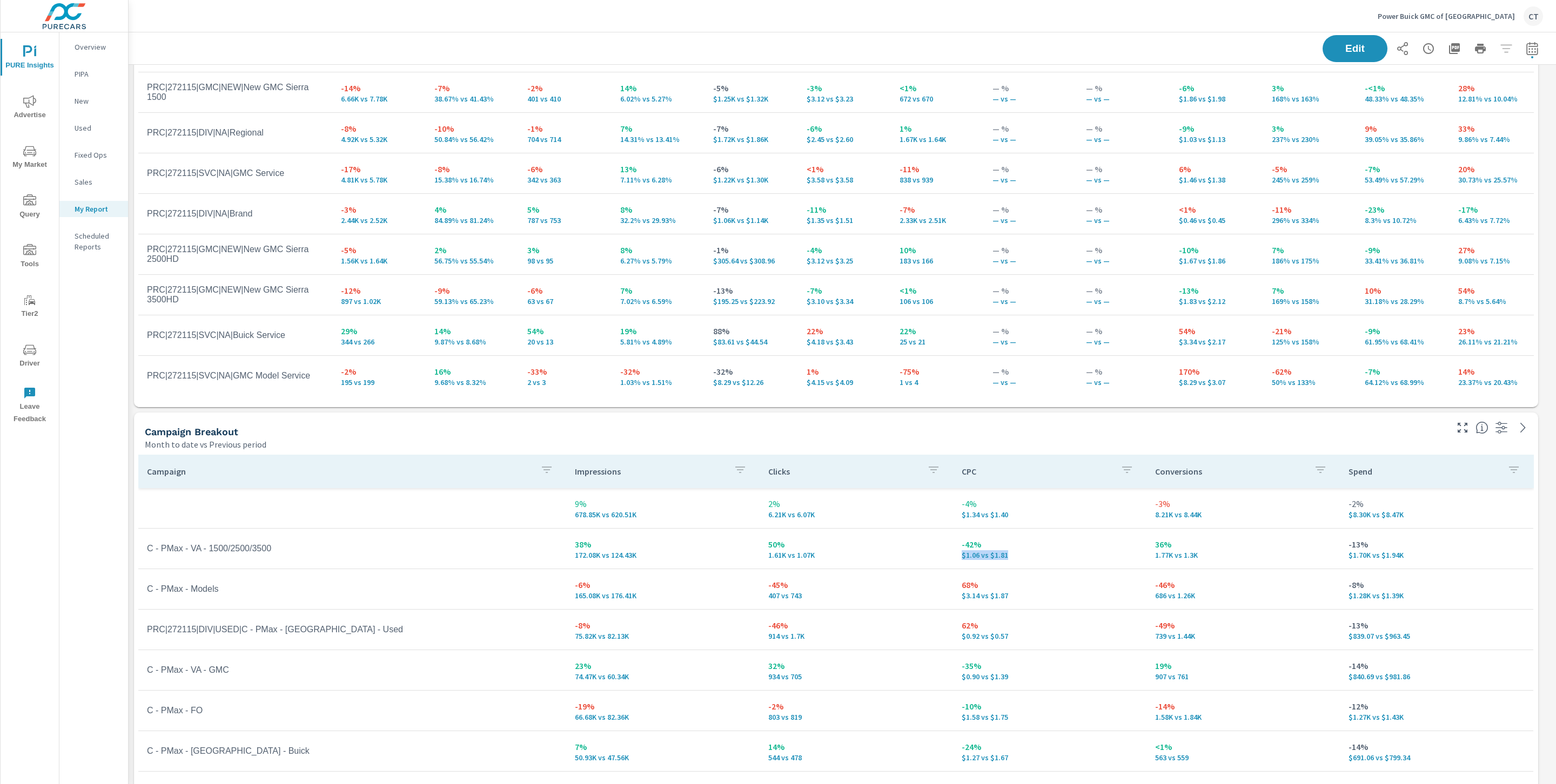
drag, startPoint x: 1020, startPoint y: 555, endPoint x: 951, endPoint y: 556, distance: 69.0
click at [955, 553] on td "-42% $1.06 vs $1.81" at bounding box center [1049, 549] width 193 height 39
drag, startPoint x: 303, startPoint y: 555, endPoint x: 194, endPoint y: 550, distance: 109.1
click at [194, 550] on td "C - PMax - VA - 1500/2500/3500" at bounding box center [352, 549] width 428 height 27
click at [423, 565] on tr "C - PMax - VA - 1500/2500/3500 38% 172.08K vs 124.43K 50% 1.61K vs 1.07K -42% $…" at bounding box center [835, 549] width 1395 height 40
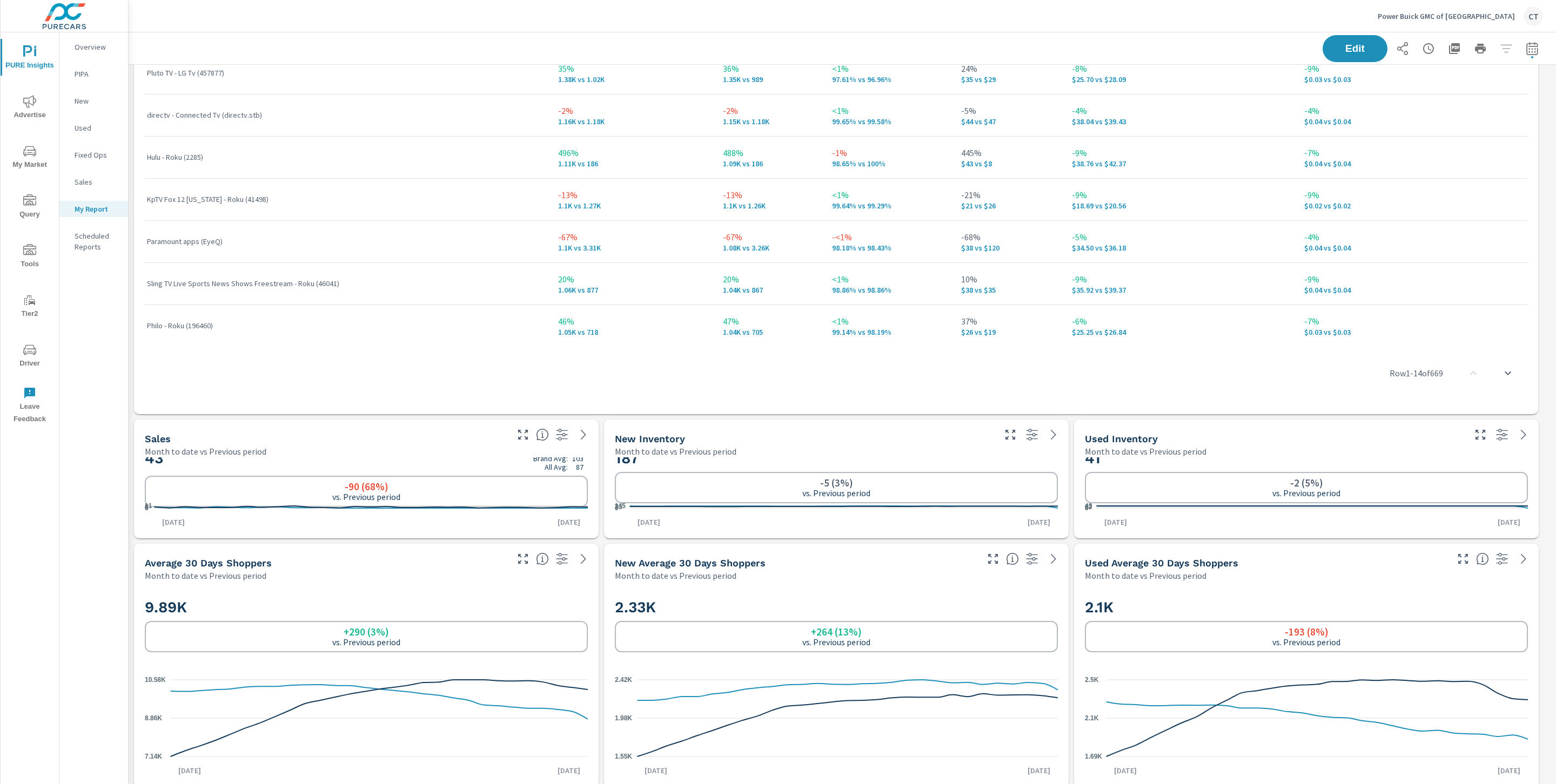
scroll to position [2242, 0]
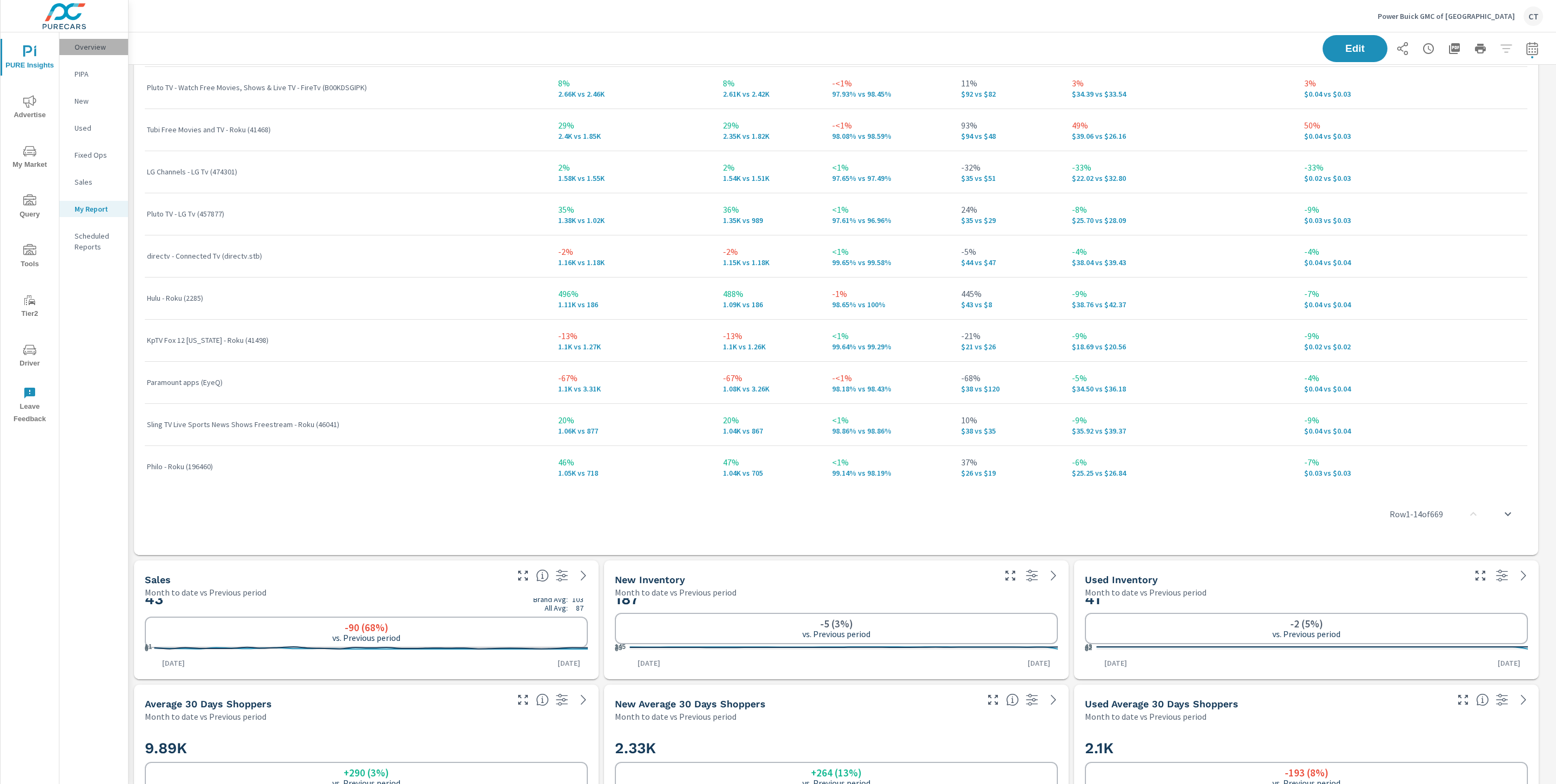
click at [87, 48] on p "Overview" at bounding box center [97, 47] width 45 height 11
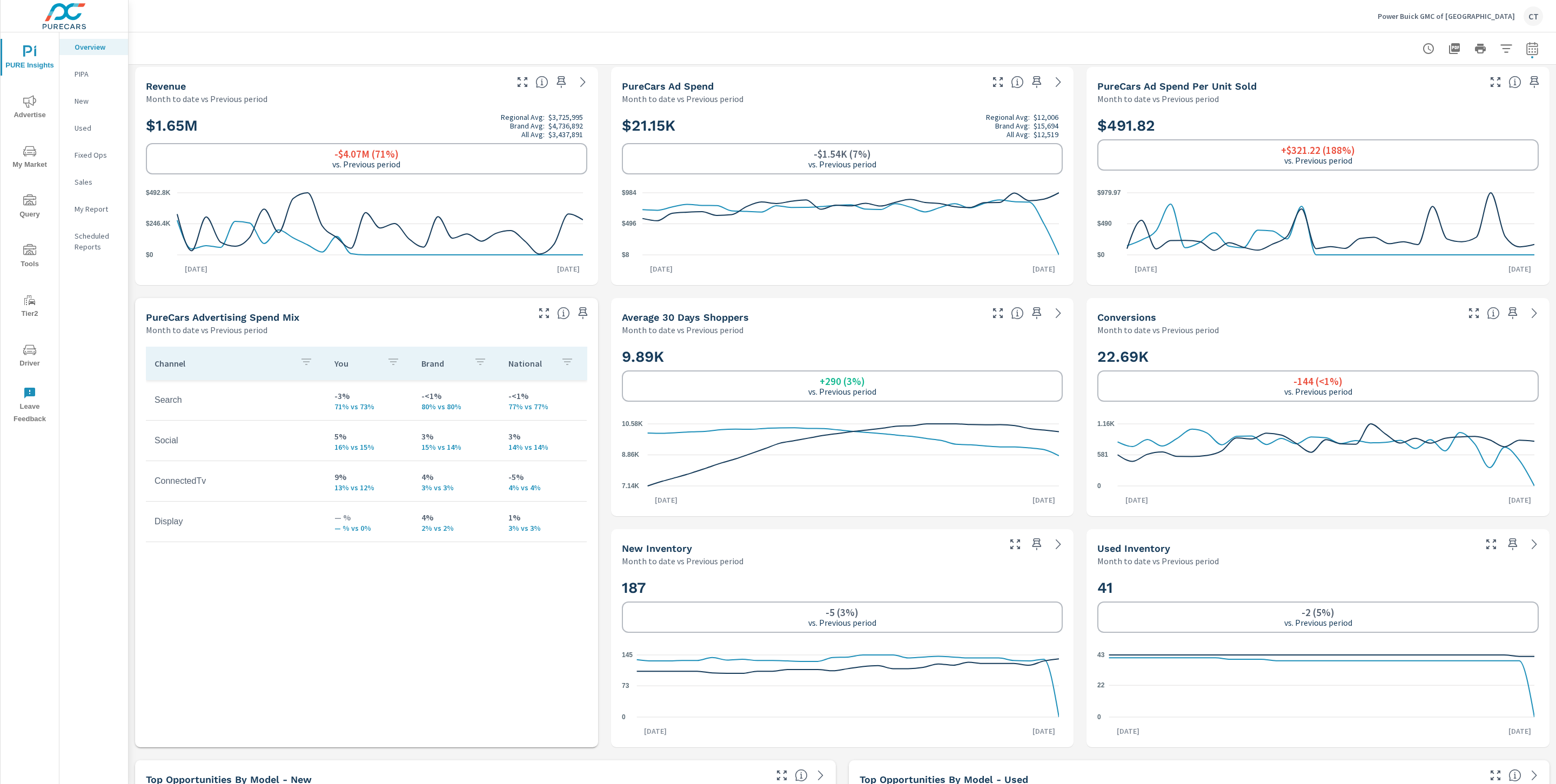
scroll to position [233, 0]
click at [36, 108] on span "Advertise" at bounding box center [30, 108] width 52 height 26
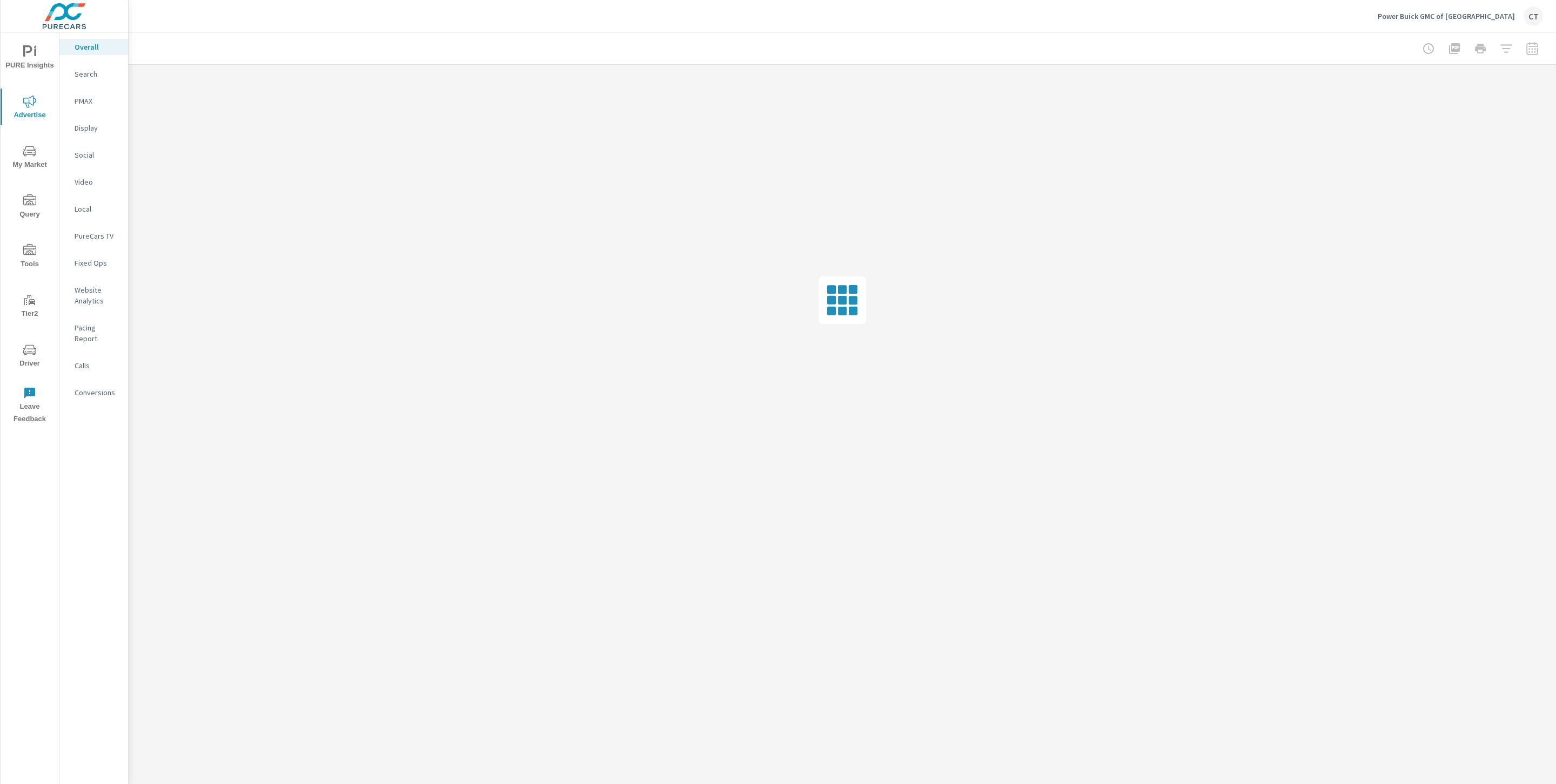
click at [29, 150] on icon "nav menu" at bounding box center [30, 150] width 13 height 10
click at [101, 329] on p "Inventory" at bounding box center [97, 333] width 45 height 11
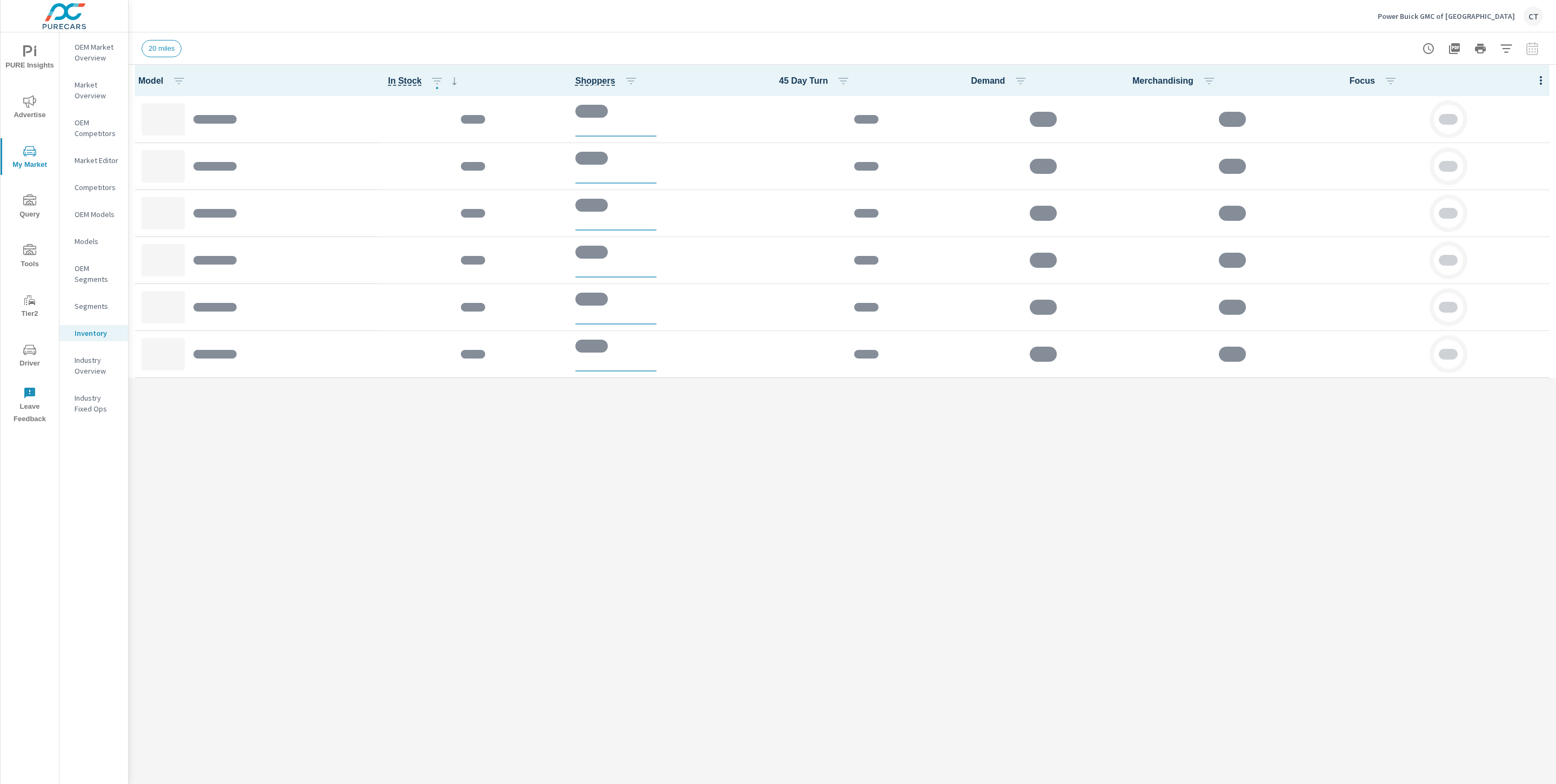
click at [1190, 45] on icon "button" at bounding box center [1506, 48] width 11 height 8
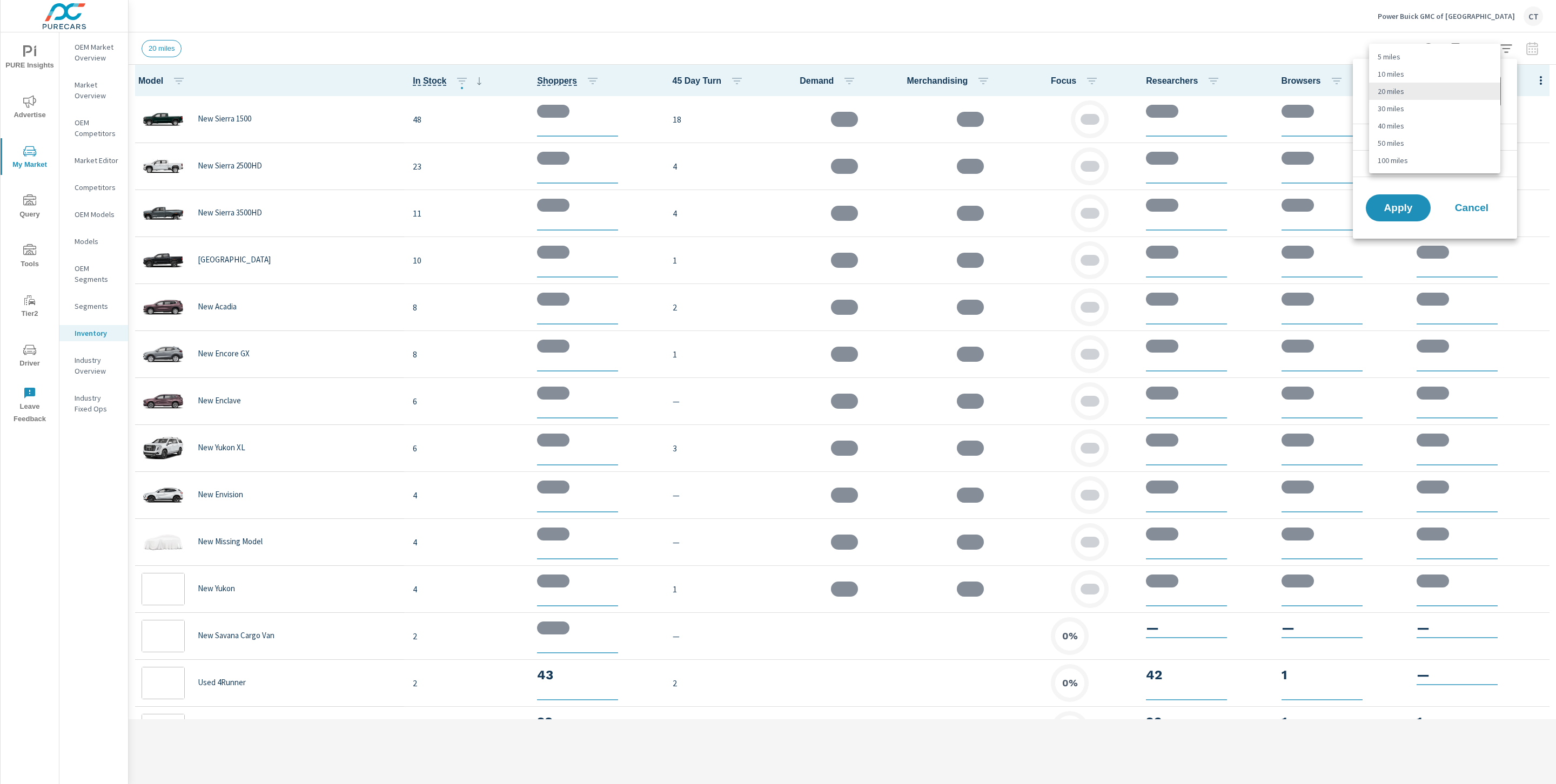
click at [1190, 93] on body "PURE Insights Advertise My Market Query Tools Tier2 Driver Leave Feedback OEM M…" at bounding box center [778, 392] width 1556 height 784
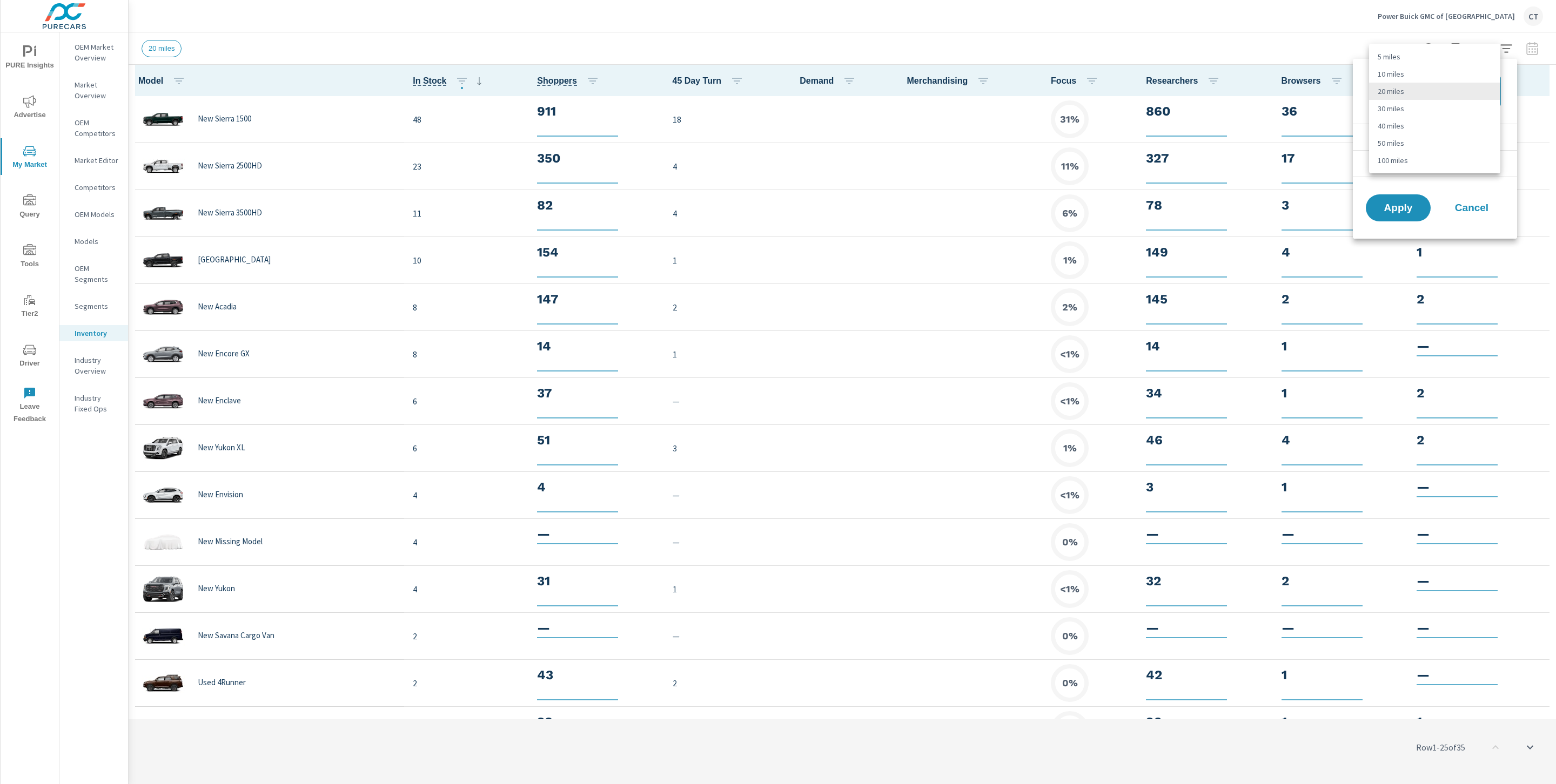
scroll to position [1, 0]
click at [1190, 123] on li "40 miles" at bounding box center [1435, 126] width 132 height 17
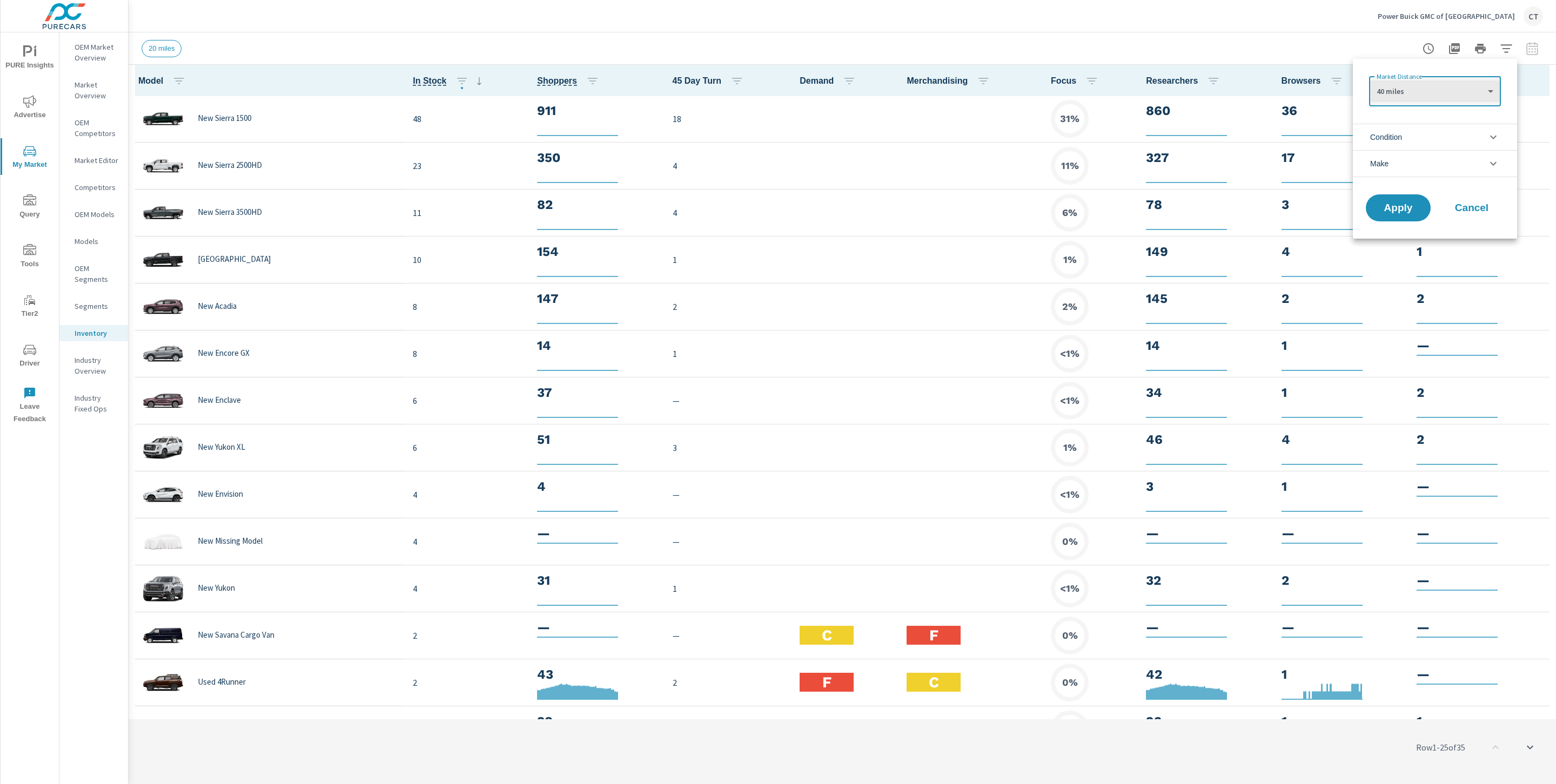
type Distance "40"
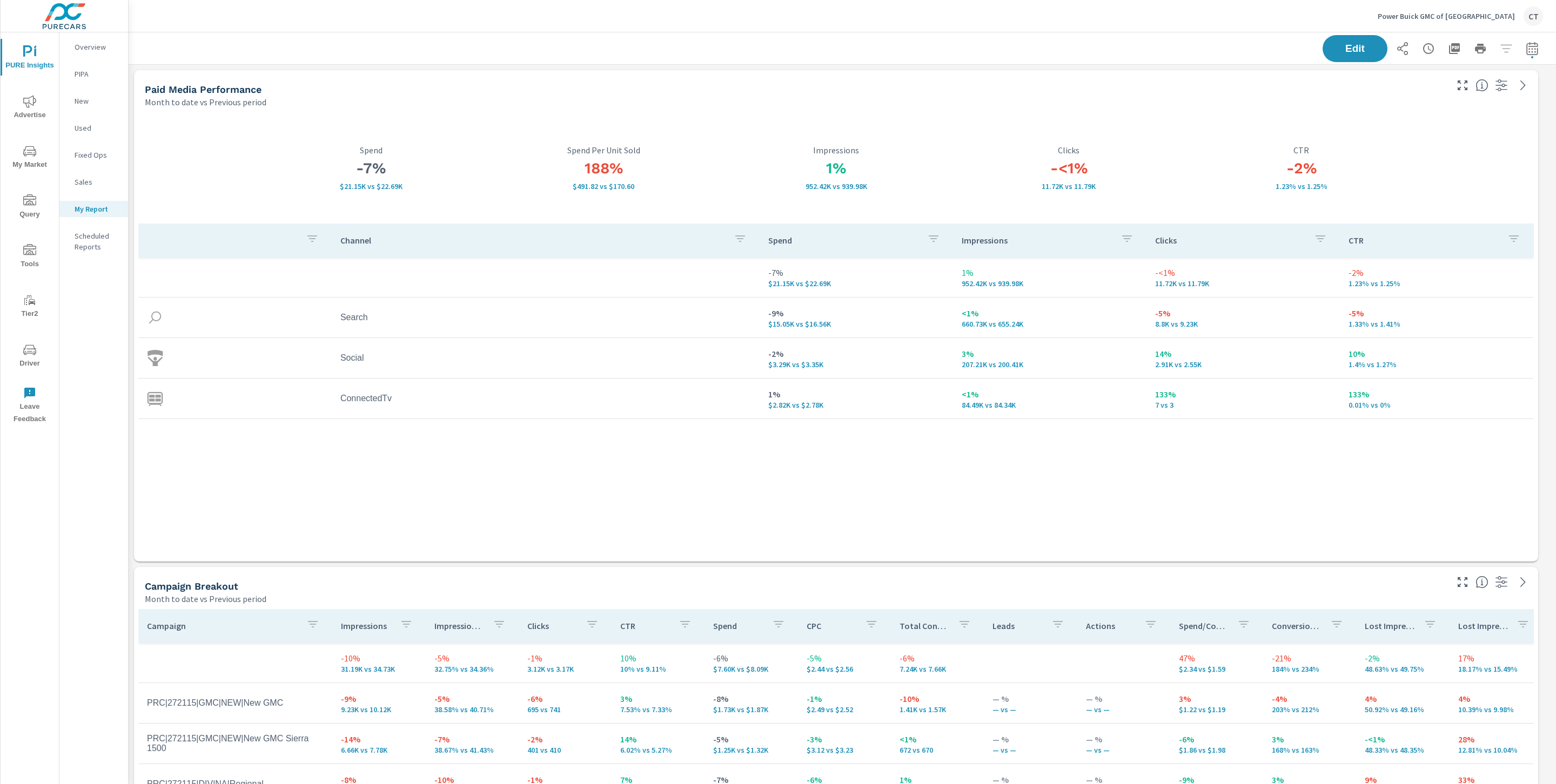
scroll to position [1, 0]
click at [32, 108] on span "Advertise" at bounding box center [30, 108] width 52 height 26
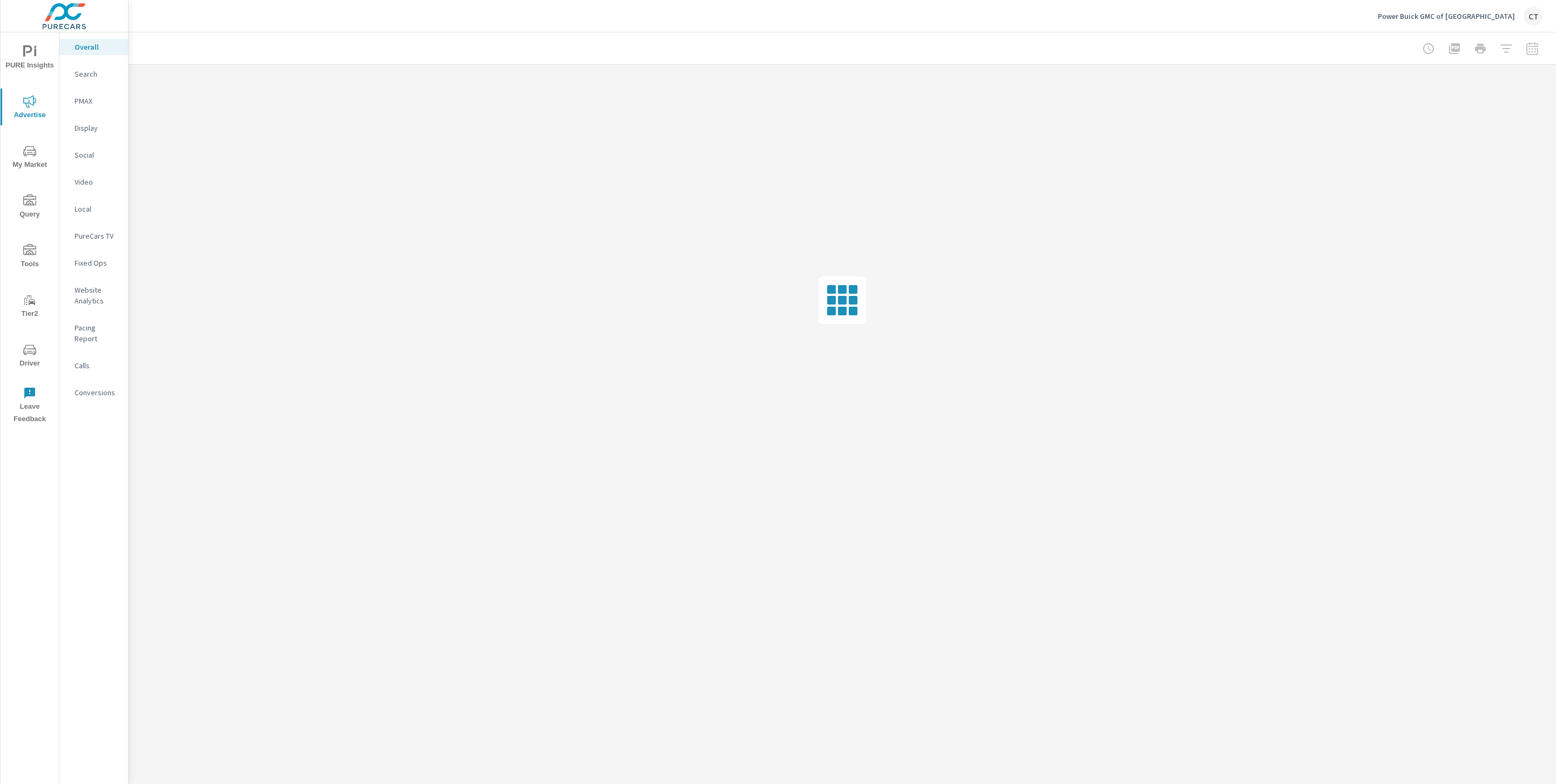
click at [95, 299] on p "Website Analytics" at bounding box center [97, 295] width 45 height 21
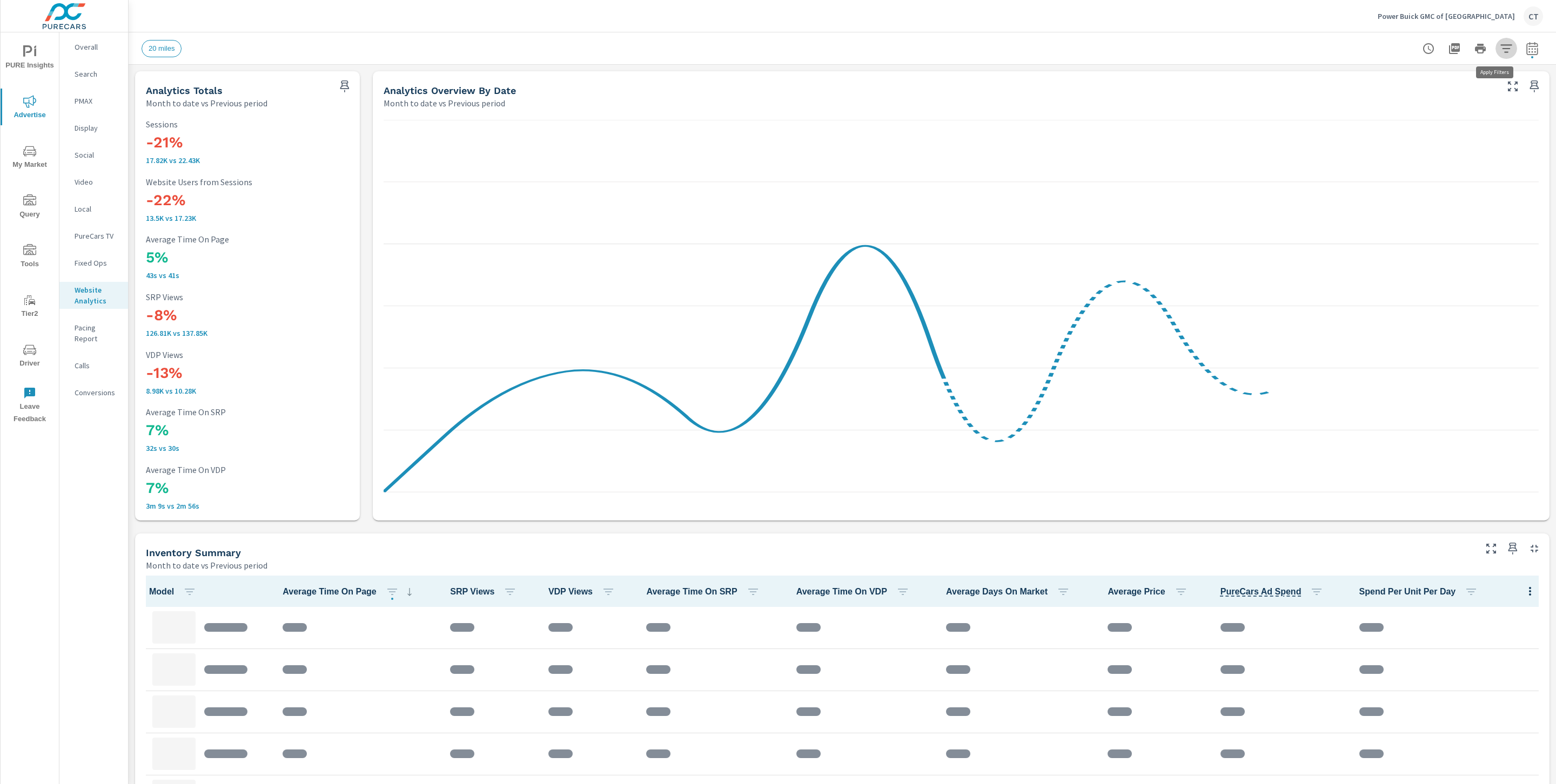
click at [1500, 47] on icon "button" at bounding box center [1506, 48] width 13 height 13
click at [1429, 92] on body "PURE Insights Advertise My Market Query Tools Tier2 Driver Leave Feedback Overa…" at bounding box center [778, 392] width 1556 height 784
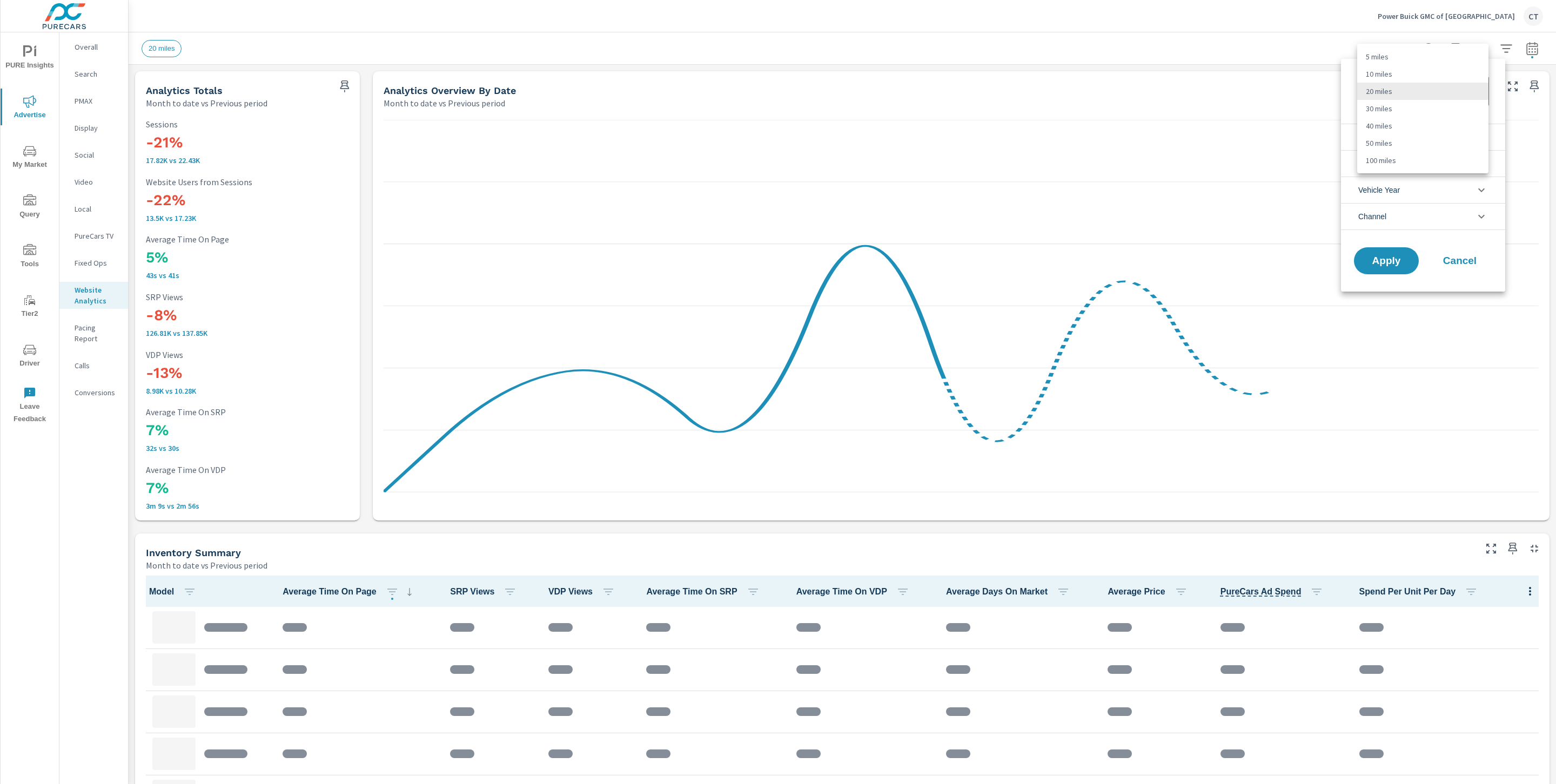
click at [1405, 112] on li "30 miles" at bounding box center [1423, 109] width 132 height 17
type Distance "30"
click at [1402, 290] on div "Apply Cancel" at bounding box center [1422, 262] width 164 height 57
click at [1416, 133] on li "Condition" at bounding box center [1422, 136] width 164 height 26
click at [1407, 165] on span "New" at bounding box center [1435, 162] width 118 height 13
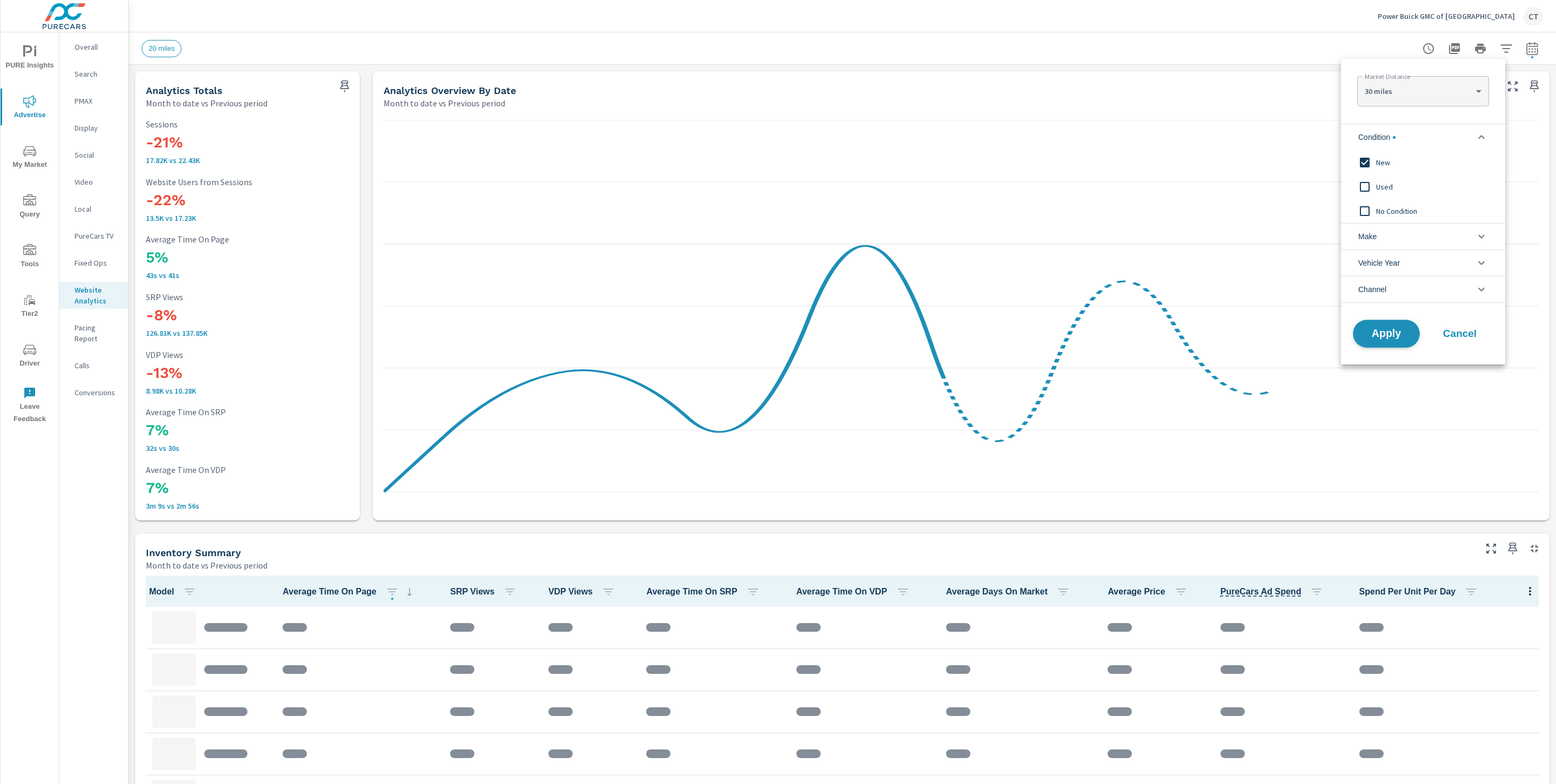
click at [1396, 330] on span "Apply" at bounding box center [1386, 333] width 44 height 10
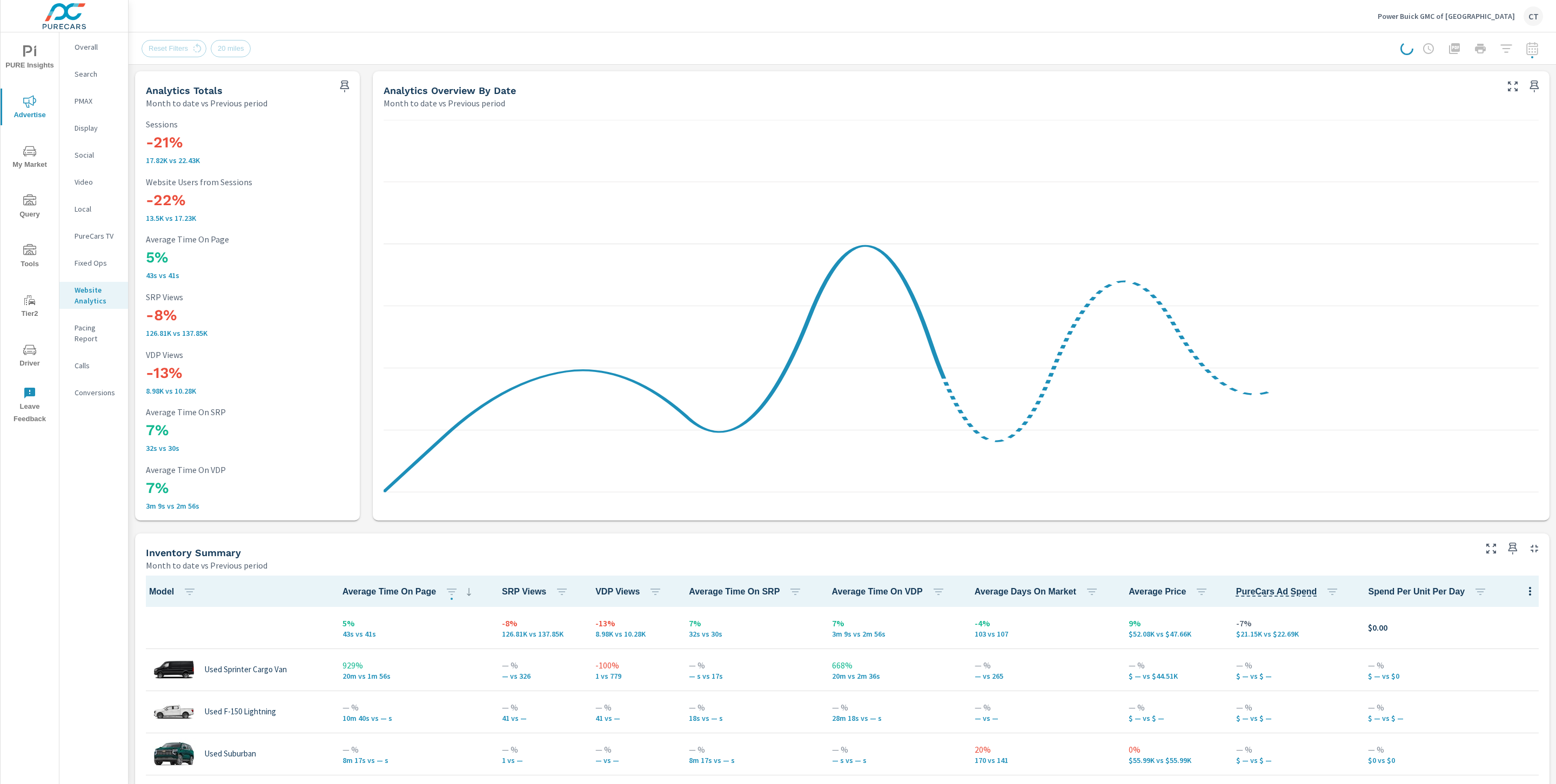
scroll to position [1, 0]
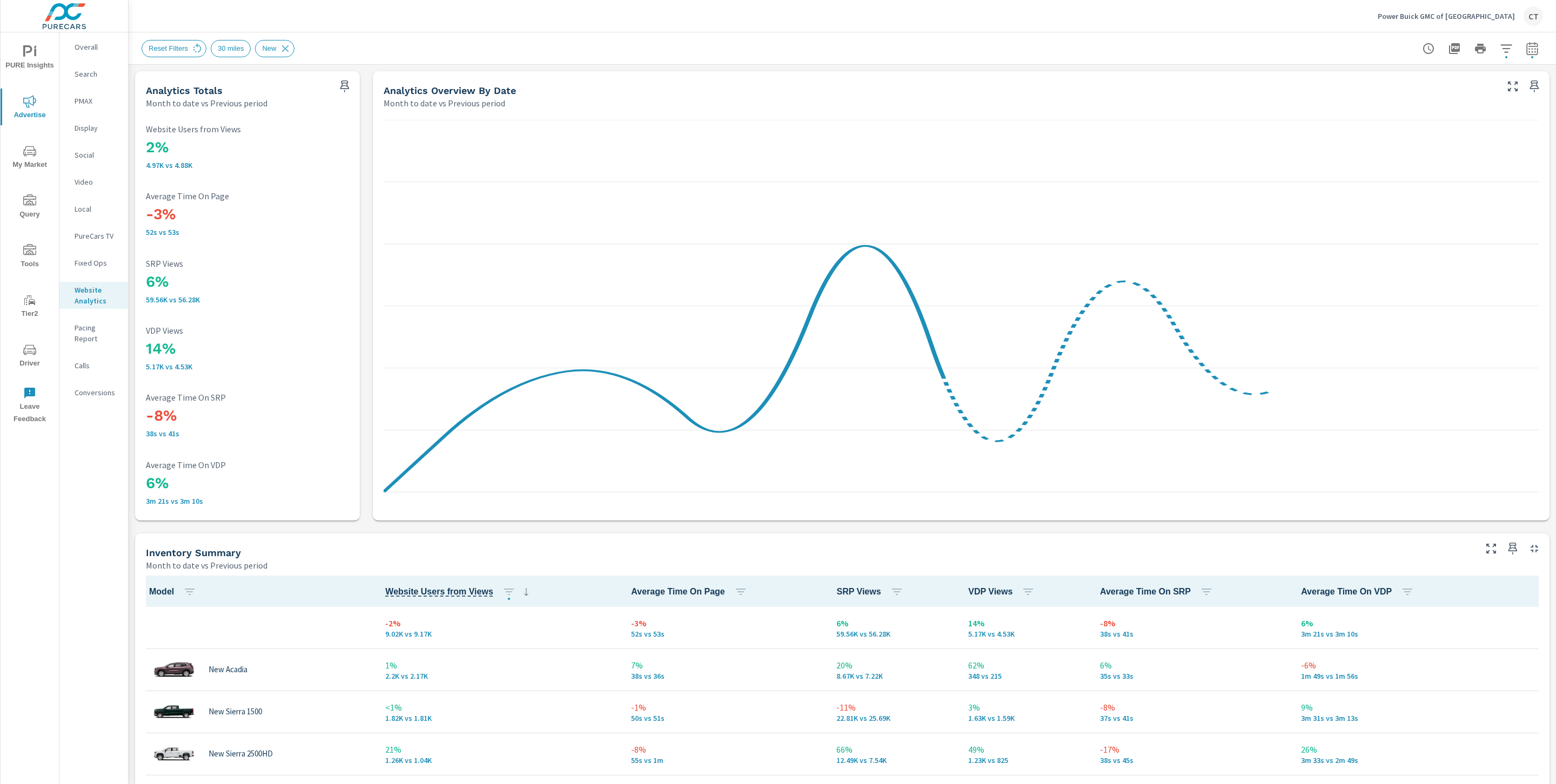
scroll to position [1, 0]
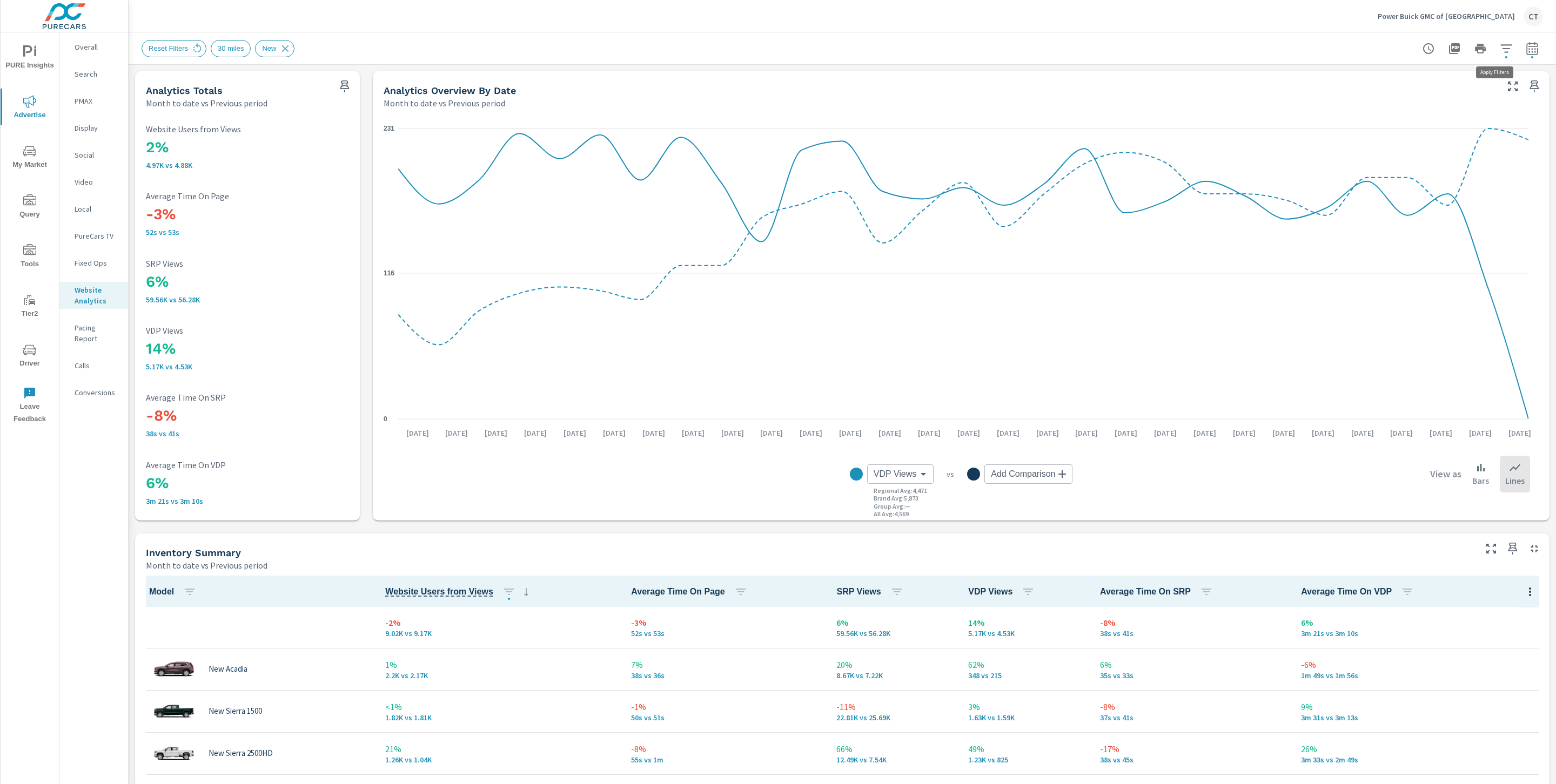
click at [1500, 51] on icon "button" at bounding box center [1506, 48] width 13 height 13
click at [1444, 135] on li "Condition" at bounding box center [1422, 136] width 164 height 26
click at [1457, 128] on li "Condition" at bounding box center [1422, 136] width 164 height 26
click at [1458, 131] on li "Condition" at bounding box center [1422, 136] width 164 height 26
click at [1455, 132] on li "Condition" at bounding box center [1422, 136] width 164 height 26
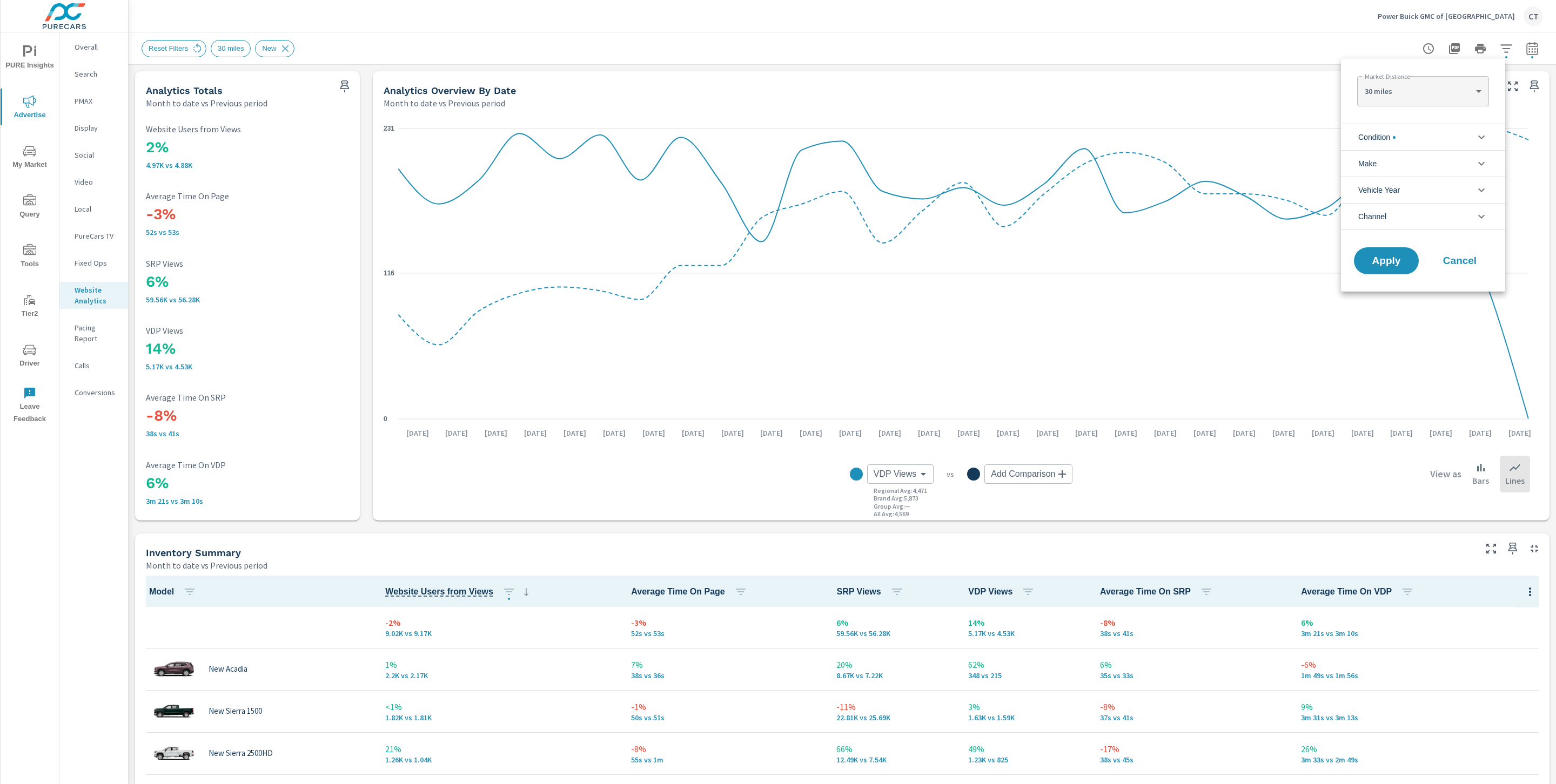
click at [1439, 176] on li "Make" at bounding box center [1422, 163] width 164 height 26
click at [1392, 183] on span "GMC" at bounding box center [1435, 188] width 118 height 13
click at [1392, 335] on span "Apply" at bounding box center [1386, 333] width 44 height 10
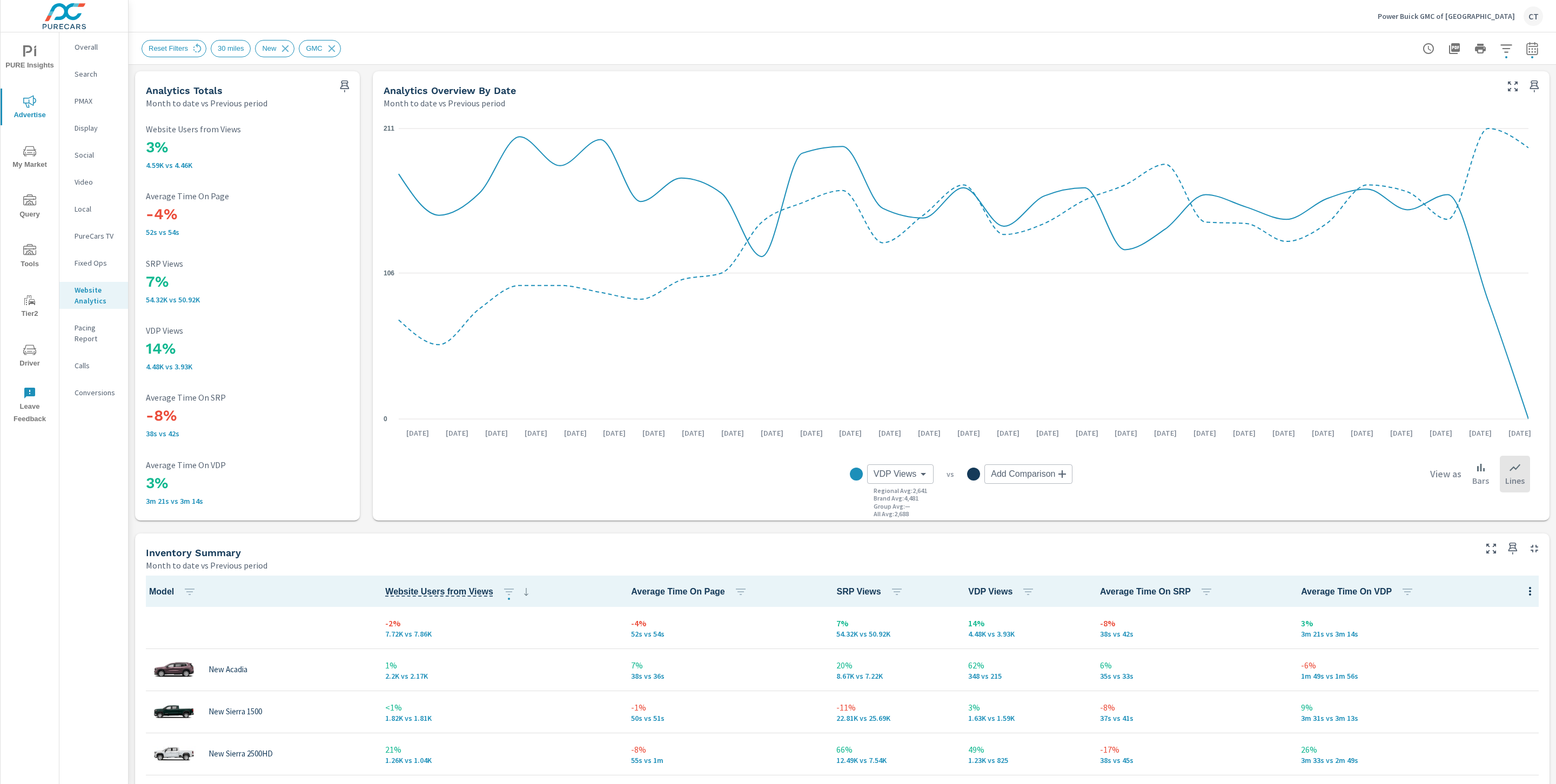
click at [883, 44] on div "Reset Filters 30 miles New GMC" at bounding box center [766, 49] width 1250 height 17
drag, startPoint x: 190, startPoint y: 351, endPoint x: 148, endPoint y: 345, distance: 42.4
click at [148, 347] on h3 "14%" at bounding box center [247, 348] width 203 height 18
drag, startPoint x: 186, startPoint y: 284, endPoint x: 137, endPoint y: 284, distance: 49.0
click at [137, 284] on div "3% 4.59K vs 4.46K Website Users from Views -4% 52s vs 54s Average Time On Page …" at bounding box center [247, 315] width 225 height 412
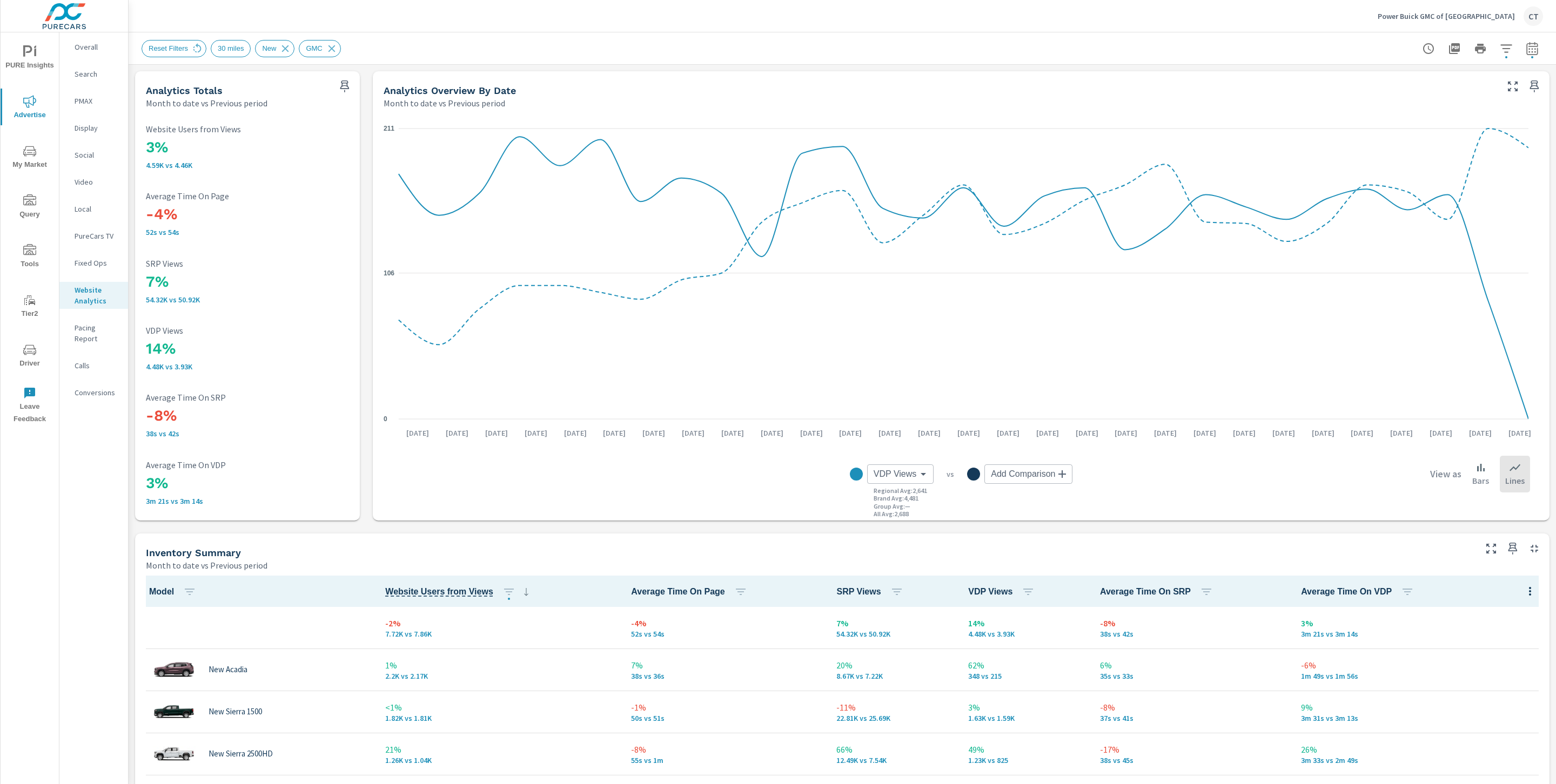
click at [325, 273] on h3 "7%" at bounding box center [247, 282] width 203 height 18
drag, startPoint x: 814, startPoint y: 1, endPoint x: 814, endPoint y: 29, distance: 28.0
click at [814, 1] on div "Power Buick GMC of Salem CT" at bounding box center [842, 16] width 1402 height 32
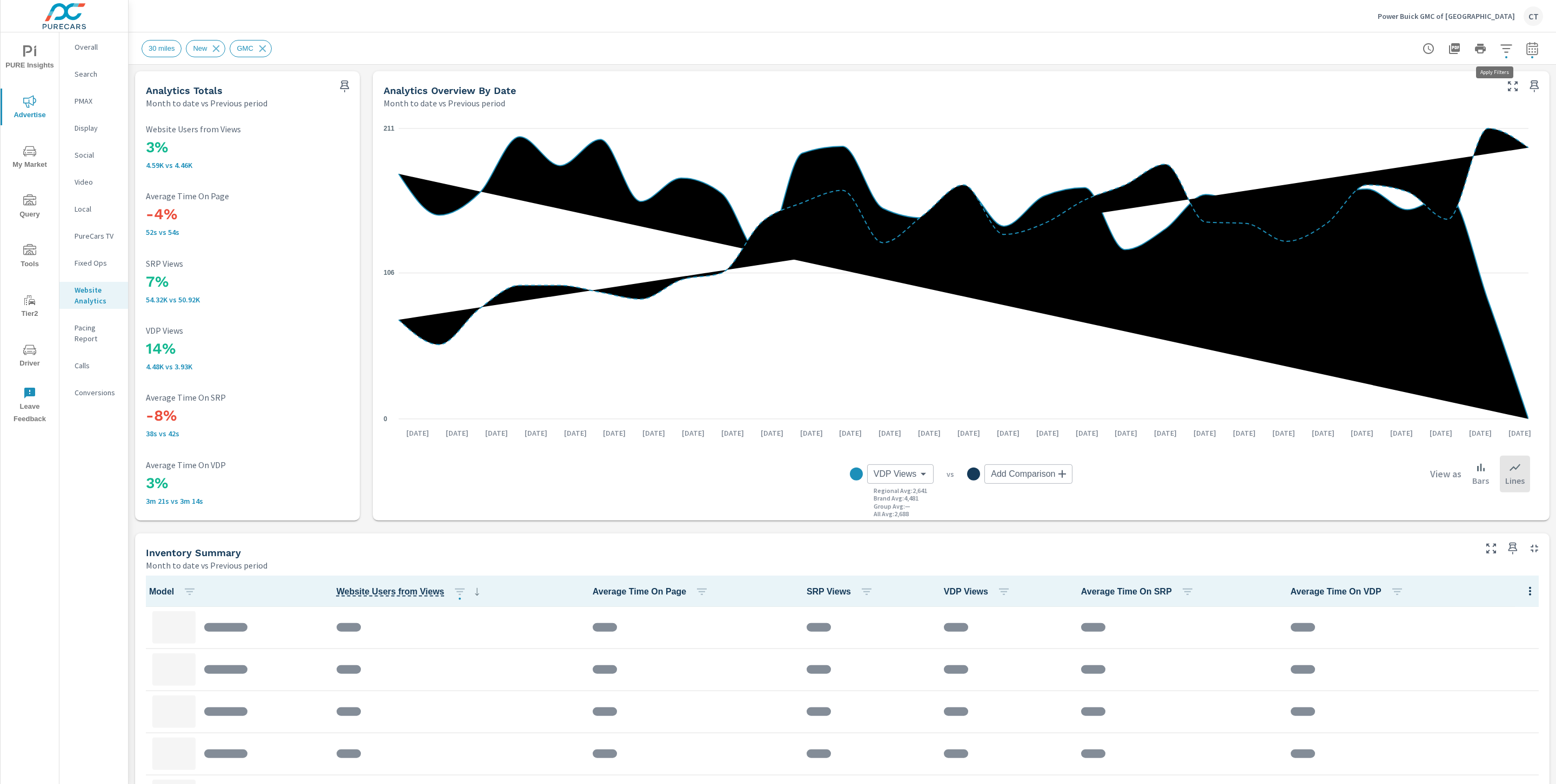
click at [1500, 47] on button "button" at bounding box center [1506, 48] width 21 height 21
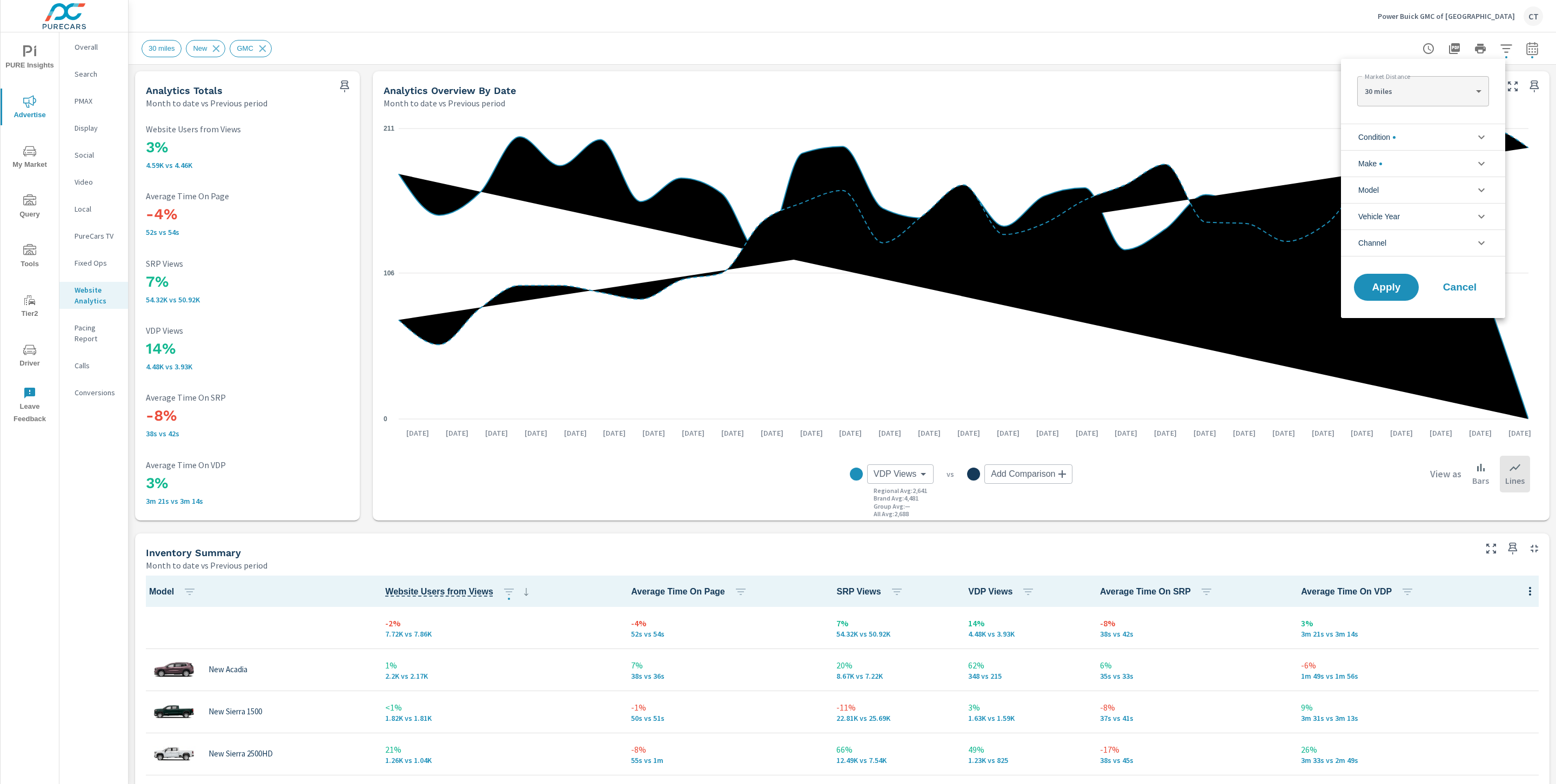
click at [1424, 156] on li "Make" at bounding box center [1422, 163] width 164 height 26
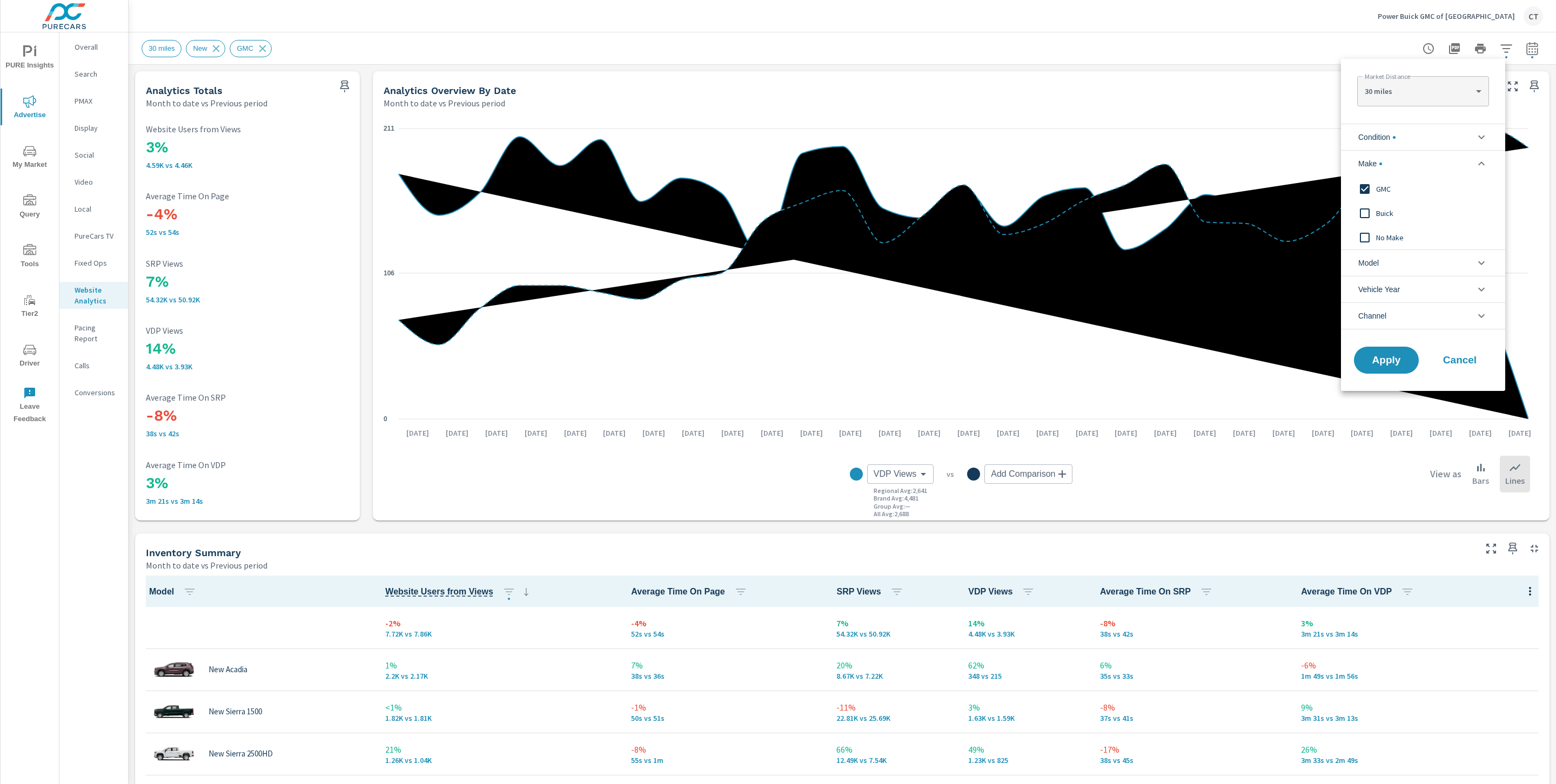
click at [1394, 217] on span "Buick" at bounding box center [1435, 213] width 118 height 13
click at [1392, 191] on span "GMC" at bounding box center [1435, 188] width 118 height 13
click at [1394, 368] on button "Apply" at bounding box center [1386, 360] width 67 height 28
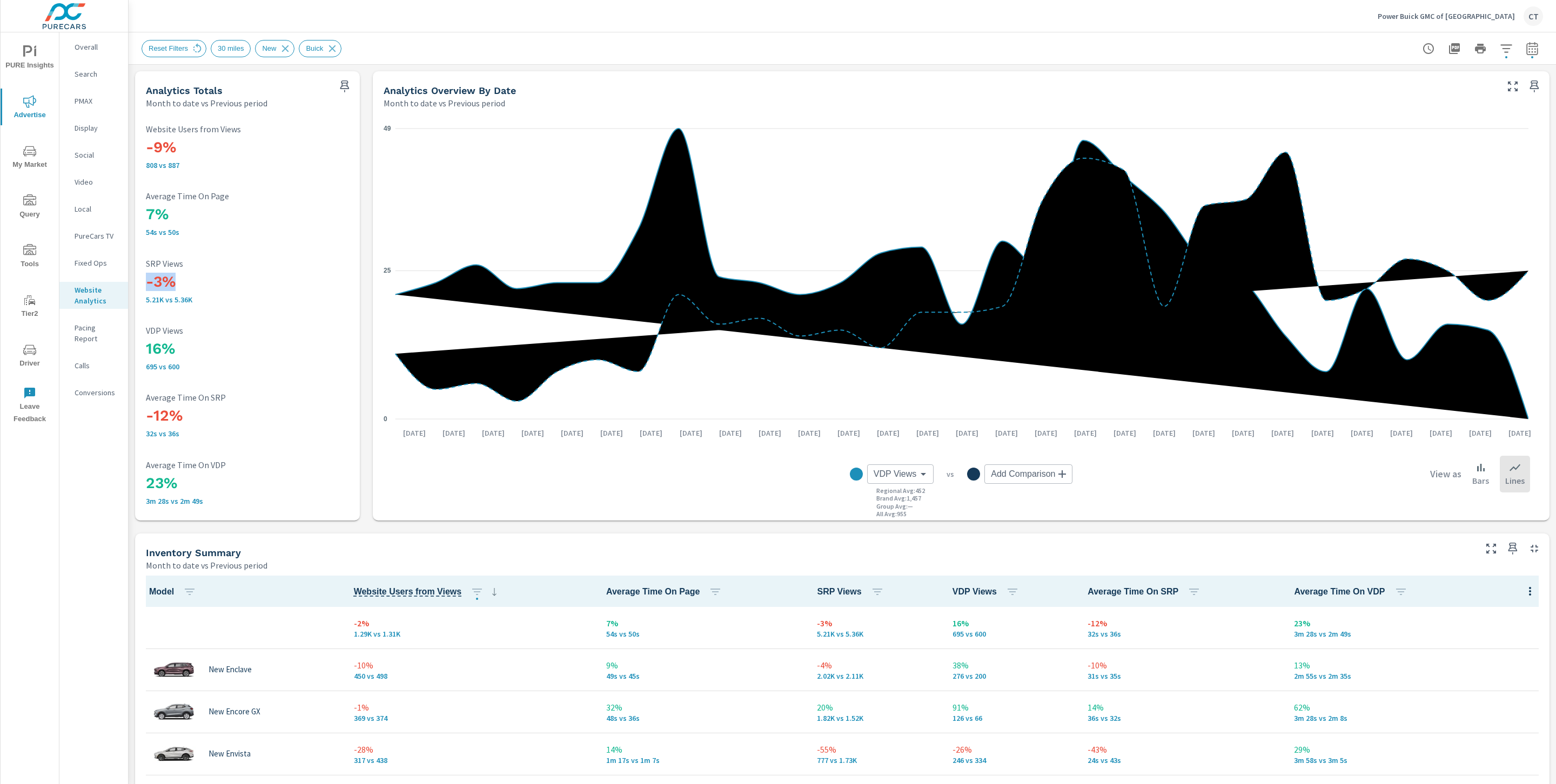
drag, startPoint x: 196, startPoint y: 284, endPoint x: 137, endPoint y: 280, distance: 59.1
click at [137, 280] on div "-9% 808 vs 887 Website Users from Views 7% 54s vs 50s Average Time On Page -3% …" at bounding box center [247, 315] width 225 height 412
